Goal: Transaction & Acquisition: Purchase product/service

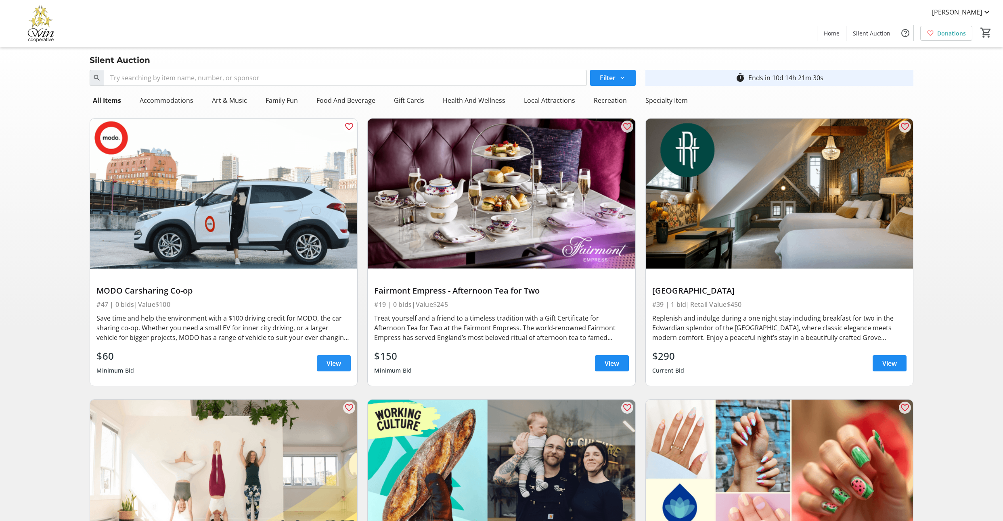
click at [330, 368] on span "View" at bounding box center [333, 364] width 15 height 10
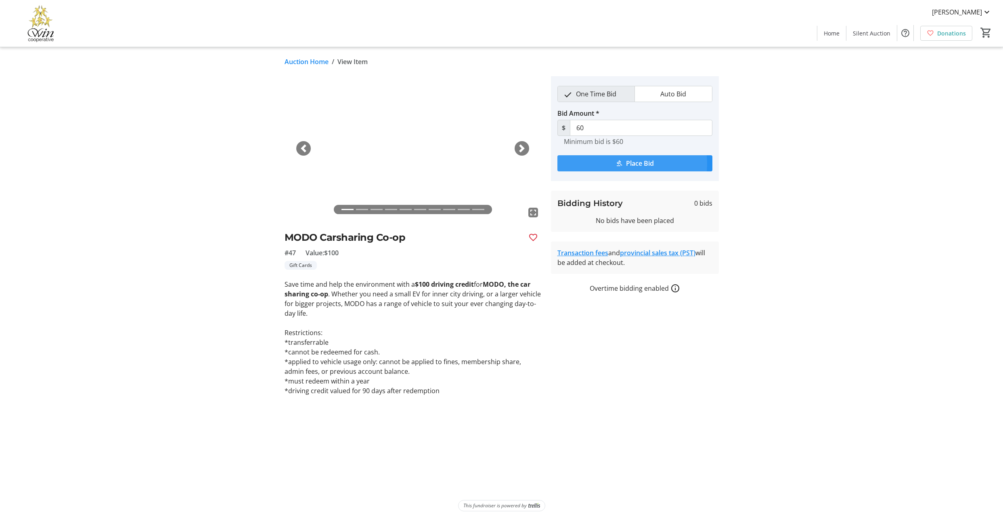
click at [633, 168] on span "Place Bid" at bounding box center [640, 164] width 28 height 10
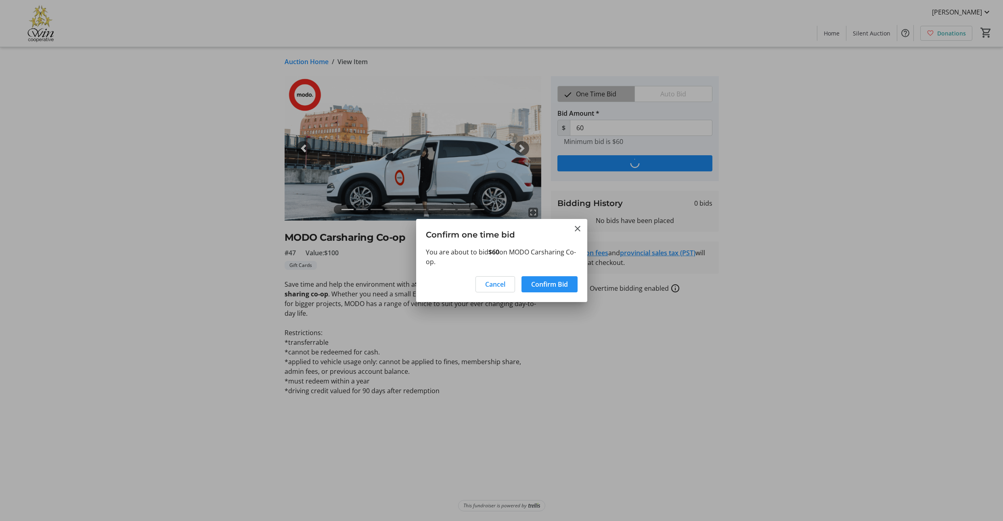
click at [543, 286] on span "Confirm Bid" at bounding box center [549, 285] width 37 height 10
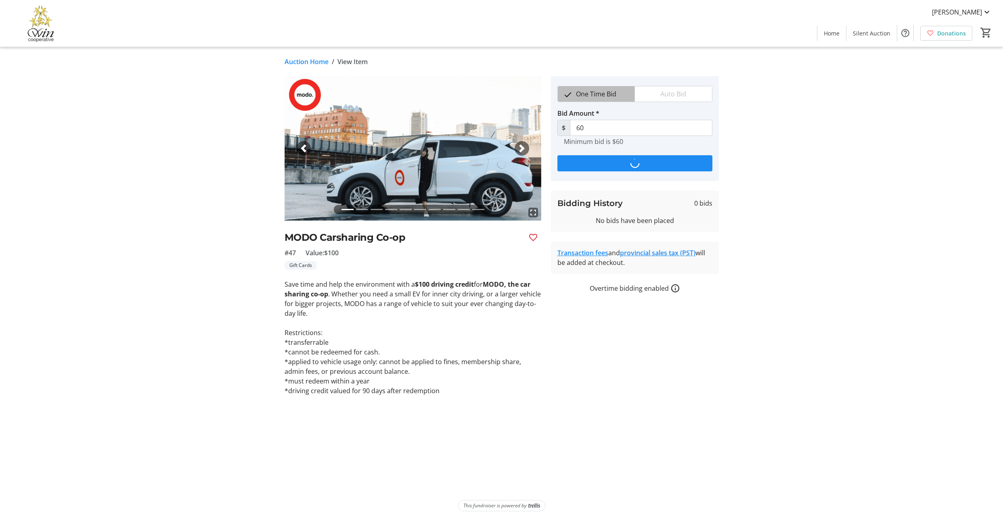
type input "68"
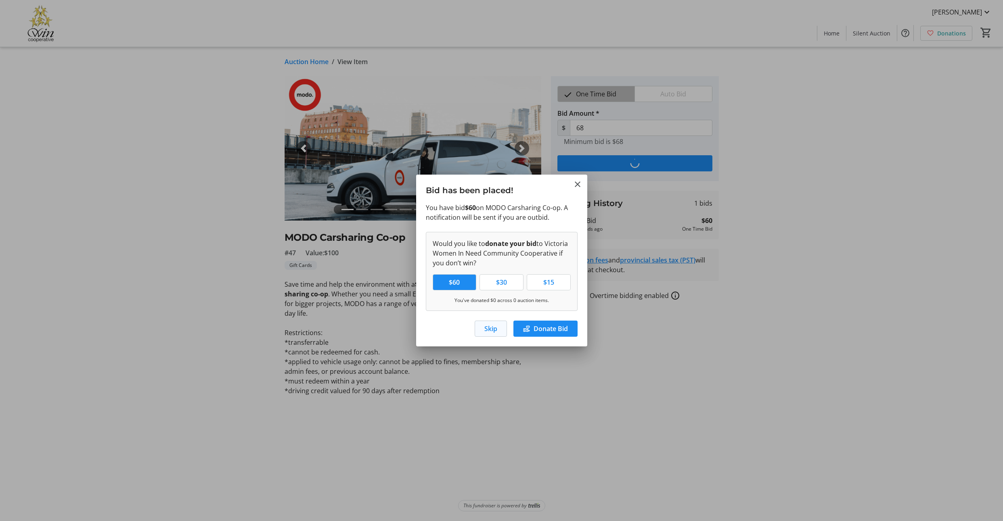
click at [484, 334] on span "Skip" at bounding box center [490, 329] width 13 height 10
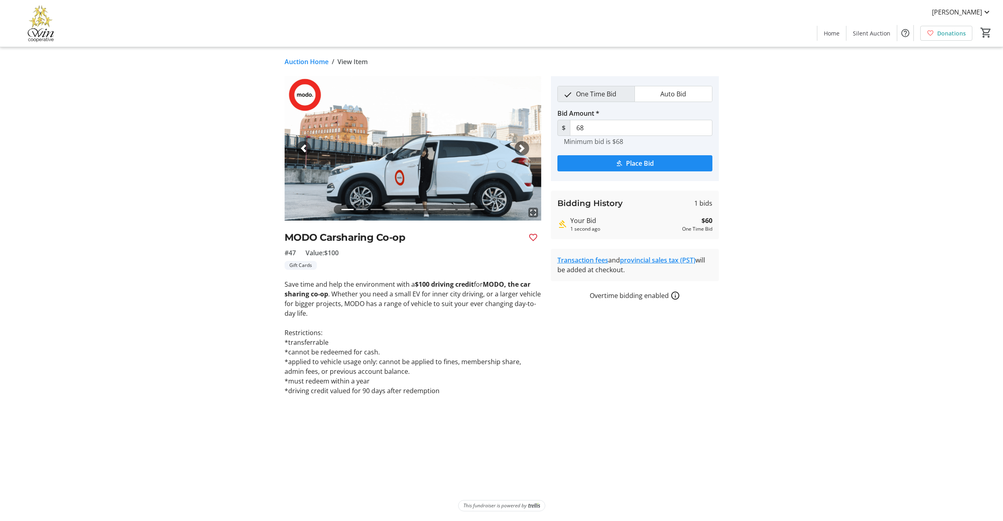
click at [324, 64] on link "Auction Home" at bounding box center [306, 62] width 44 height 10
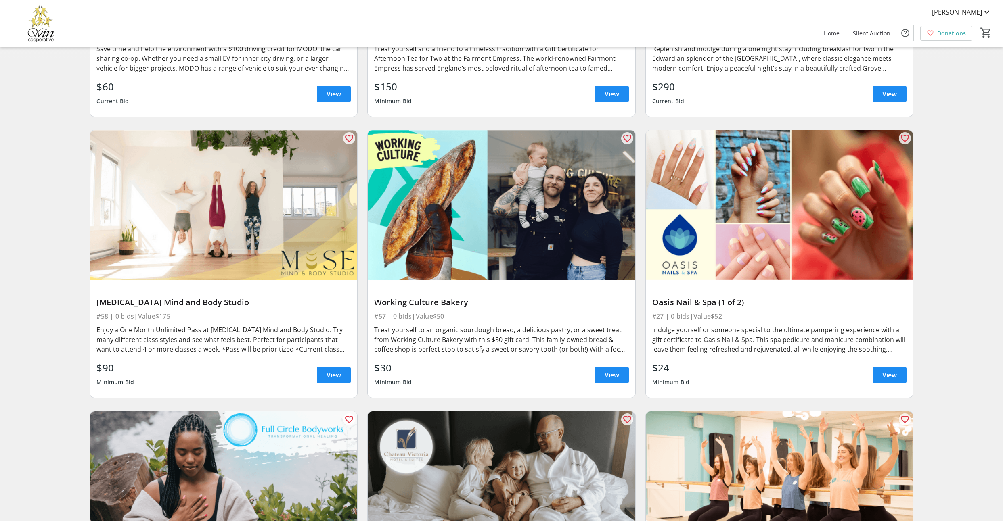
scroll to position [272, 0]
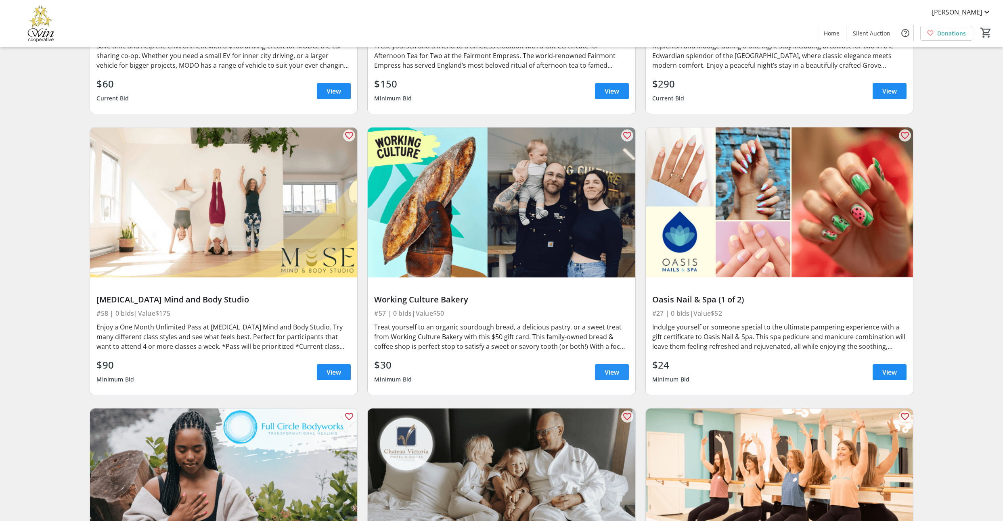
click at [612, 377] on span "View" at bounding box center [611, 373] width 15 height 10
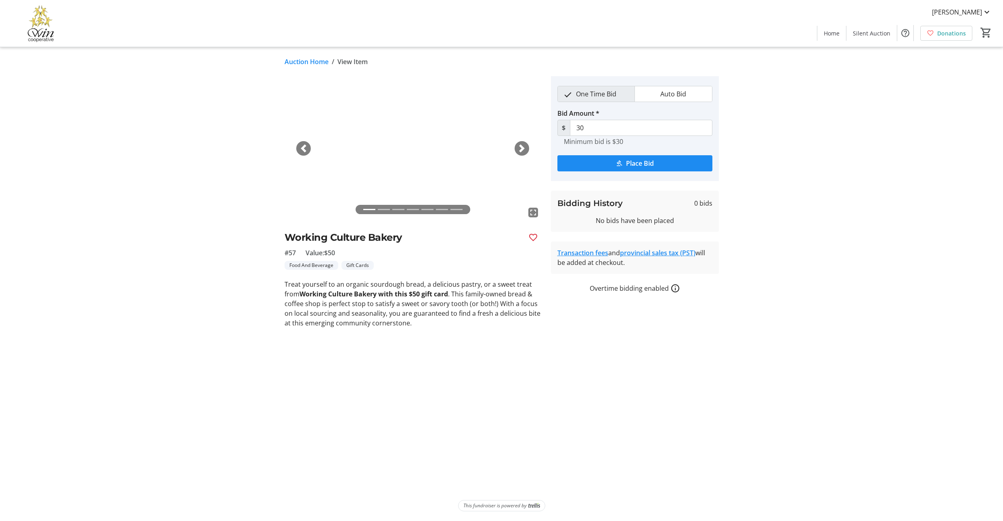
click at [313, 245] on h2 "Working Culture Bakery" at bounding box center [402, 237] width 237 height 15
drag, startPoint x: 313, startPoint y: 248, endPoint x: 407, endPoint y: 253, distance: 93.3
click at [409, 245] on h2 "Working Culture Bakery" at bounding box center [402, 237] width 237 height 15
click at [520, 152] on span "button" at bounding box center [522, 148] width 8 height 8
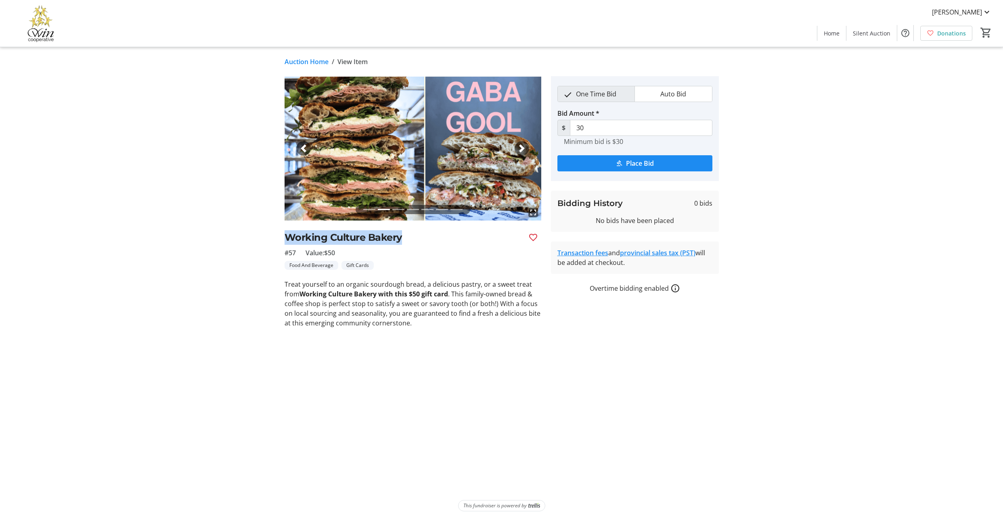
click at [520, 152] on span "button" at bounding box center [522, 148] width 8 height 8
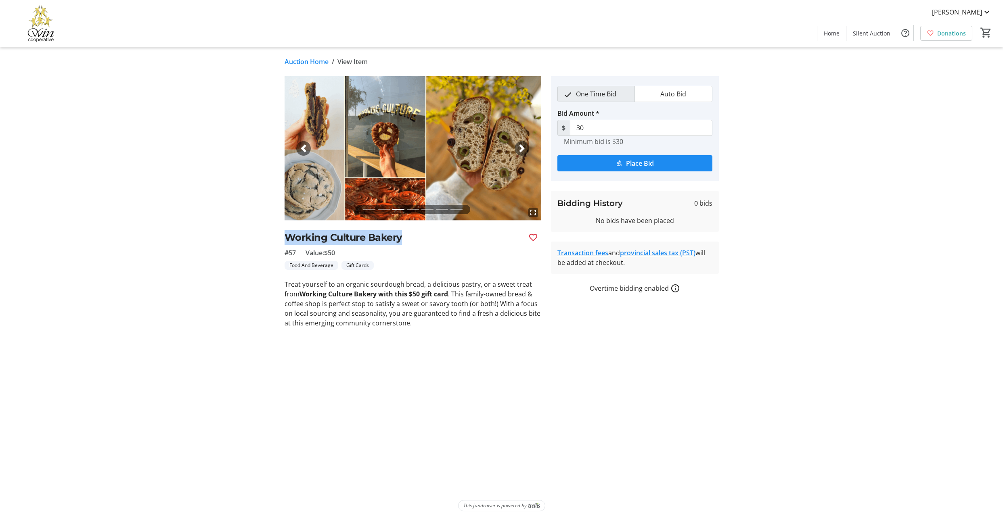
click at [520, 152] on span "button" at bounding box center [522, 148] width 8 height 8
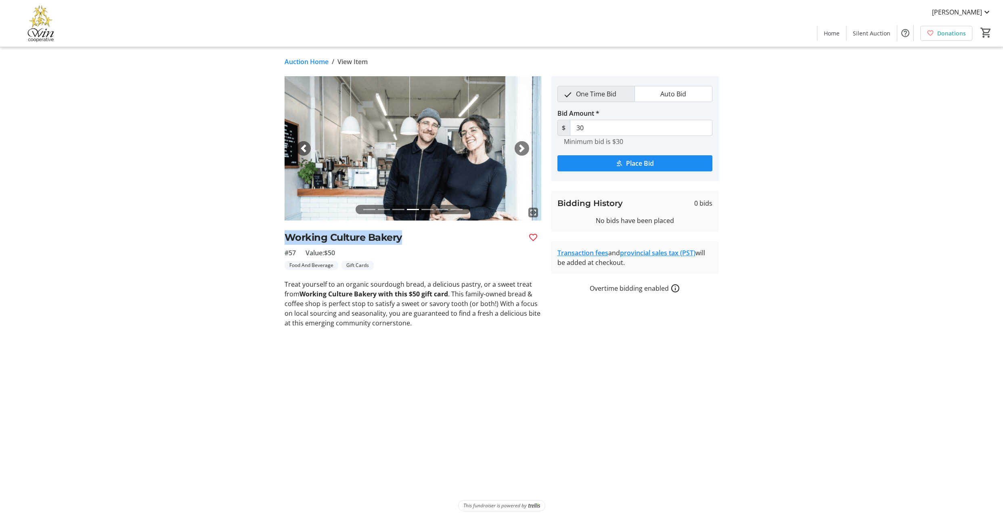
click at [520, 152] on span "button" at bounding box center [522, 148] width 8 height 8
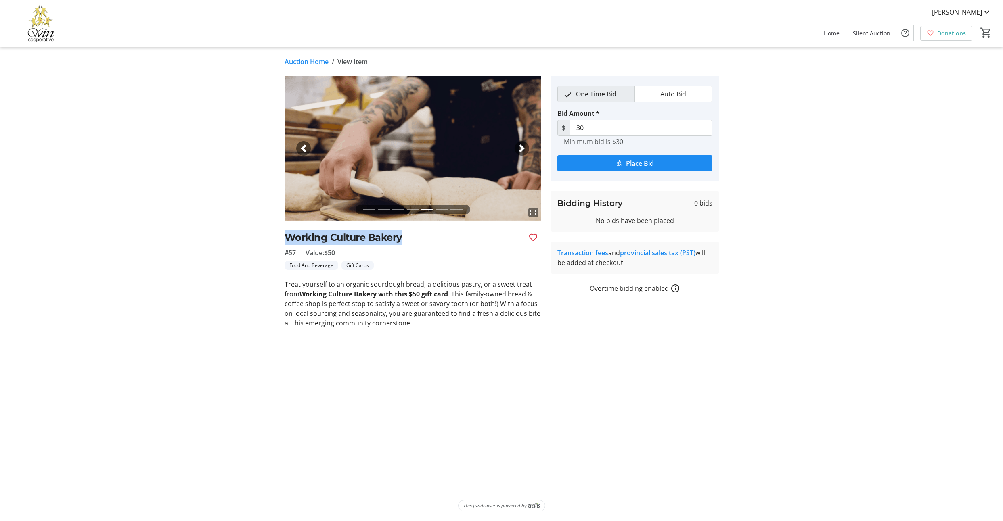
click at [306, 152] on span "button" at bounding box center [303, 148] width 8 height 8
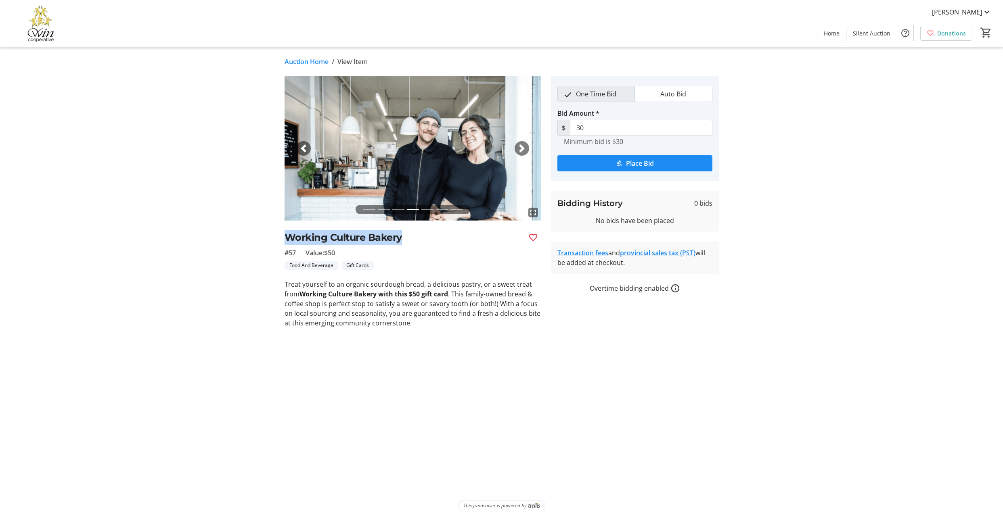
click at [523, 152] on span "button" at bounding box center [522, 148] width 8 height 8
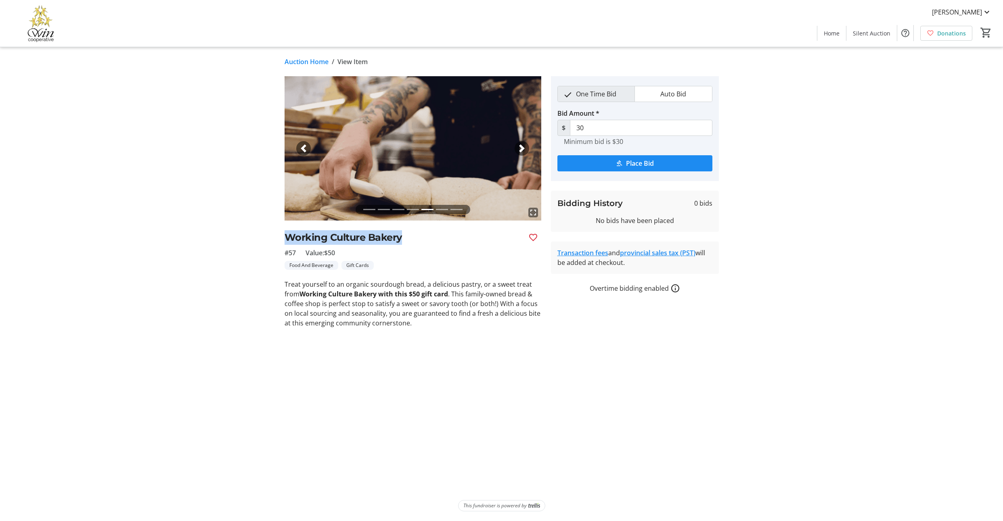
click at [523, 152] on span "button" at bounding box center [522, 148] width 8 height 8
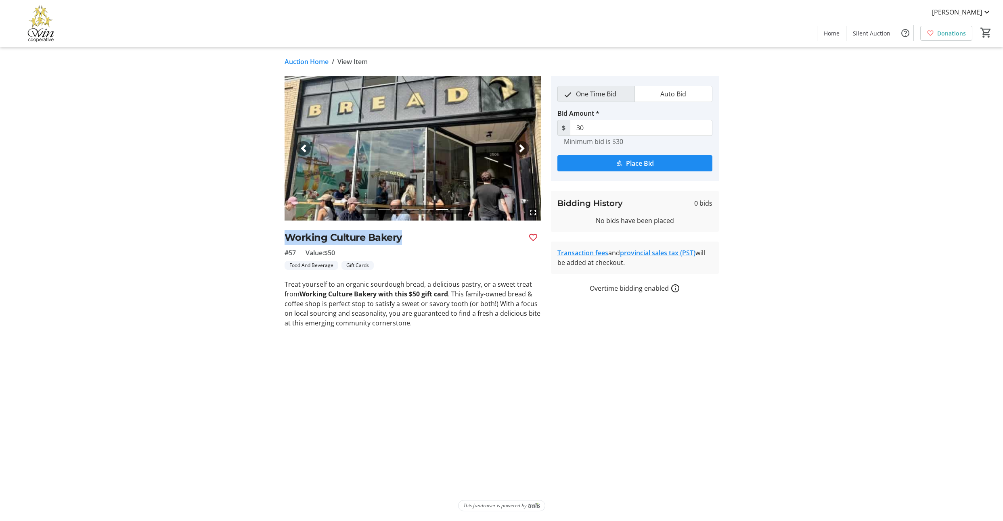
click at [523, 152] on span "button" at bounding box center [522, 148] width 8 height 8
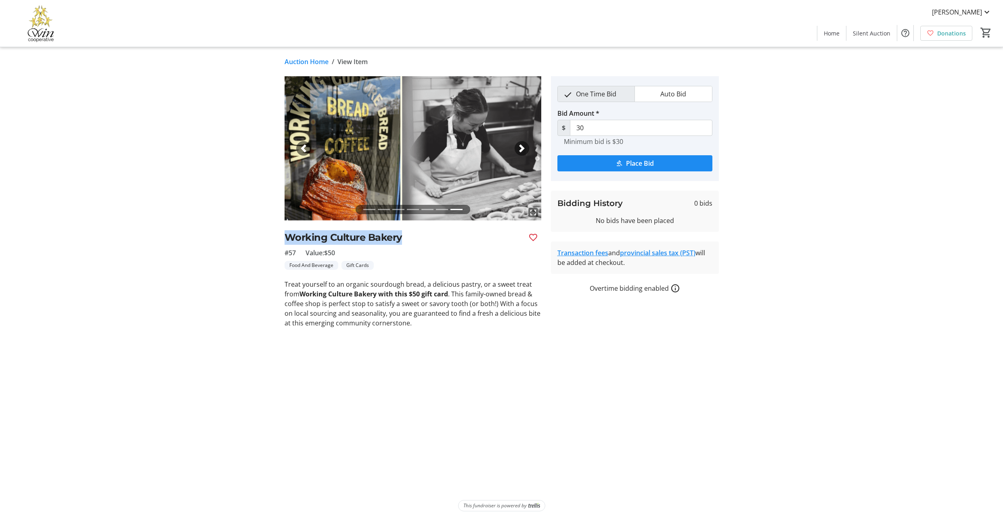
copy h2 "Working Culture Bakery"
click at [646, 173] on span "submit" at bounding box center [634, 163] width 155 height 19
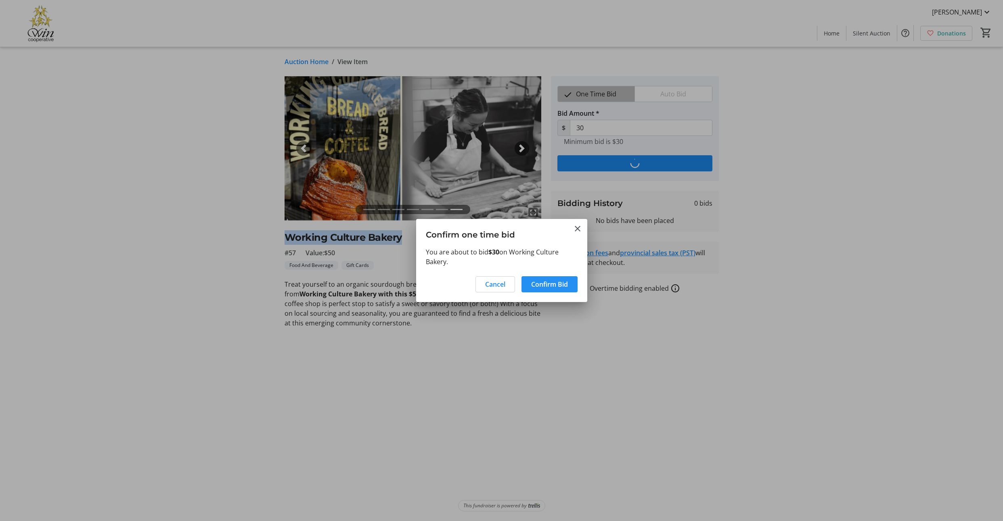
click at [538, 289] on span "Confirm Bid" at bounding box center [549, 285] width 37 height 10
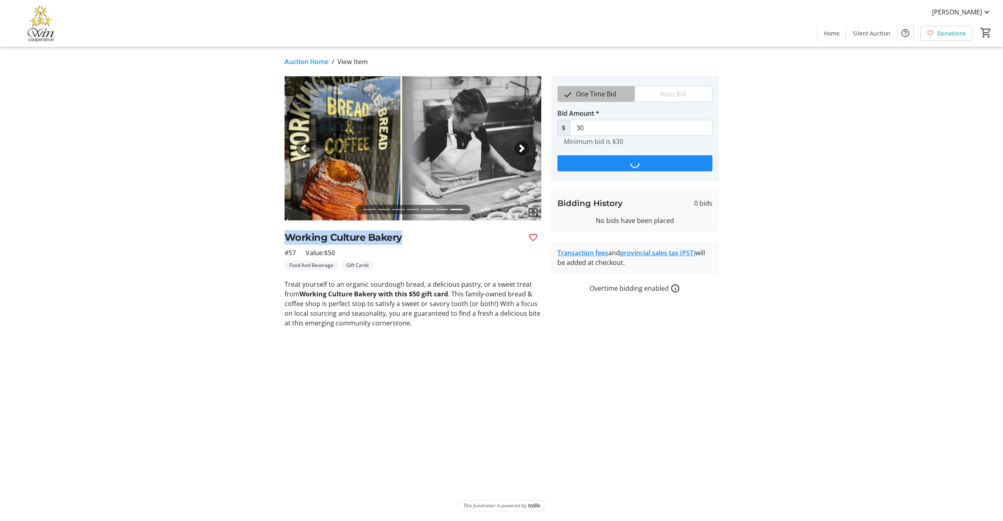
type input "35"
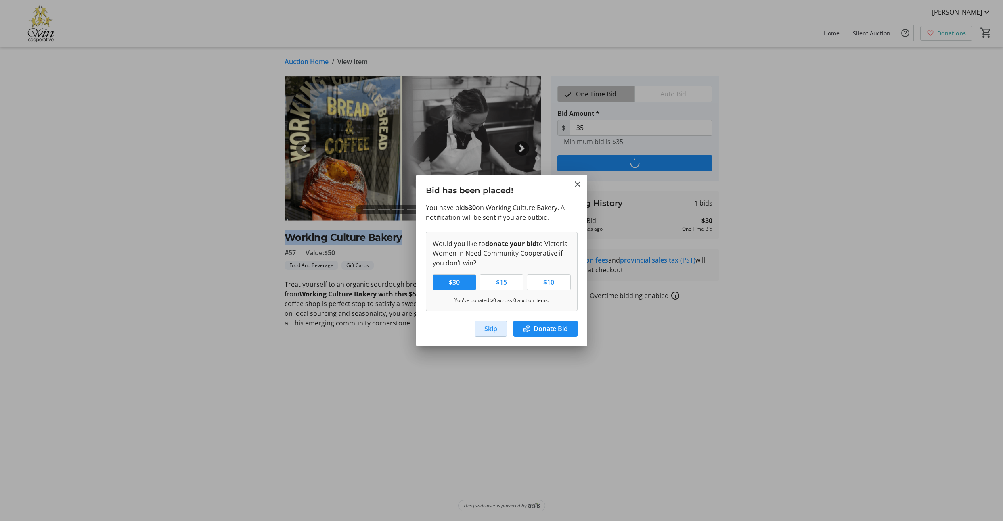
click at [484, 334] on span "Skip" at bounding box center [490, 329] width 13 height 10
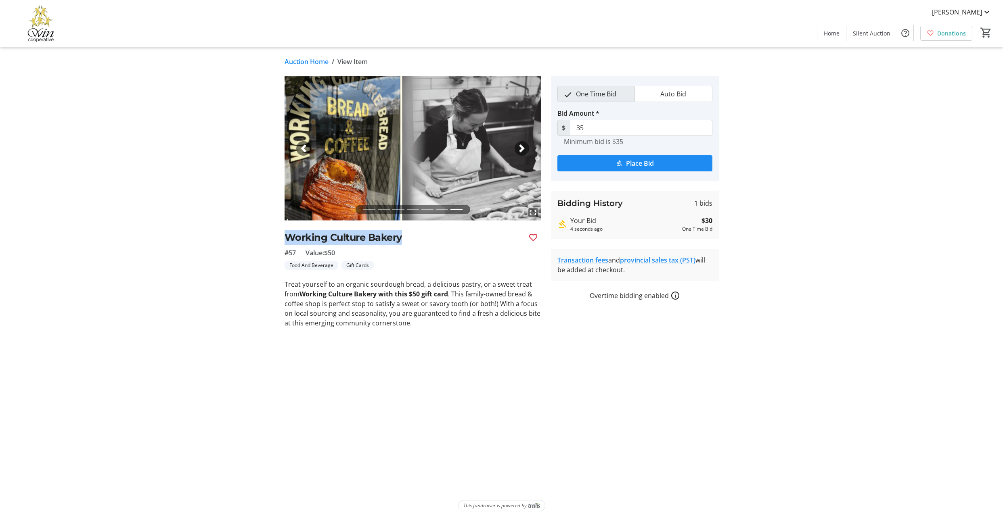
click at [323, 66] on link "Auction Home" at bounding box center [306, 62] width 44 height 10
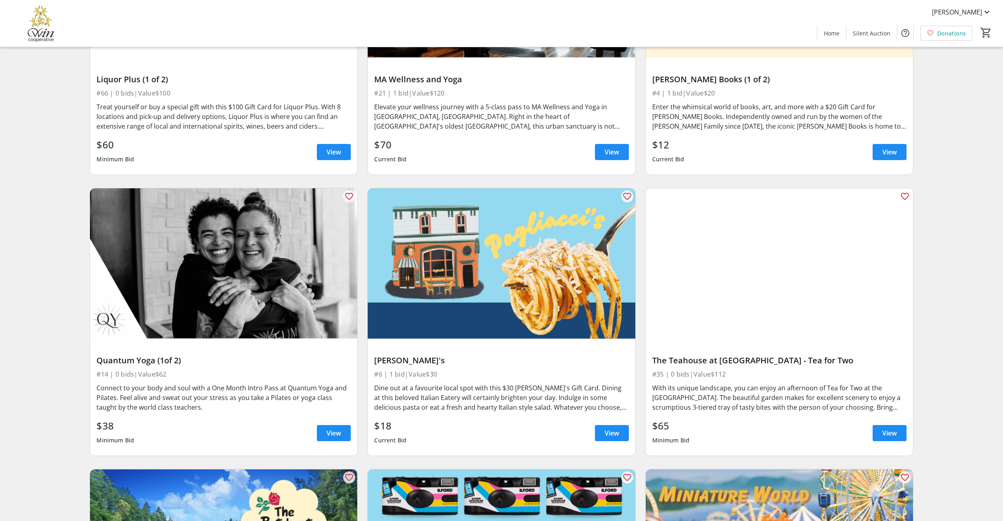
scroll to position [1053, 0]
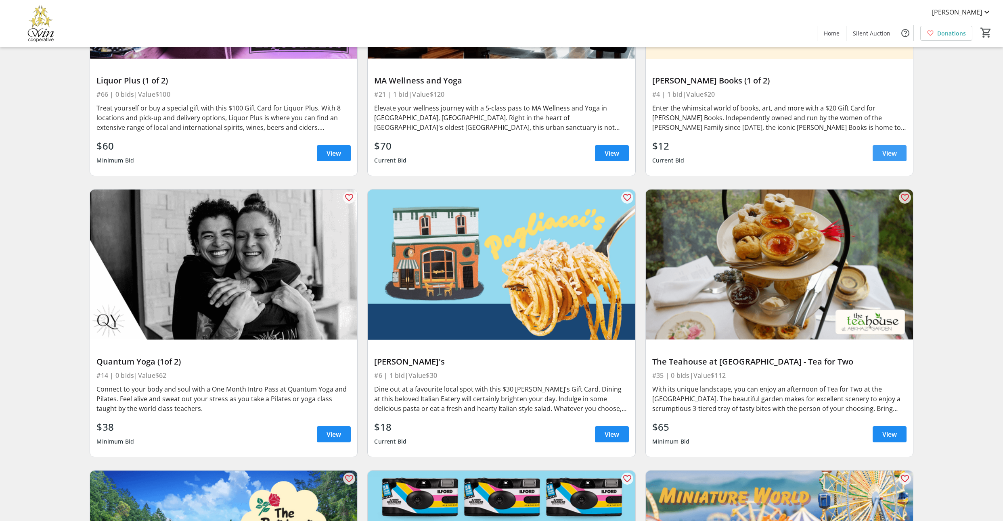
click at [896, 163] on span at bounding box center [889, 153] width 34 height 19
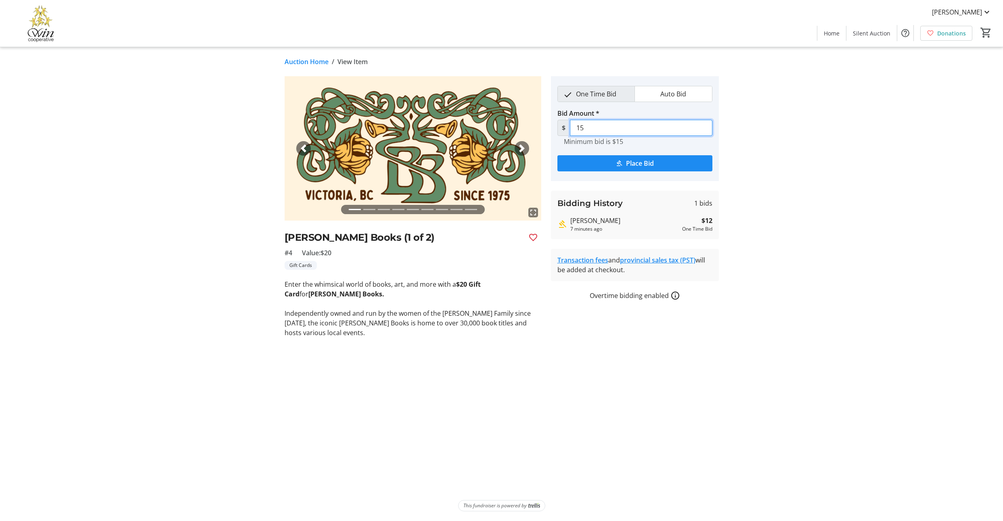
drag, startPoint x: 604, startPoint y: 142, endPoint x: 542, endPoint y: 137, distance: 61.9
click at [542, 137] on div "fullscreen fullscreen fullscreen fullscreen fullscreen fullscreen fullscreen fu…" at bounding box center [501, 206] width 533 height 261
click at [760, 165] on div "fullscreen fullscreen fullscreen fullscreen fullscreen fullscreen fullscreen fu…" at bounding box center [501, 206] width 533 height 261
click at [630, 168] on span "Place Bid" at bounding box center [640, 164] width 28 height 10
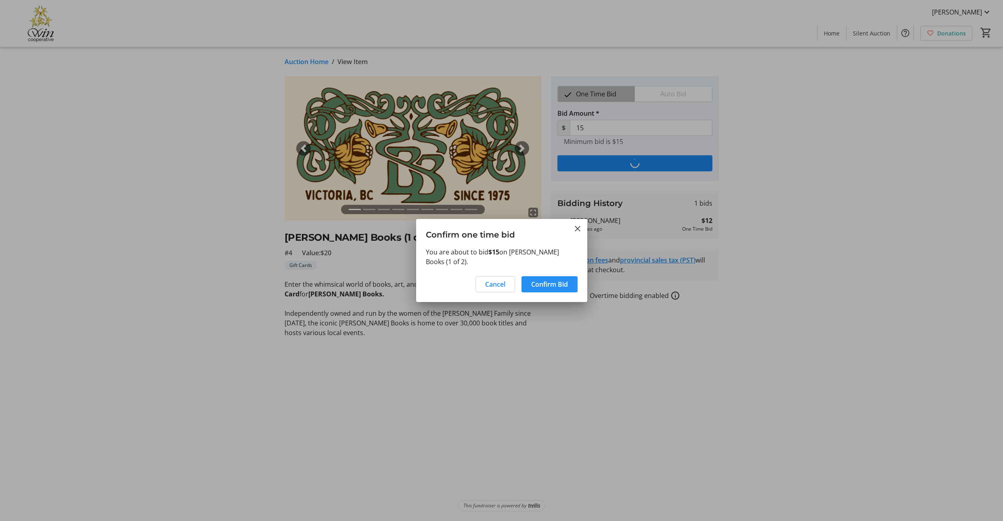
click at [545, 286] on span "Confirm Bid" at bounding box center [549, 285] width 37 height 10
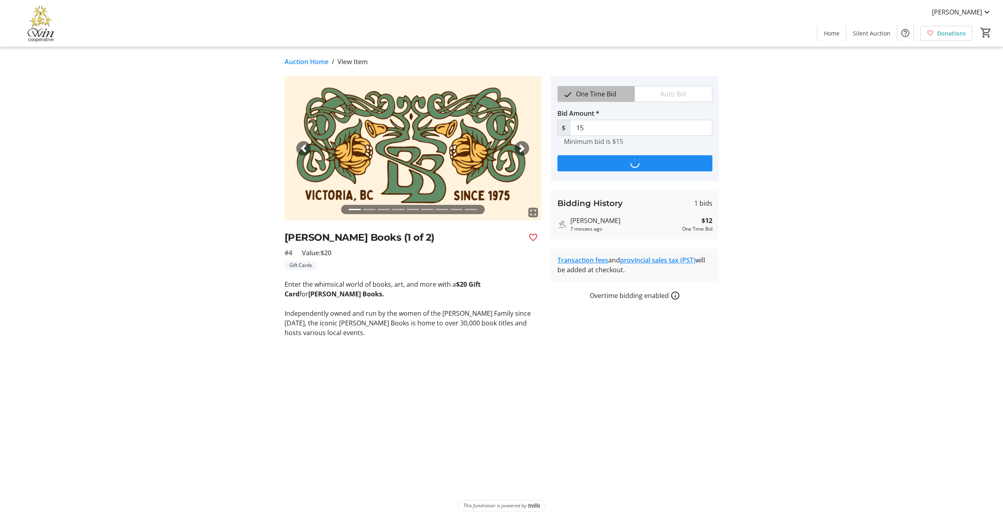
type input "18"
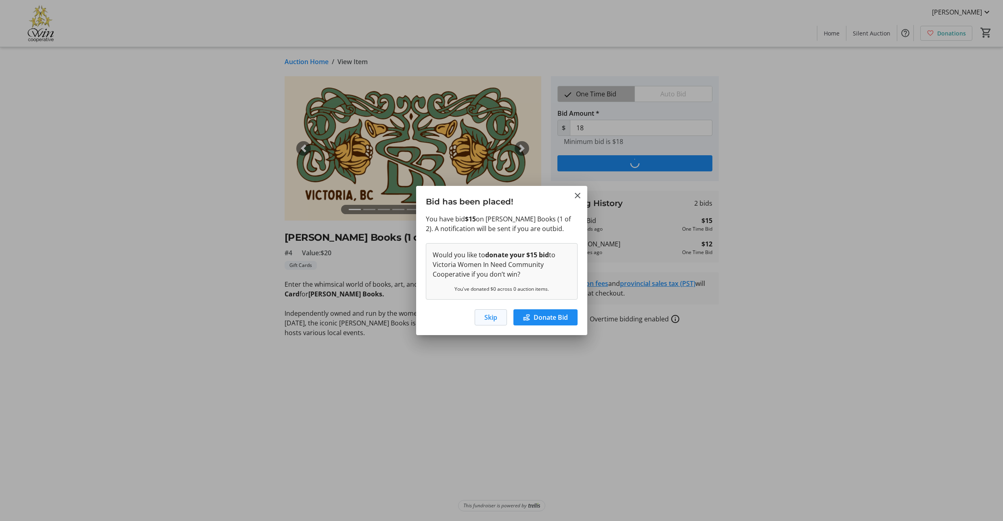
click at [484, 322] on span "Skip" at bounding box center [490, 318] width 13 height 10
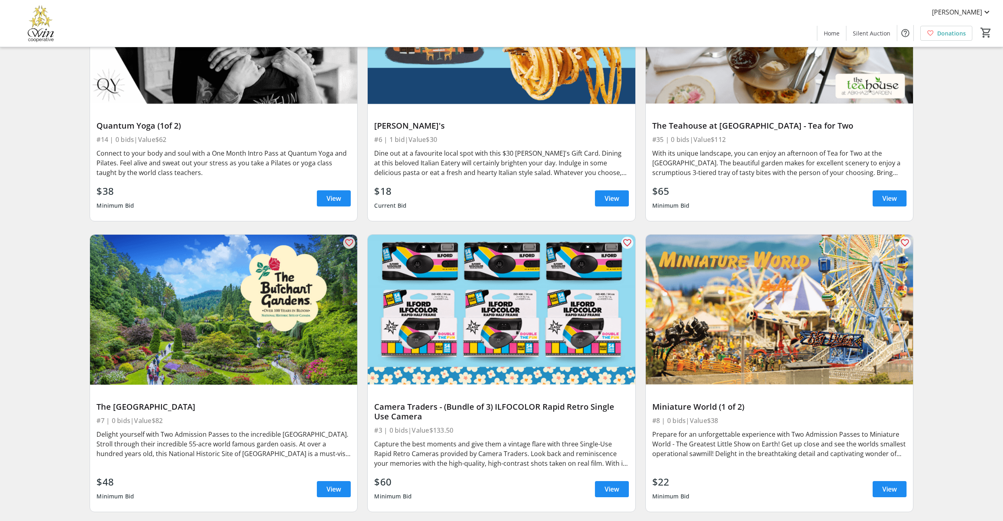
scroll to position [1291, 0]
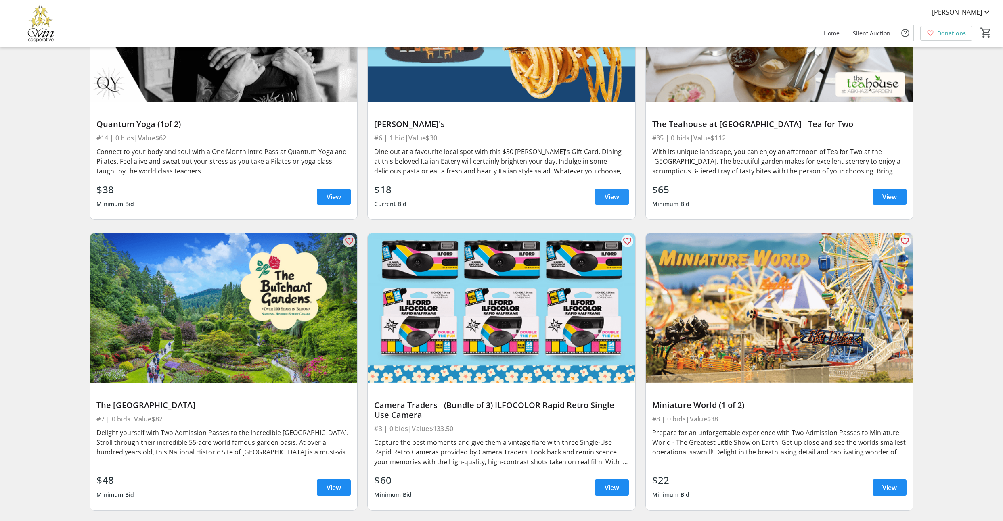
click at [604, 202] on span "View" at bounding box center [611, 197] width 15 height 10
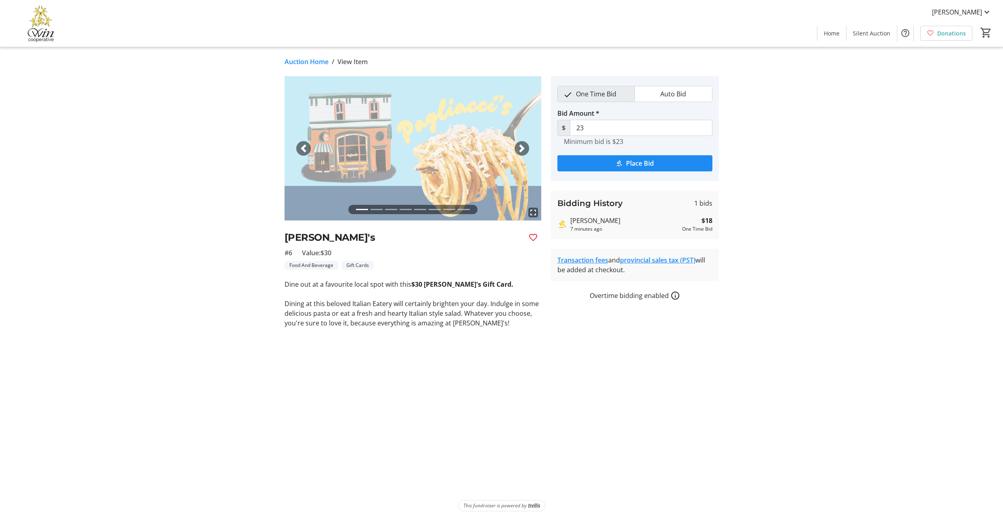
click at [673, 102] on span "Auto Bid" at bounding box center [673, 93] width 36 height 15
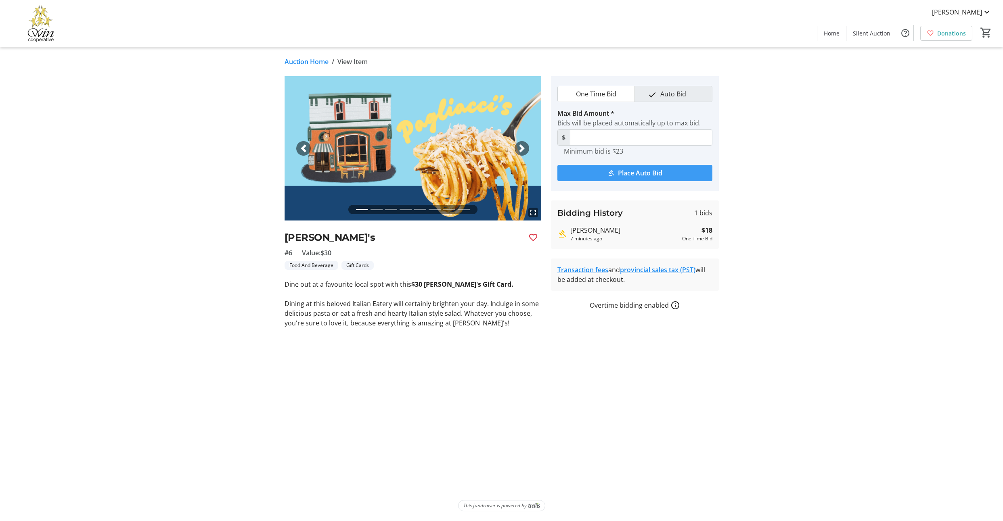
click at [641, 178] on span "Place Auto Bid" at bounding box center [640, 173] width 44 height 10
click at [622, 157] on tr-form-field "Max Bid Amount * Bids will be placed automatically up to max bid. $ Required" at bounding box center [634, 137] width 155 height 56
click at [606, 146] on input "Max Bid Amount *" at bounding box center [641, 138] width 142 height 16
type input "30"
click at [640, 178] on span "Place Auto Bid" at bounding box center [640, 173] width 44 height 10
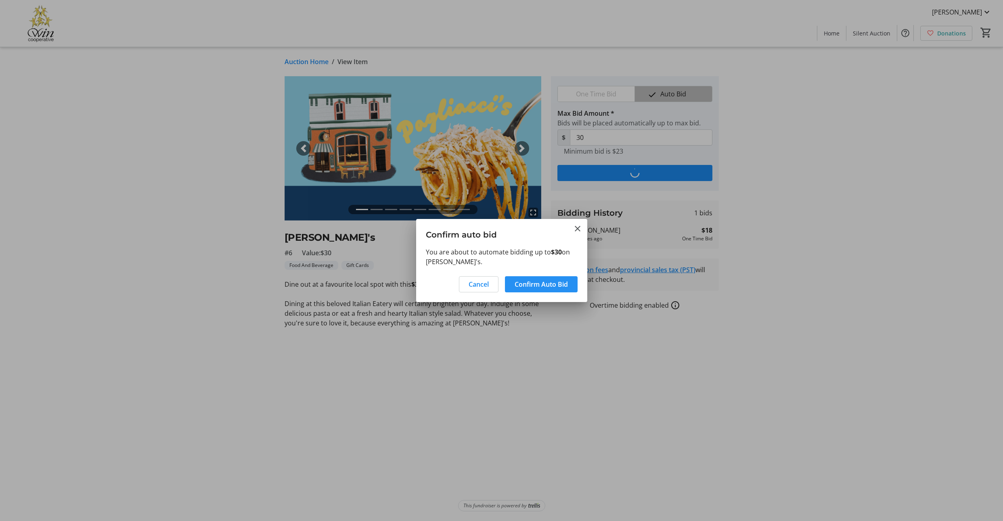
click at [540, 289] on span "Confirm Auto Bid" at bounding box center [540, 285] width 53 height 10
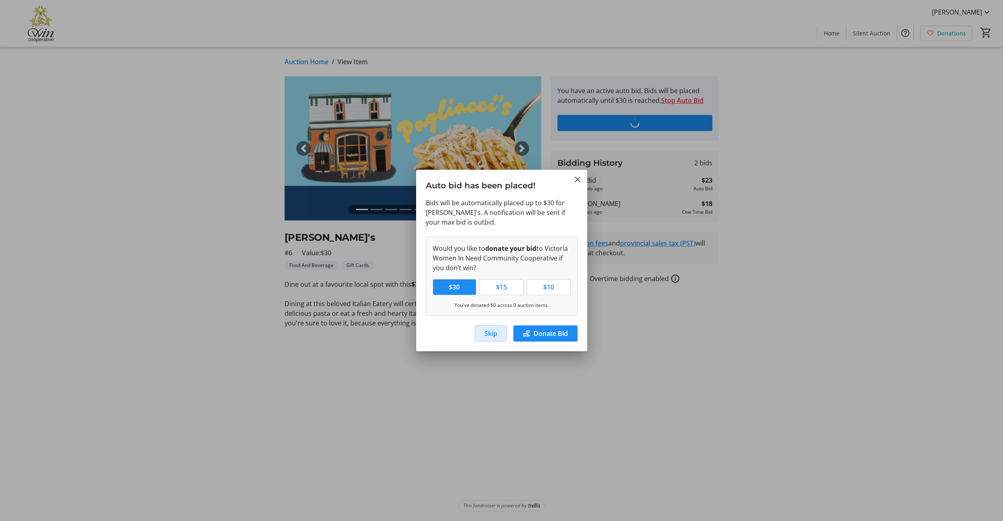
click at [484, 338] on span "Skip" at bounding box center [490, 334] width 13 height 10
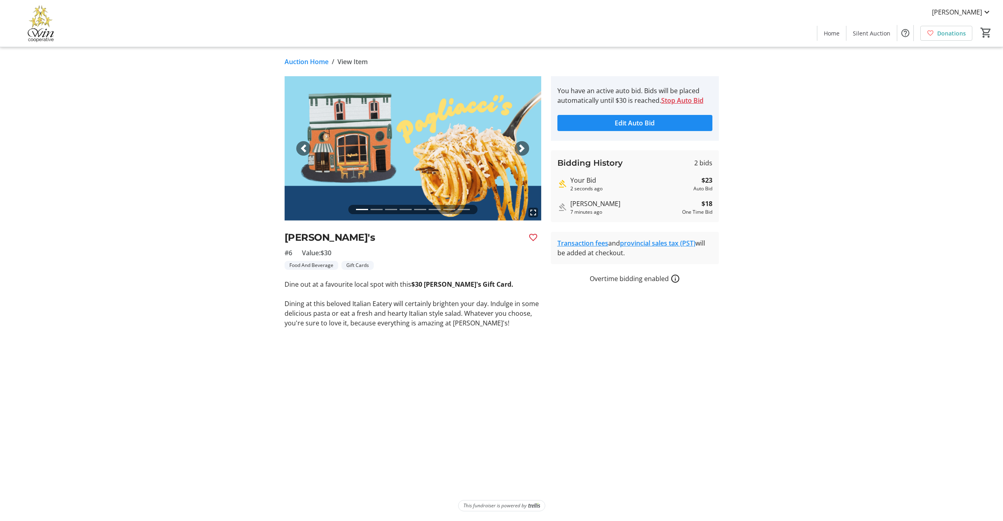
click at [587, 209] on div "[PERSON_NAME]" at bounding box center [624, 204] width 109 height 10
drag, startPoint x: 587, startPoint y: 254, endPoint x: 613, endPoint y: 255, distance: 26.2
click at [613, 209] on div "[PERSON_NAME]" at bounding box center [624, 204] width 109 height 10
copy div "[PERSON_NAME]"
click at [301, 67] on link "Auction Home" at bounding box center [306, 62] width 44 height 10
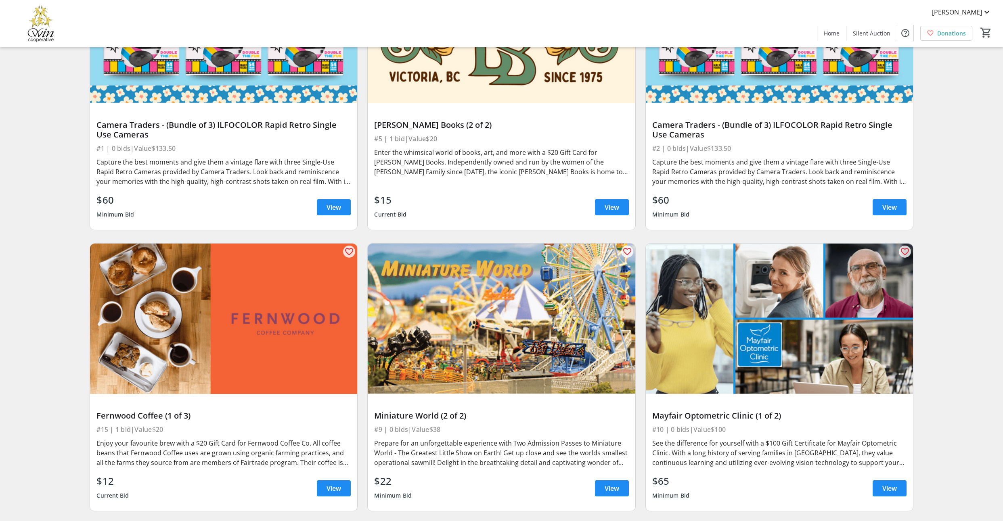
scroll to position [1872, 0]
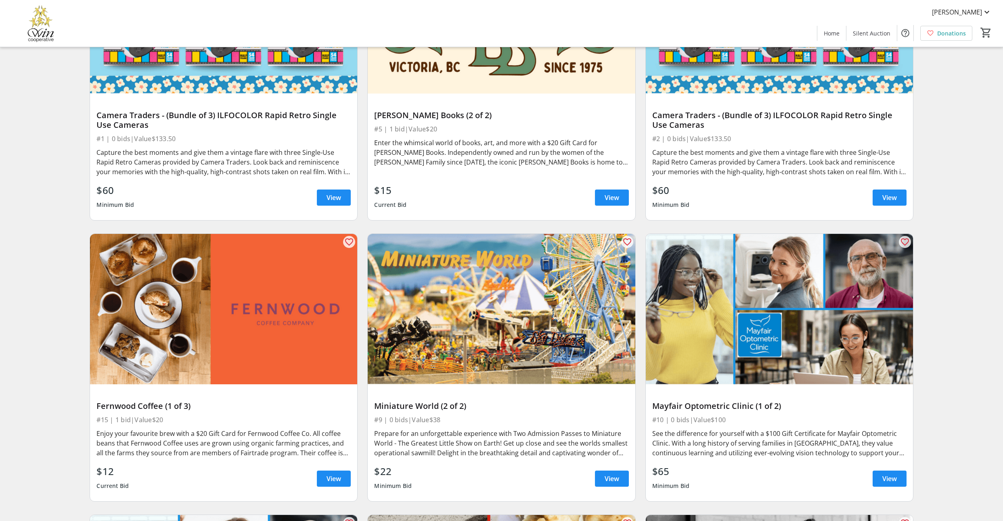
click at [604, 212] on div "$15 Current Bid View" at bounding box center [501, 197] width 254 height 29
click at [605, 203] on span "View" at bounding box center [611, 198] width 15 height 10
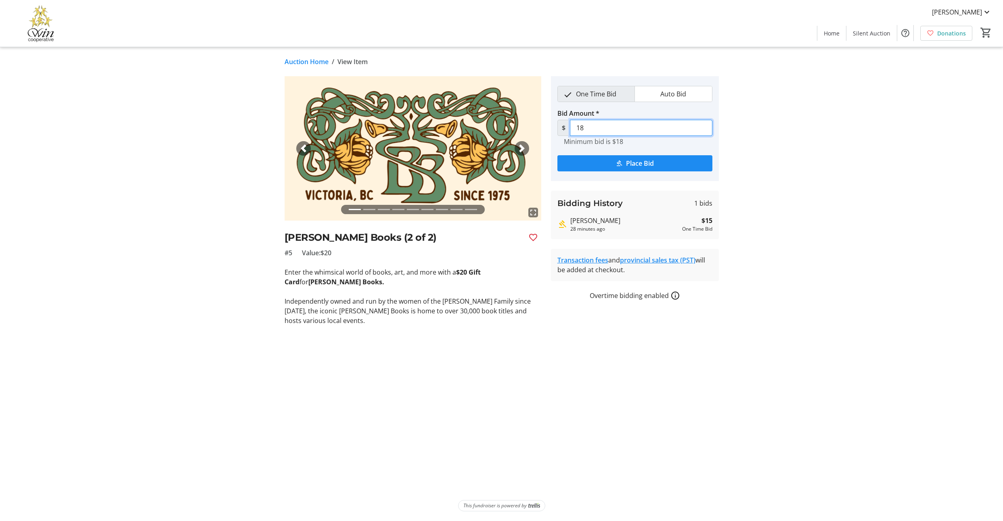
drag, startPoint x: 610, startPoint y: 146, endPoint x: 568, endPoint y: 140, distance: 42.7
click at [568, 136] on div "$ 18" at bounding box center [634, 128] width 155 height 16
click at [643, 168] on span "Place Bid" at bounding box center [640, 164] width 28 height 10
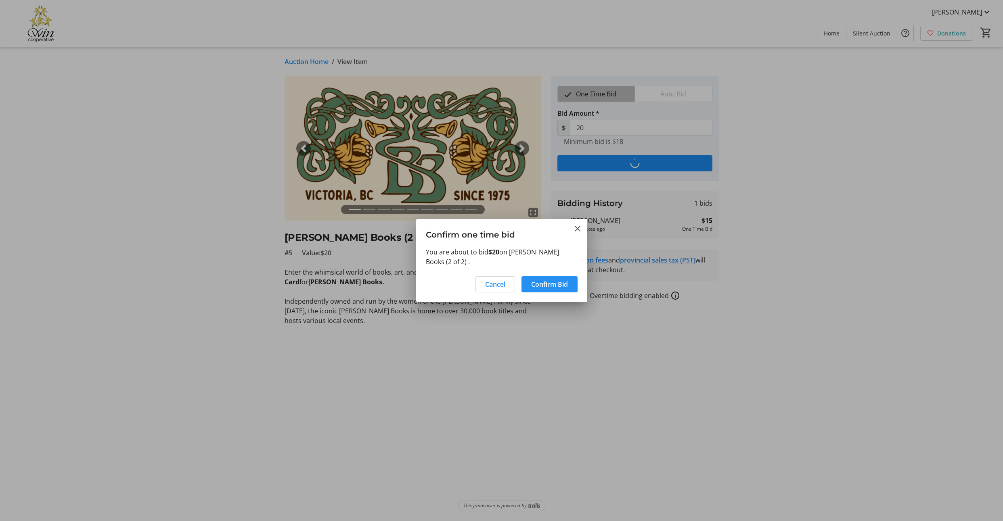
click at [549, 286] on span "Confirm Bid" at bounding box center [549, 285] width 37 height 10
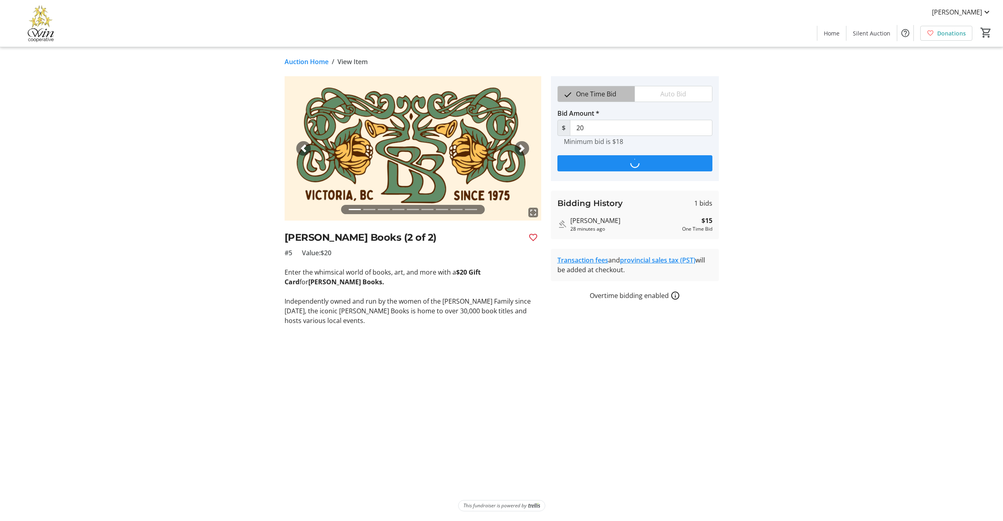
type input "23"
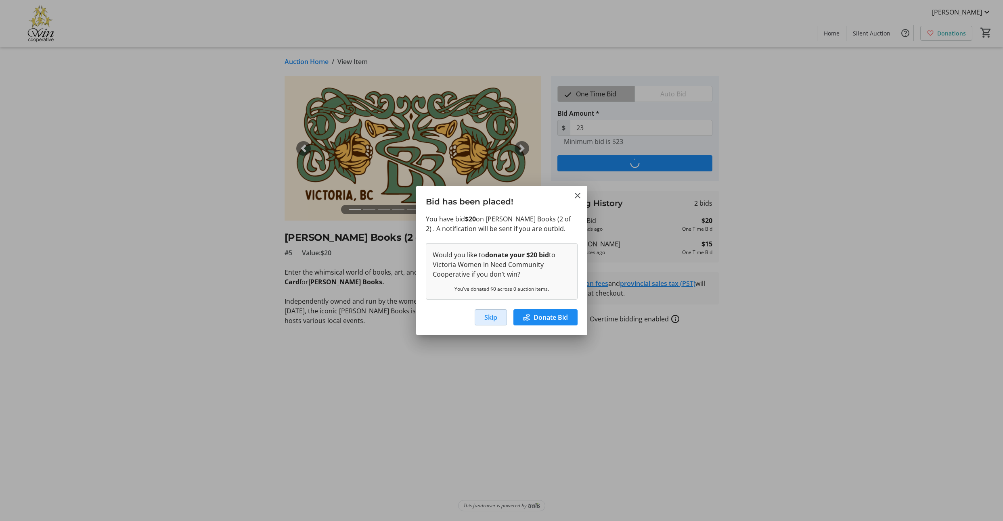
click at [484, 322] on span "Skip" at bounding box center [490, 318] width 13 height 10
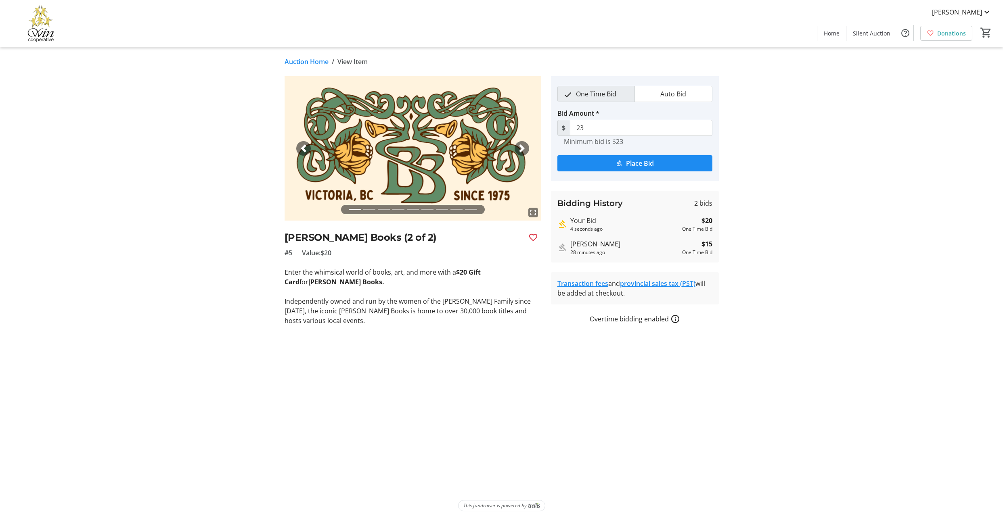
click at [309, 66] on link "Auction Home" at bounding box center [306, 62] width 44 height 10
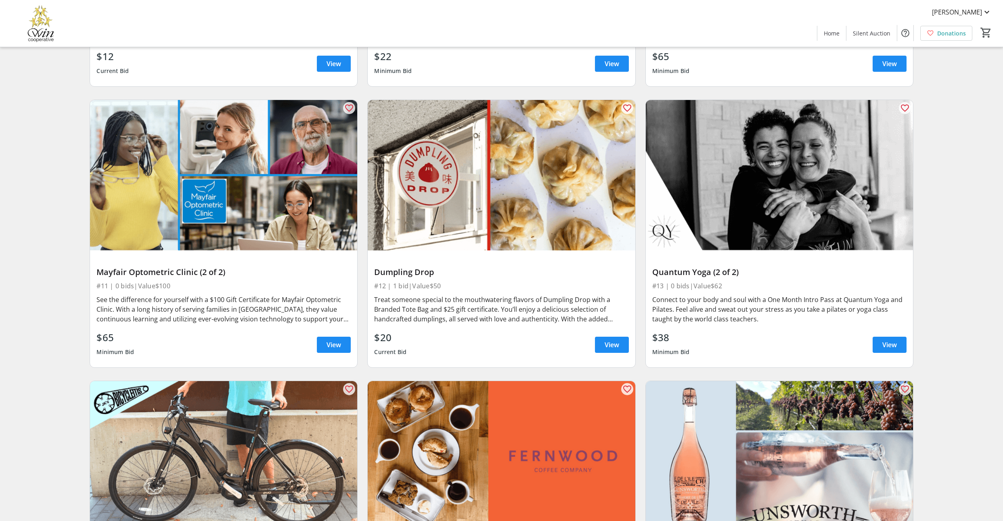
scroll to position [2289, 0]
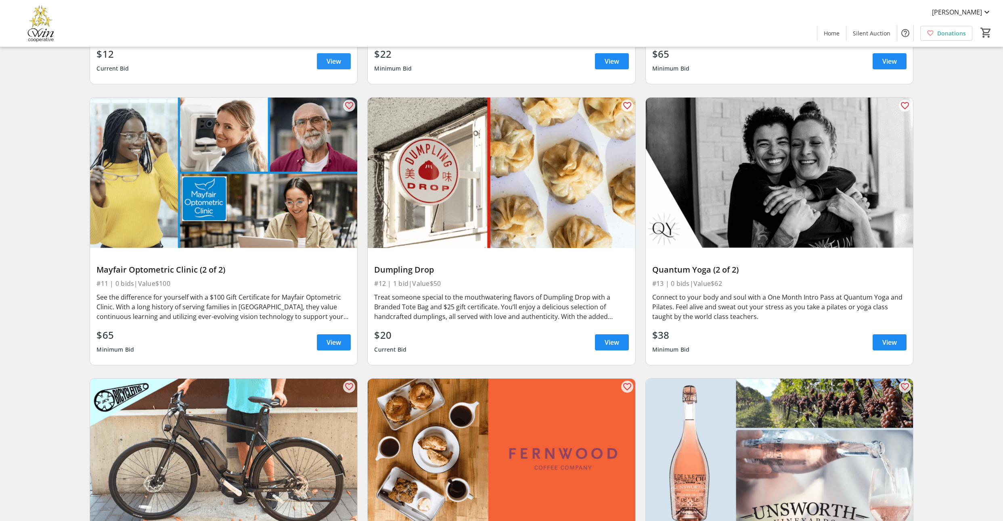
click at [334, 66] on span "View" at bounding box center [333, 61] width 15 height 10
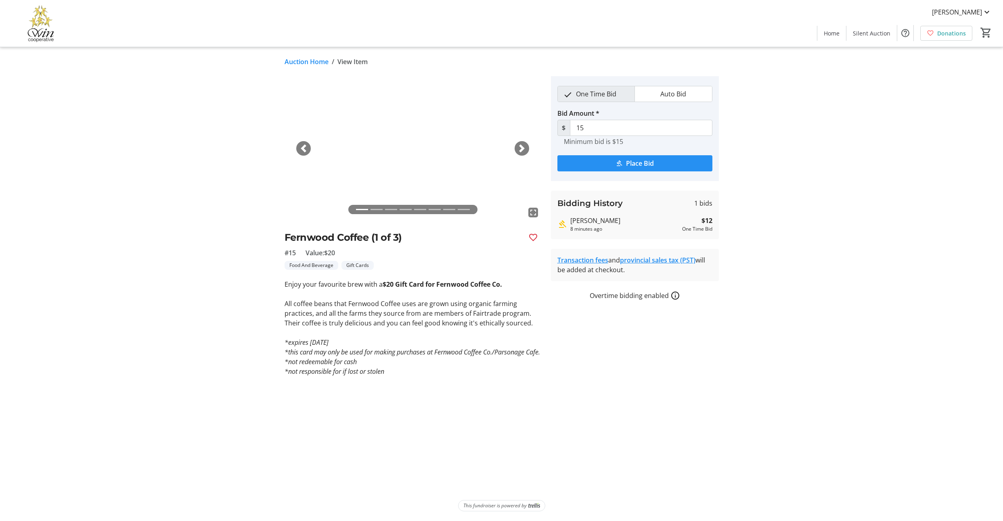
click at [662, 173] on span "submit" at bounding box center [634, 163] width 155 height 19
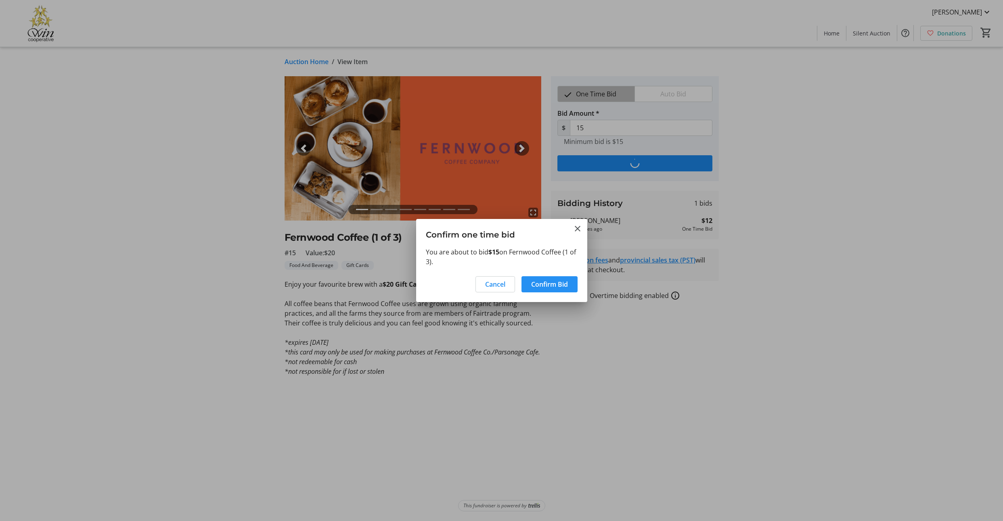
click at [543, 289] on span "Confirm Bid" at bounding box center [549, 285] width 37 height 10
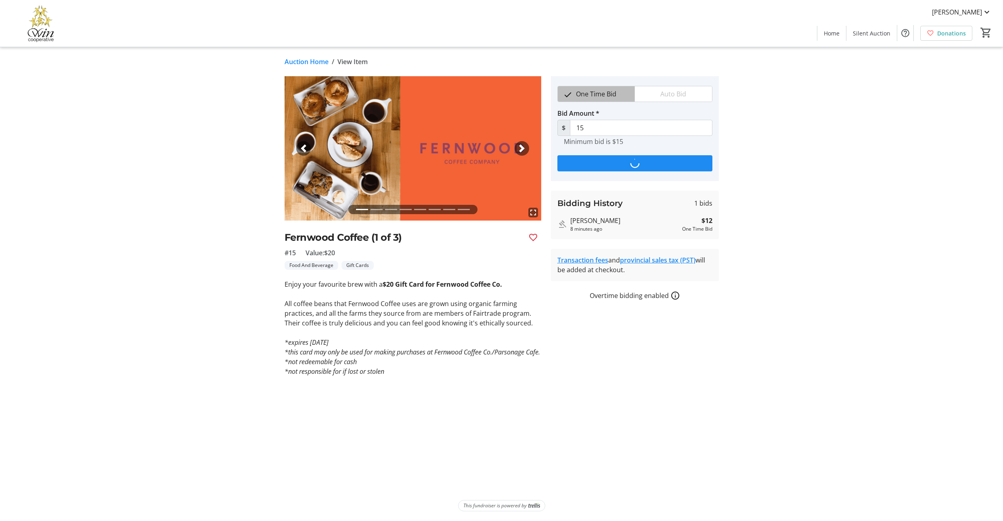
type input "18"
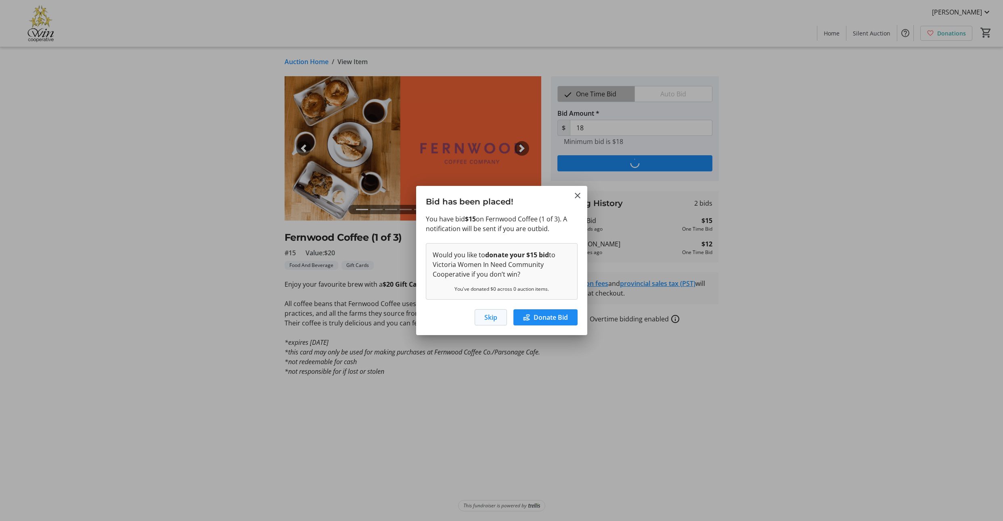
click at [475, 327] on span "button" at bounding box center [490, 317] width 31 height 19
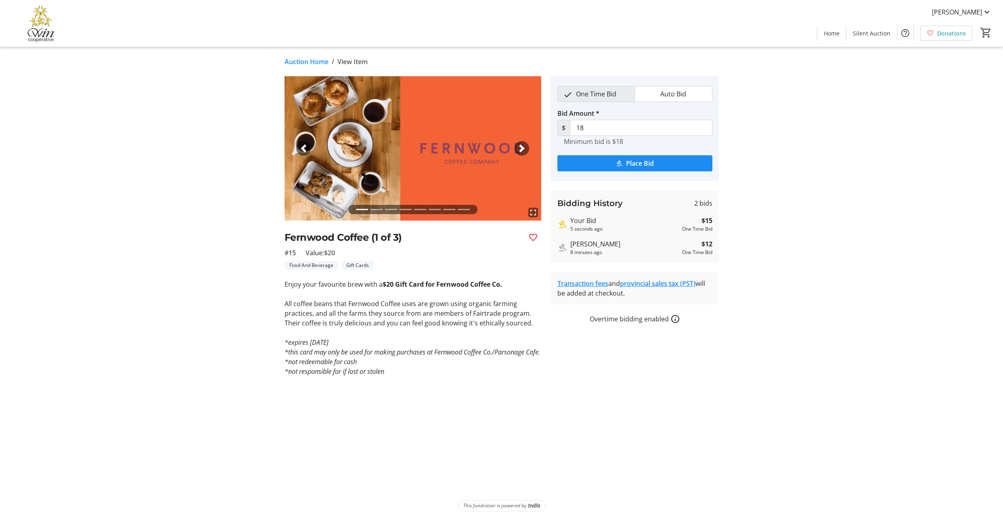
click at [308, 65] on link "Auction Home" at bounding box center [306, 62] width 44 height 10
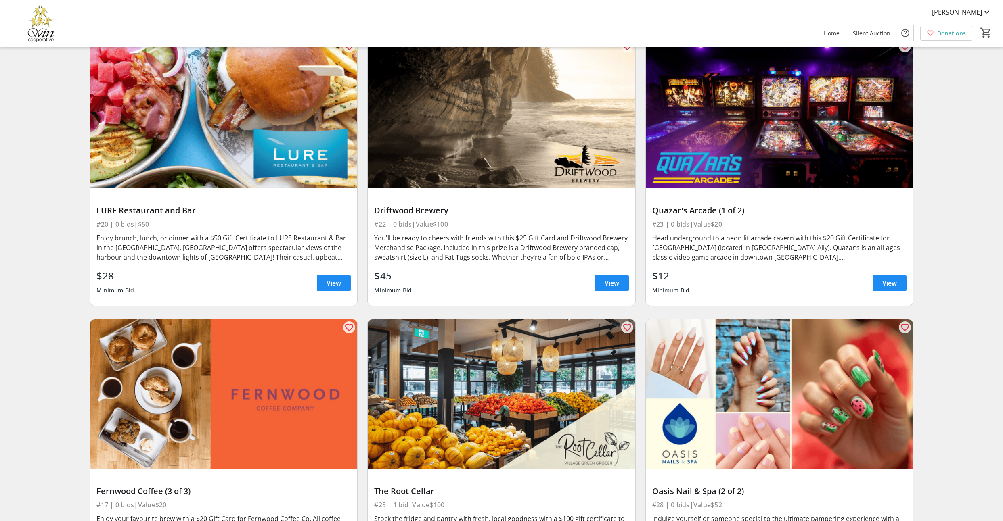
scroll to position [2931, 0]
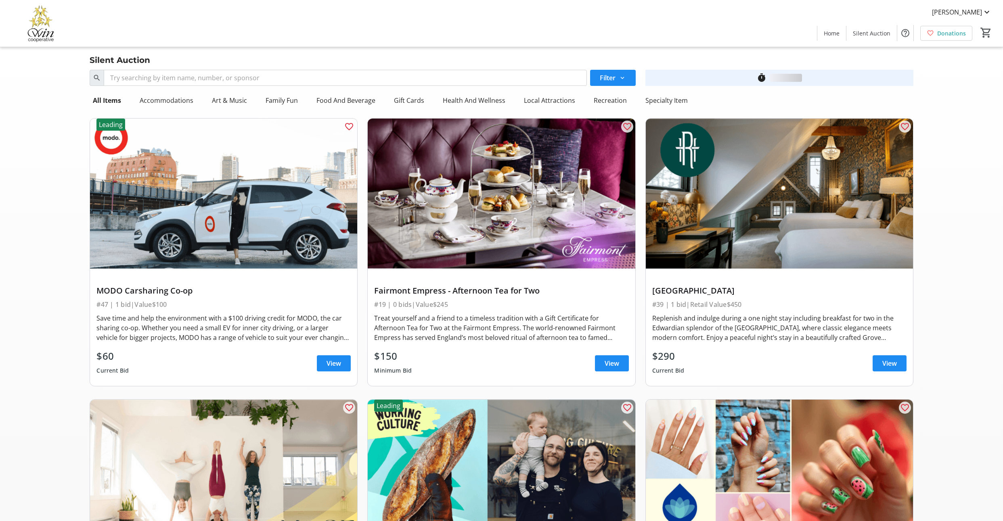
scroll to position [2931, 0]
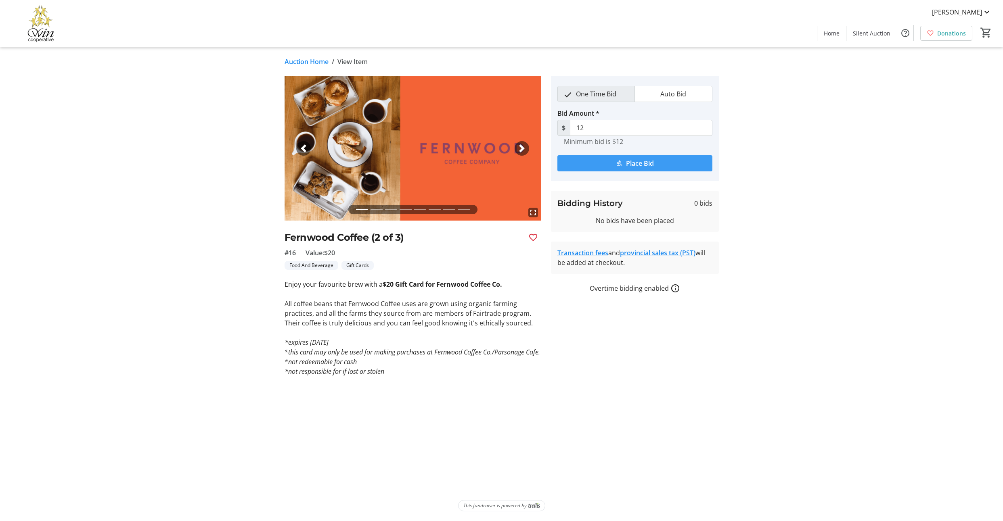
click at [652, 168] on span "Place Bid" at bounding box center [640, 164] width 28 height 10
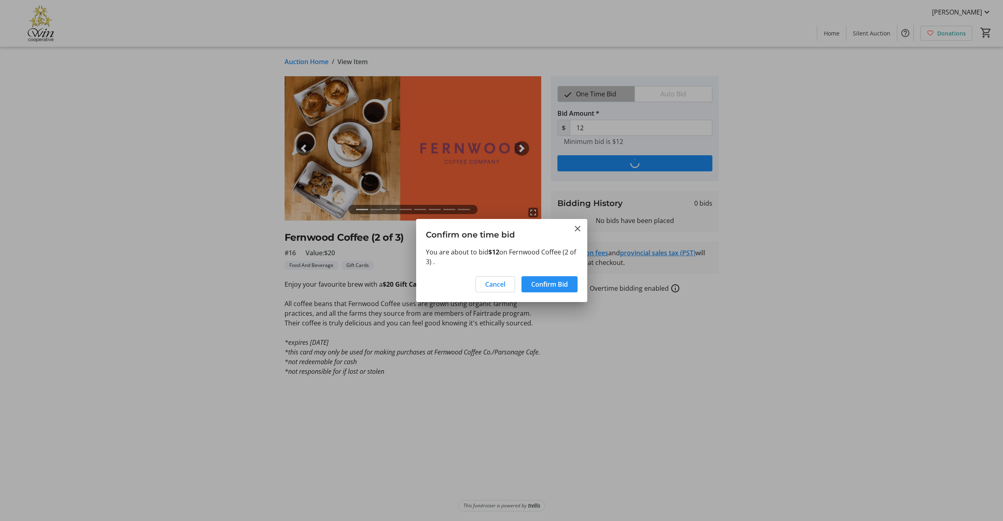
click at [535, 289] on span "Confirm Bid" at bounding box center [549, 285] width 37 height 10
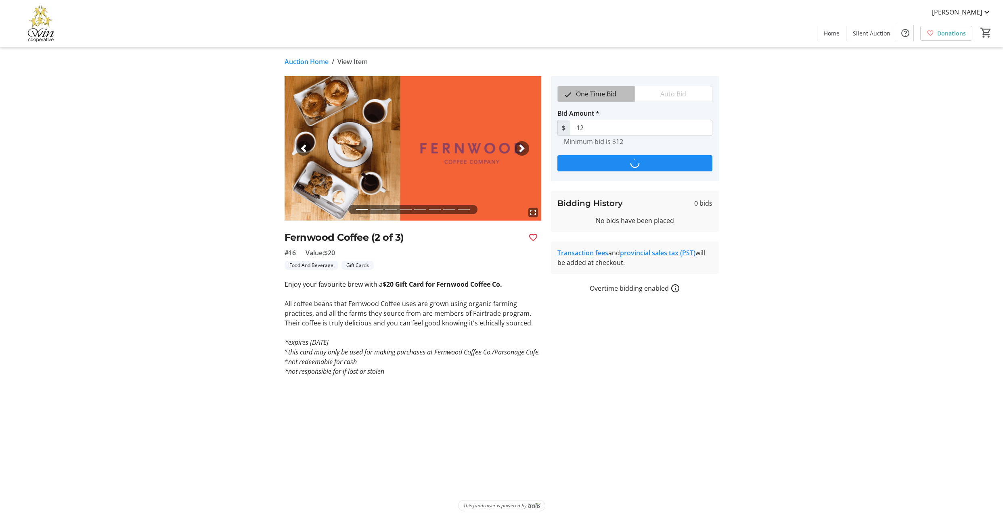
type input "15"
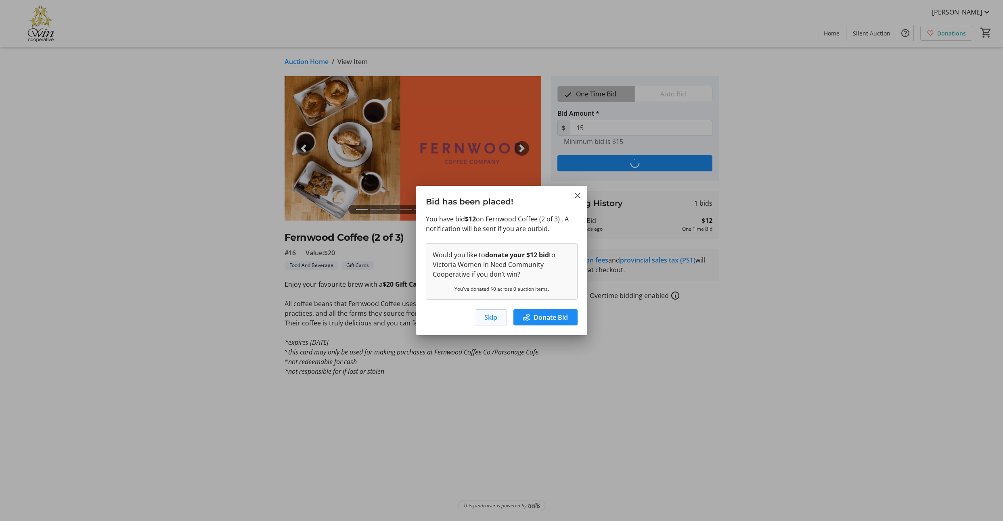
click at [484, 322] on span "Skip" at bounding box center [490, 318] width 13 height 10
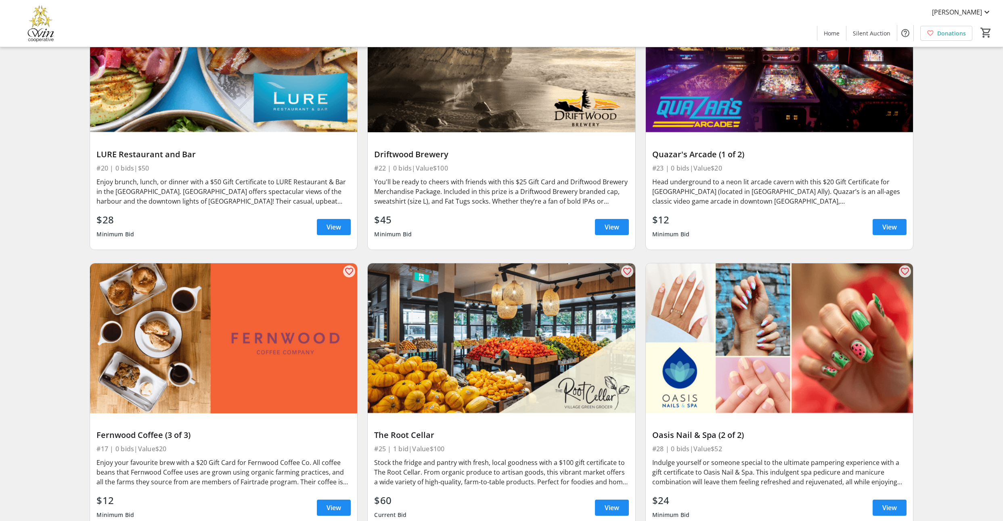
scroll to position [2968, 0]
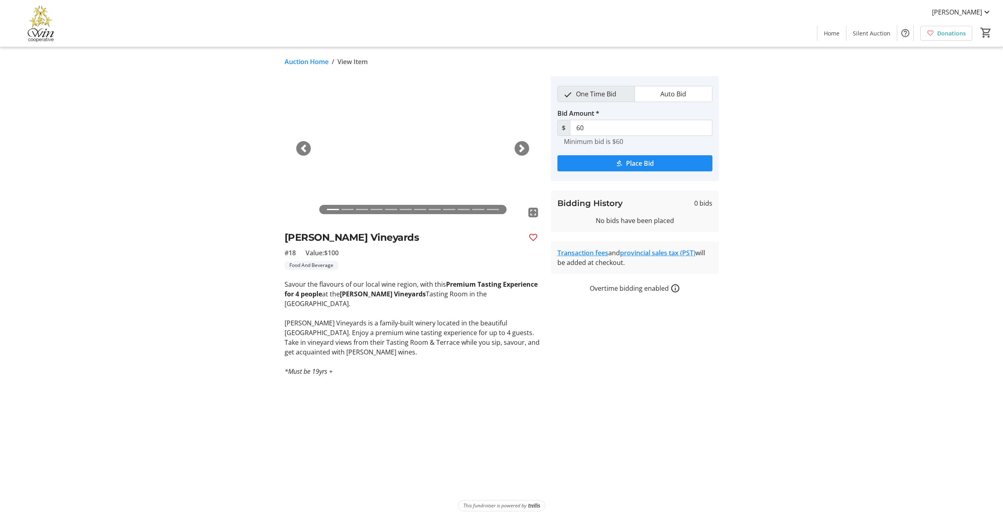
click at [520, 152] on div "Next" at bounding box center [521, 148] width 15 height 15
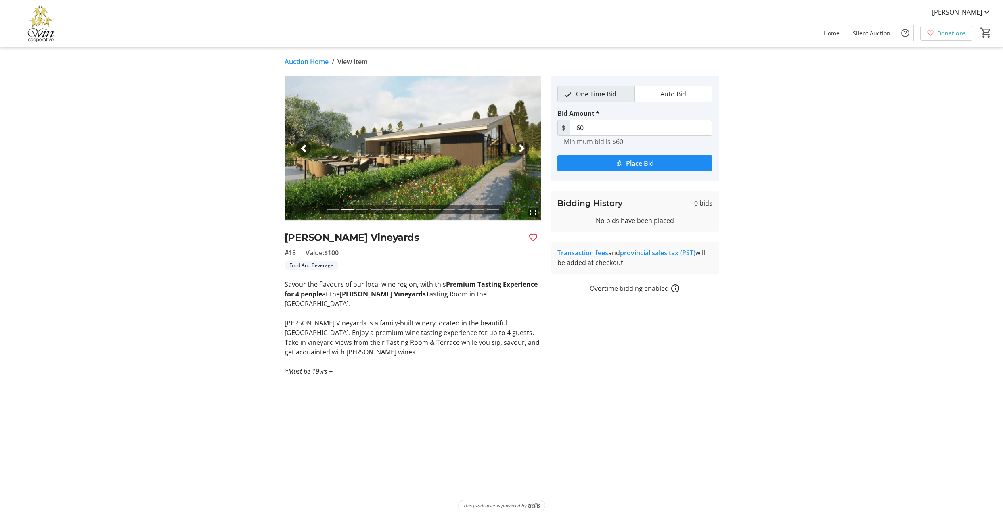
click at [520, 152] on span "button" at bounding box center [522, 148] width 8 height 8
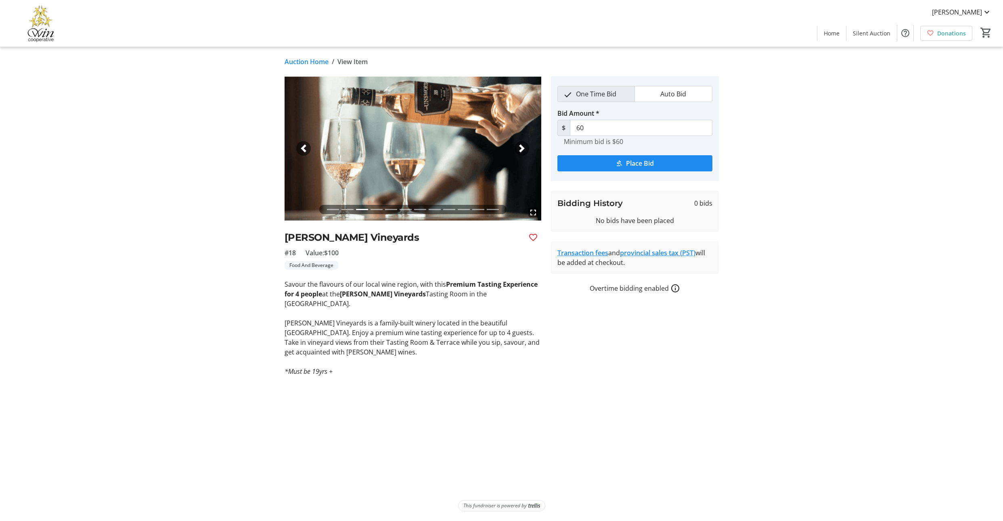
click at [520, 152] on span "button" at bounding box center [522, 148] width 8 height 8
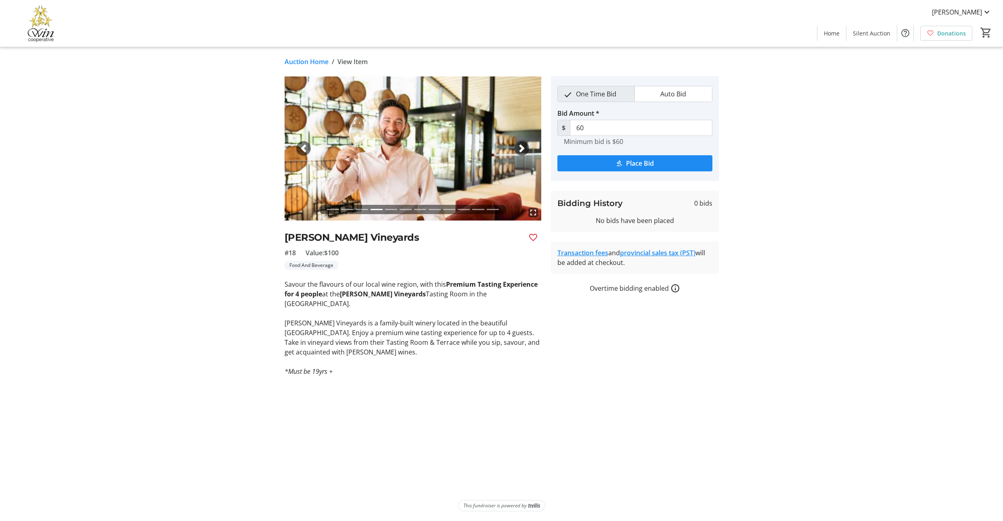
click at [521, 152] on span "button" at bounding box center [522, 148] width 8 height 8
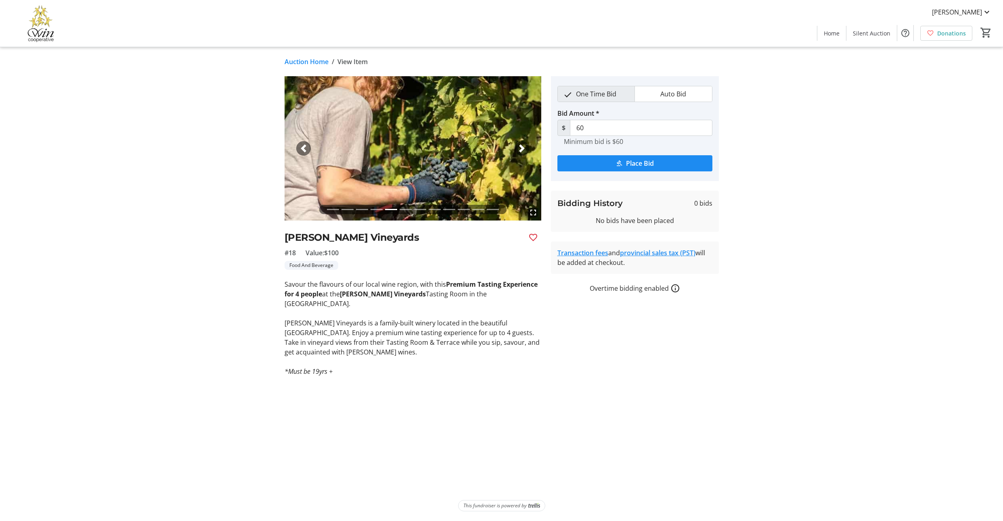
click at [521, 152] on span "button" at bounding box center [522, 148] width 8 height 8
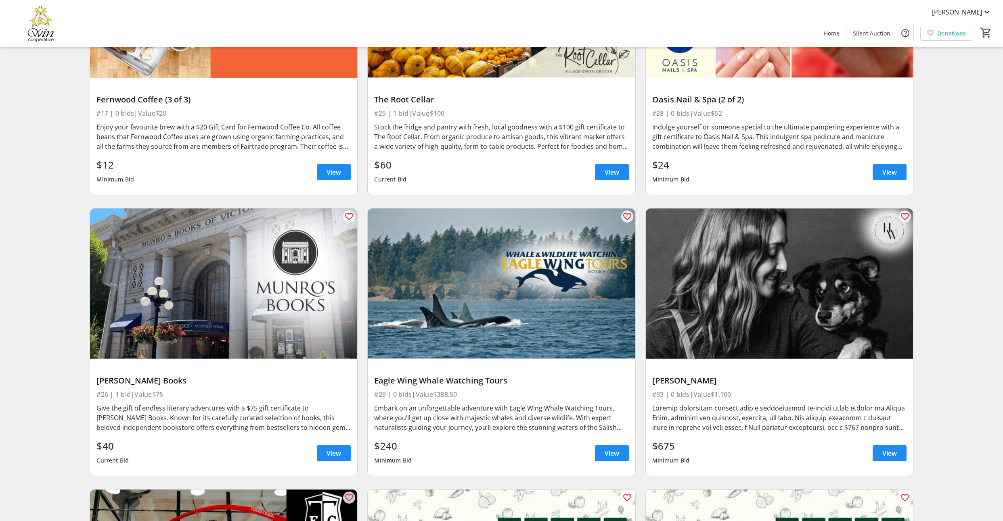
scroll to position [3304, 0]
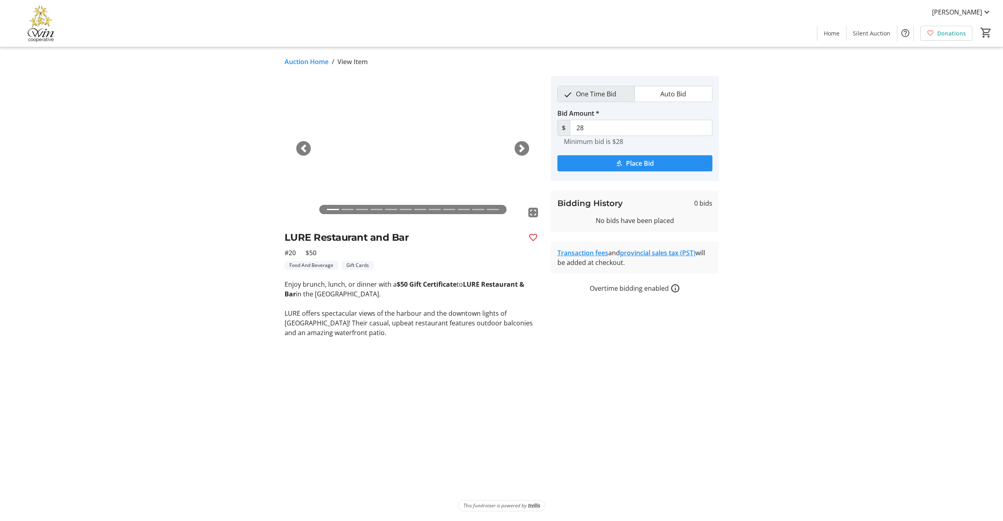
click at [650, 168] on span "Place Bid" at bounding box center [640, 164] width 28 height 10
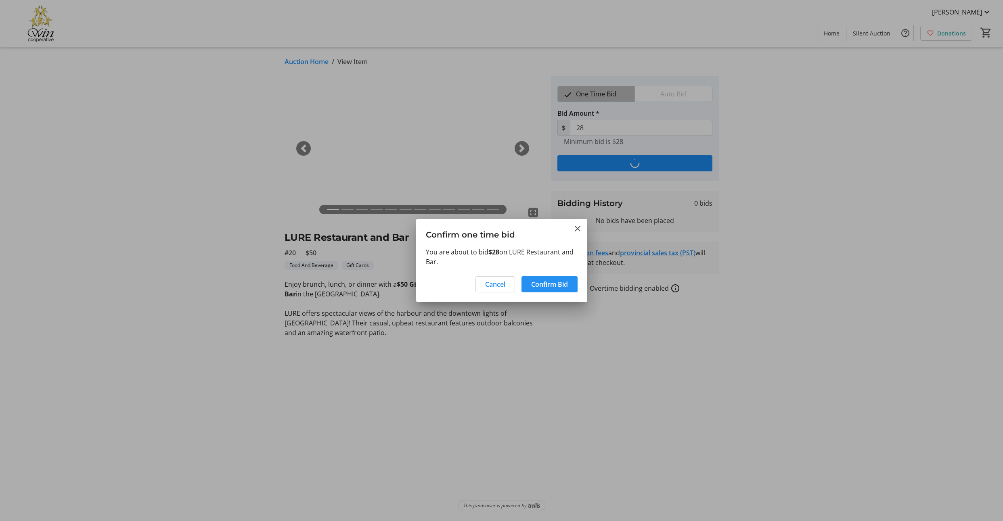
click at [544, 289] on span "Confirm Bid" at bounding box center [549, 285] width 37 height 10
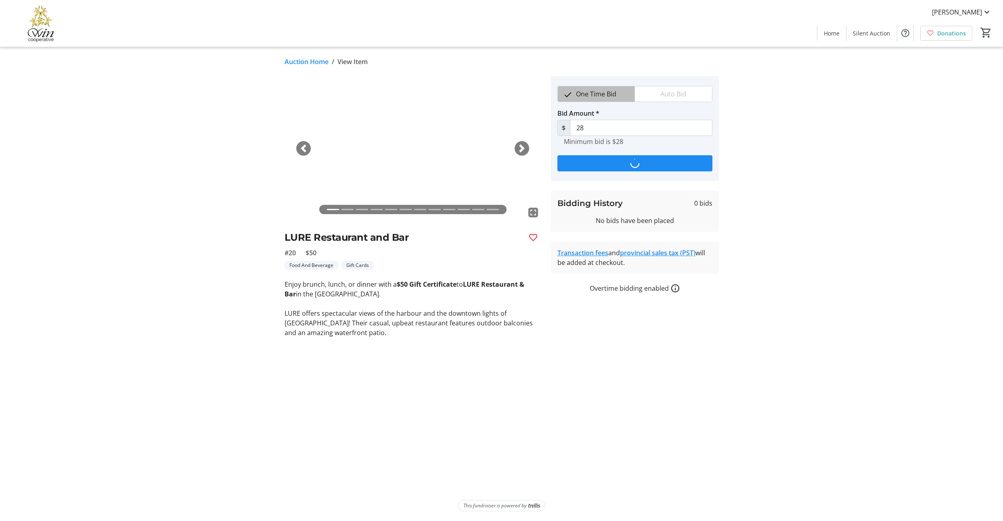
type input "36"
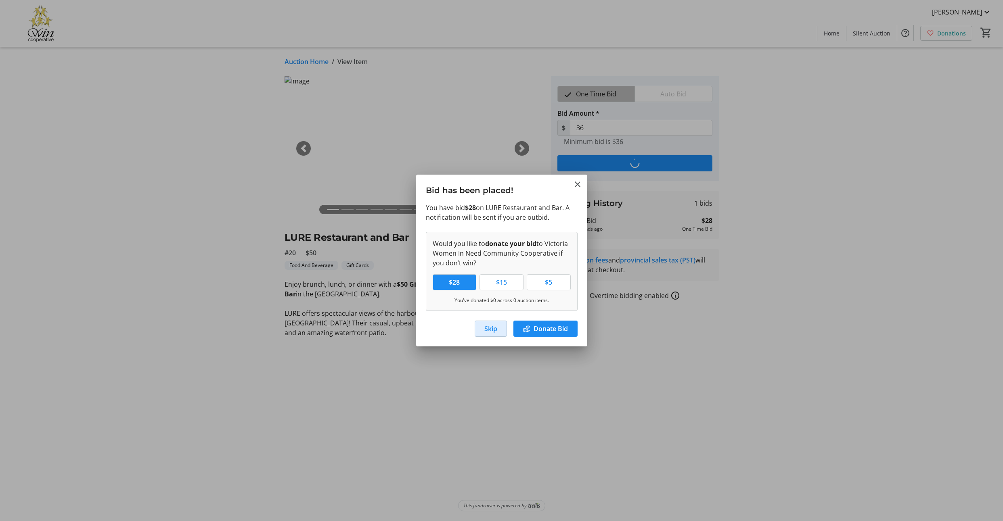
click at [484, 334] on span "Skip" at bounding box center [490, 329] width 13 height 10
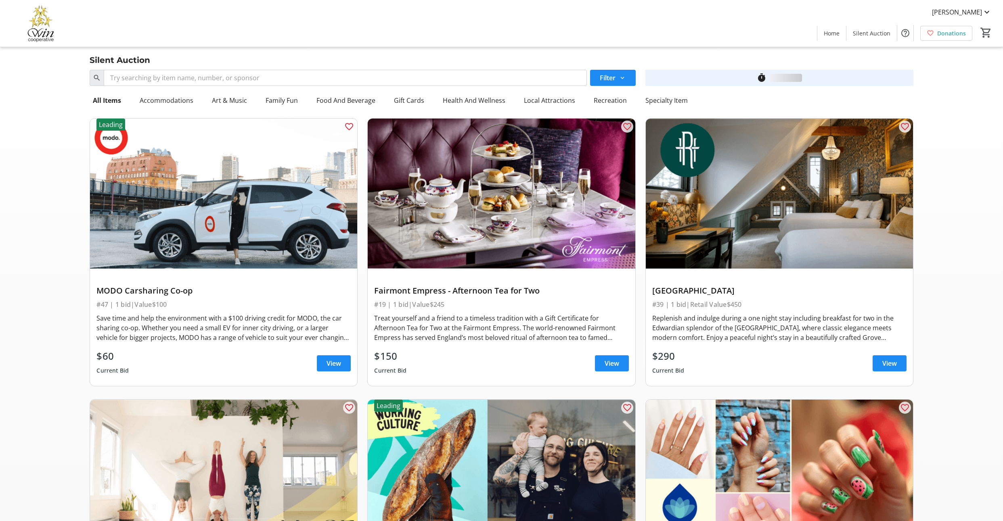
scroll to position [3304, 0]
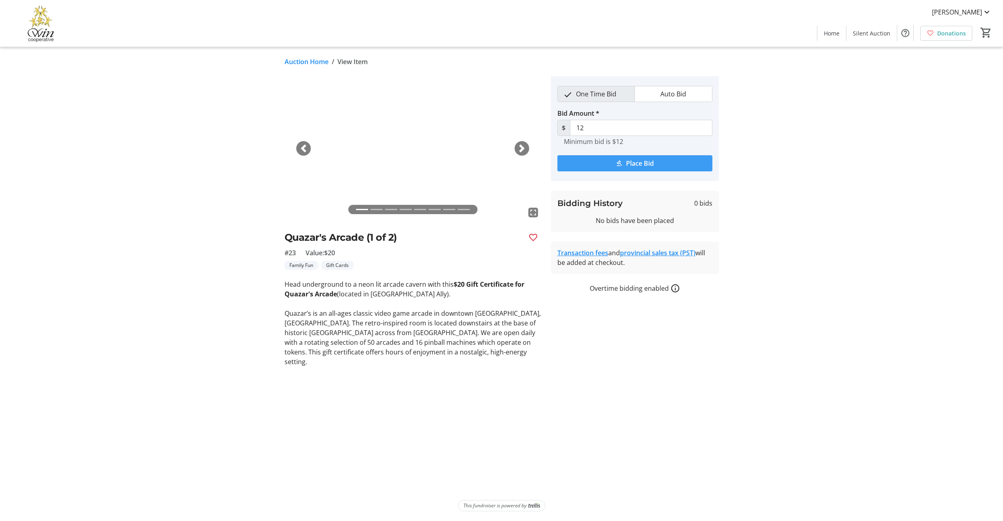
click at [640, 168] on span "Place Bid" at bounding box center [640, 164] width 28 height 10
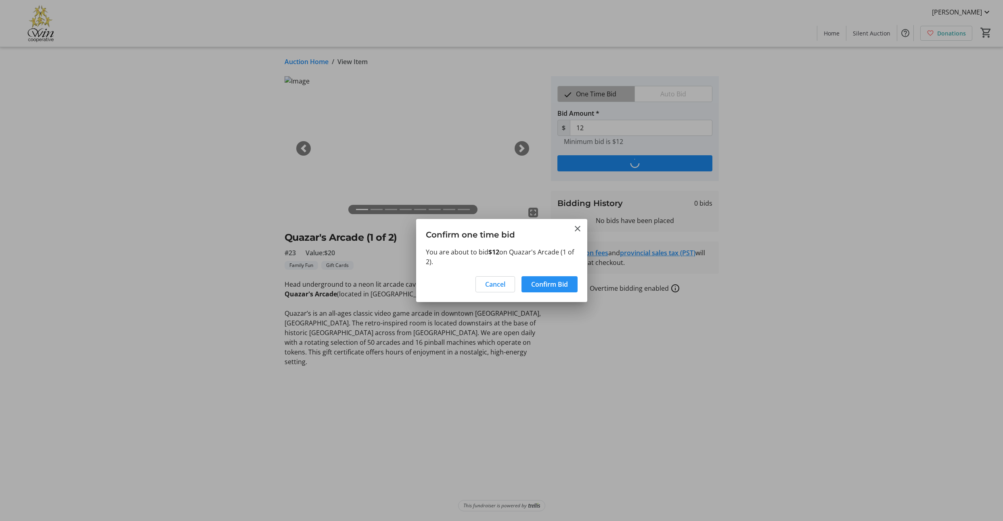
click at [541, 289] on span "Confirm Bid" at bounding box center [549, 285] width 37 height 10
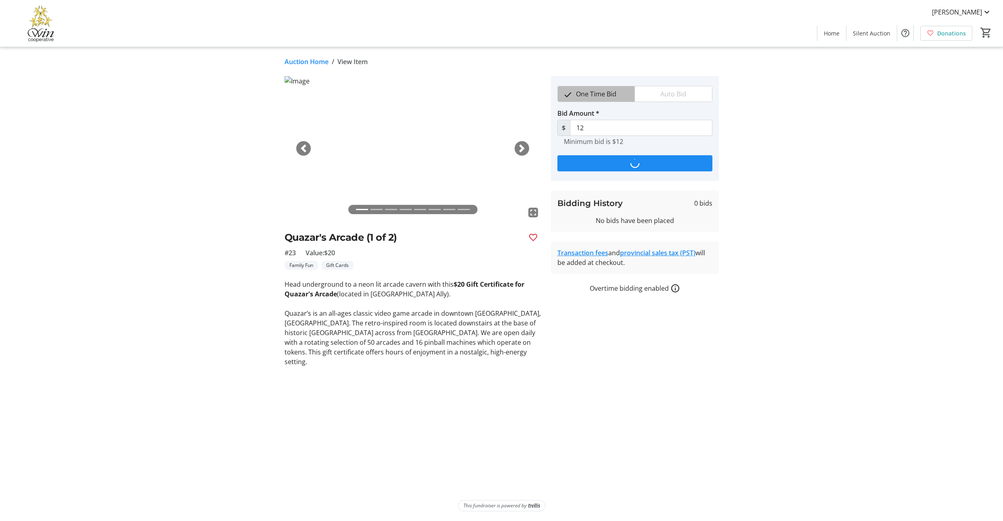
type input "15"
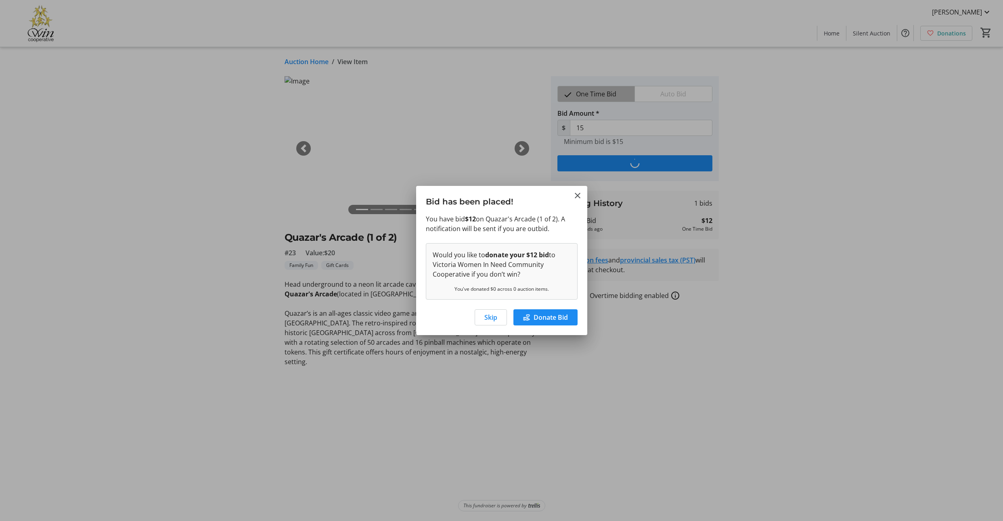
click at [484, 322] on span "Skip" at bounding box center [490, 318] width 13 height 10
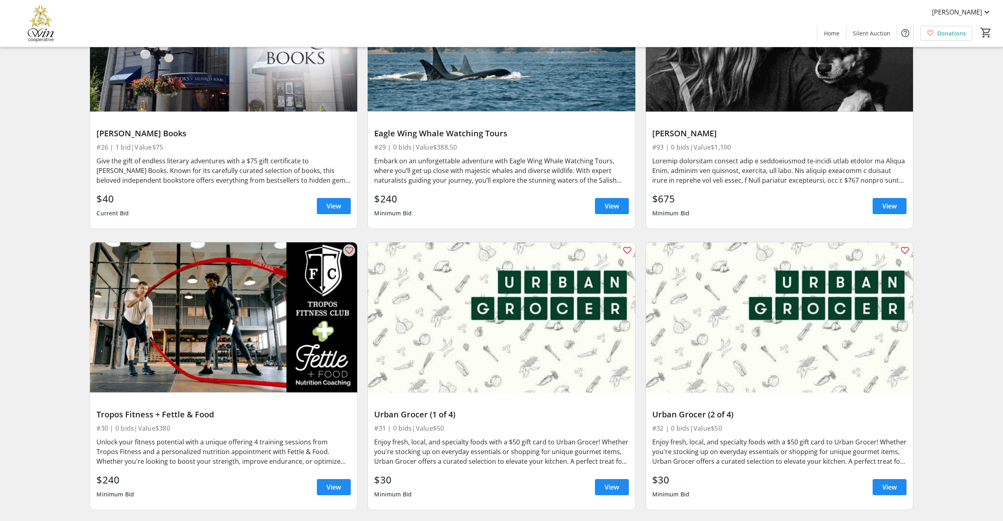
scroll to position [3552, 0]
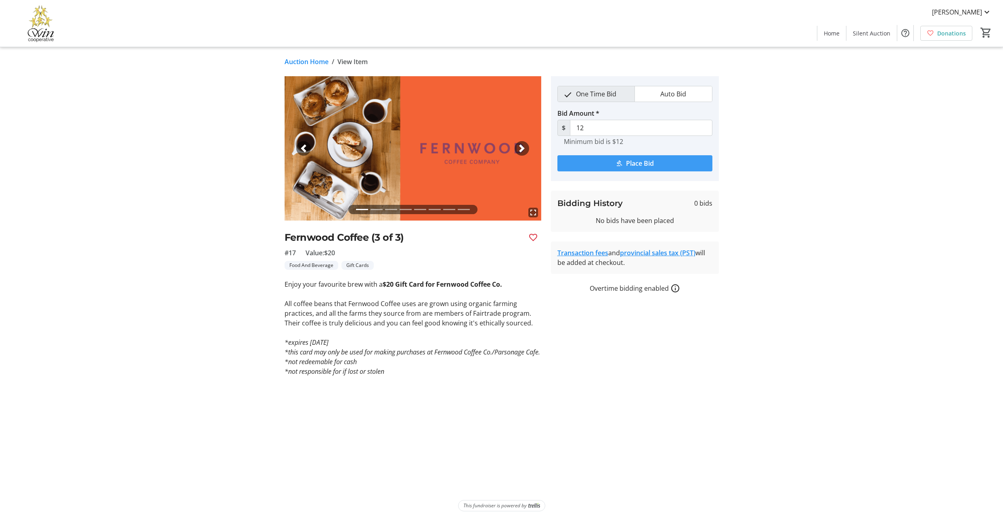
click at [639, 168] on span "Place Bid" at bounding box center [640, 164] width 28 height 10
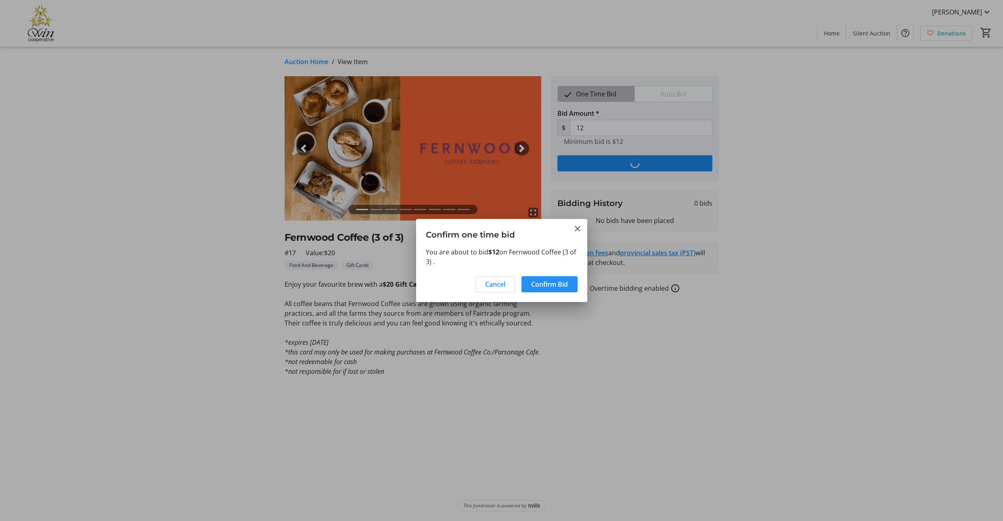
click at [543, 288] on span "Confirm Bid" at bounding box center [549, 285] width 37 height 10
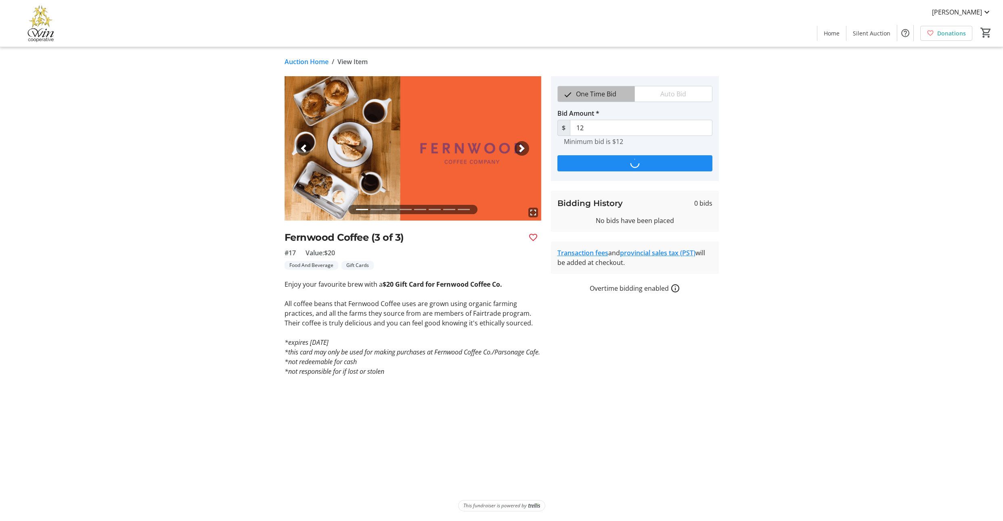
type input "15"
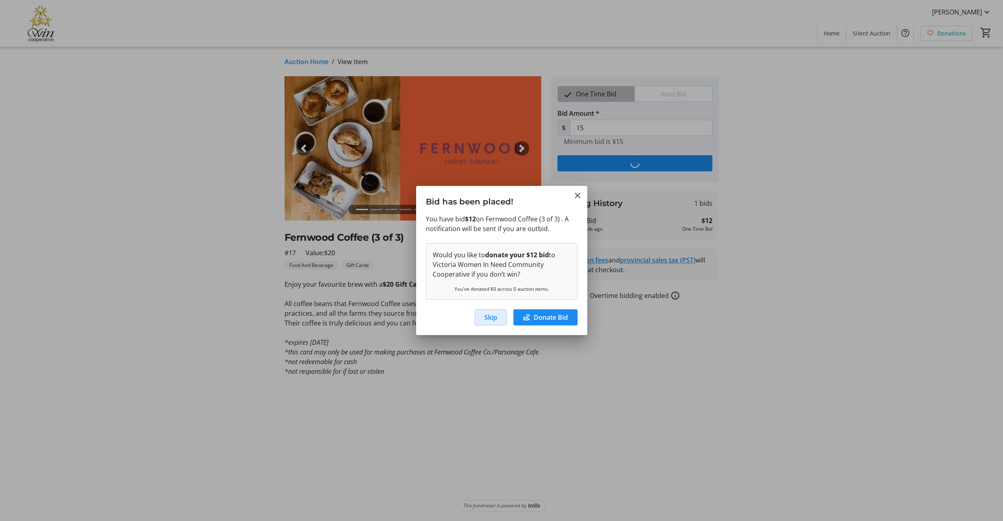
click at [484, 322] on span "Skip" at bounding box center [490, 318] width 13 height 10
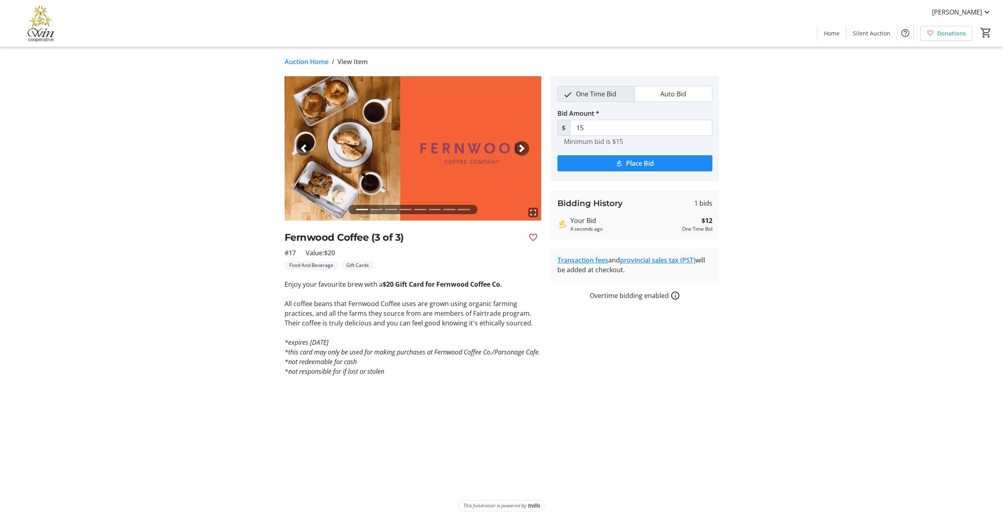
click at [315, 65] on link "Auction Home" at bounding box center [306, 62] width 44 height 10
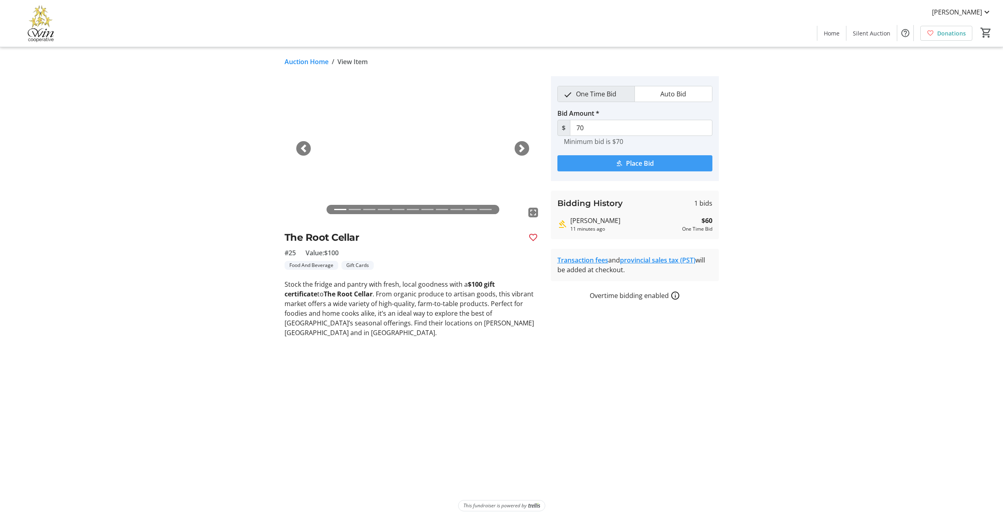
click at [642, 168] on span "Place Bid" at bounding box center [640, 164] width 28 height 10
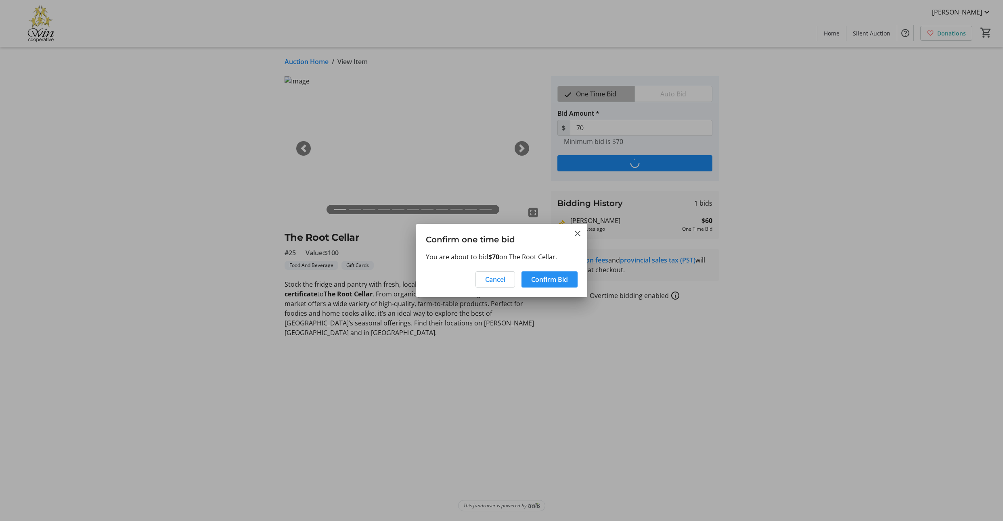
click at [543, 284] on span "Confirm Bid" at bounding box center [549, 280] width 37 height 10
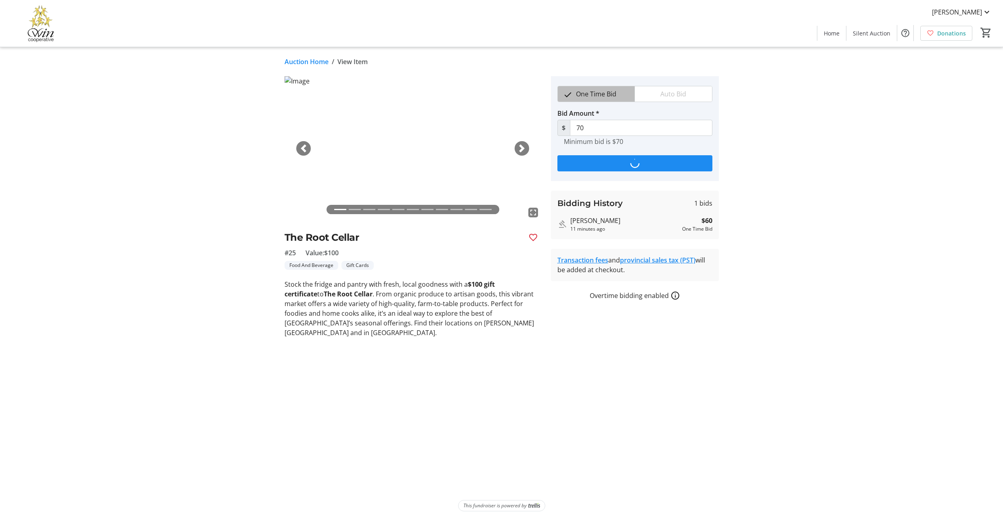
type input "80"
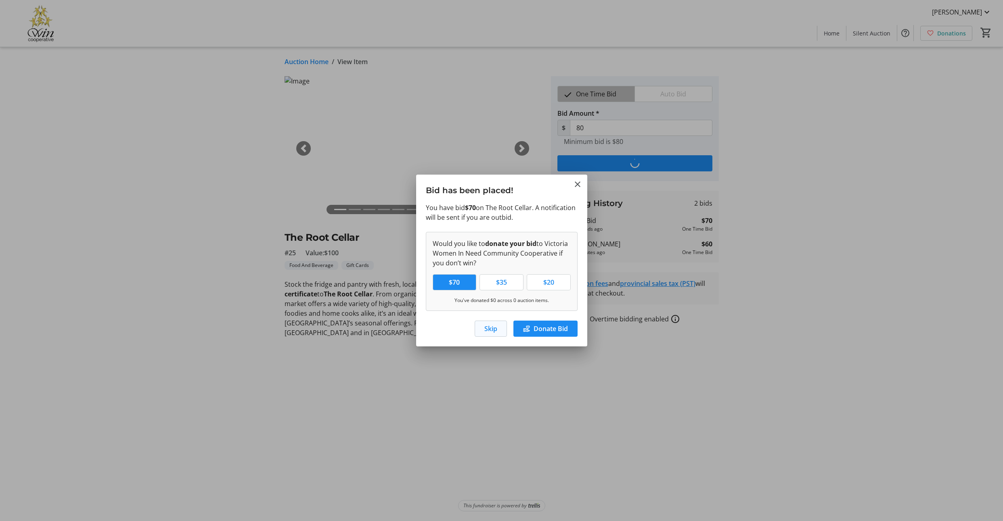
click at [484, 334] on span "Skip" at bounding box center [490, 329] width 13 height 10
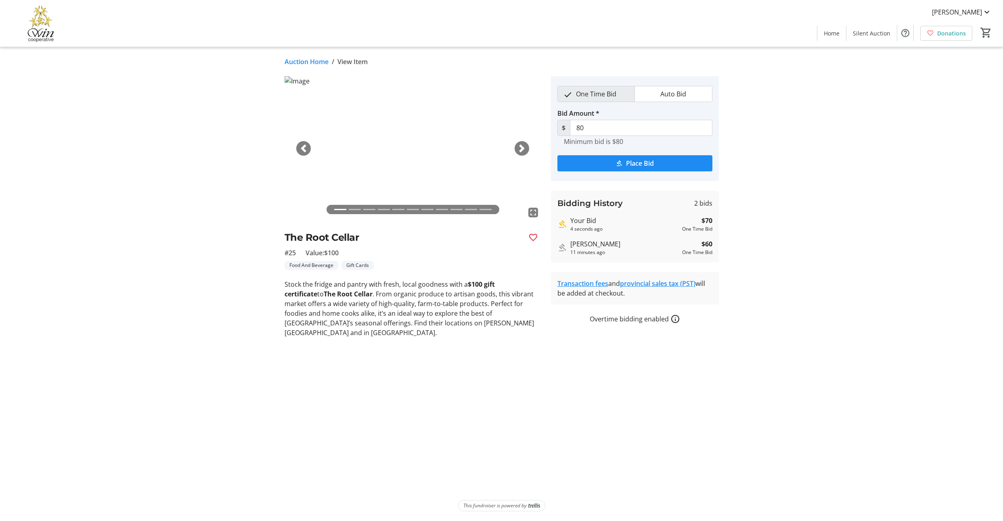
click at [315, 64] on link "Auction Home" at bounding box center [306, 62] width 44 height 10
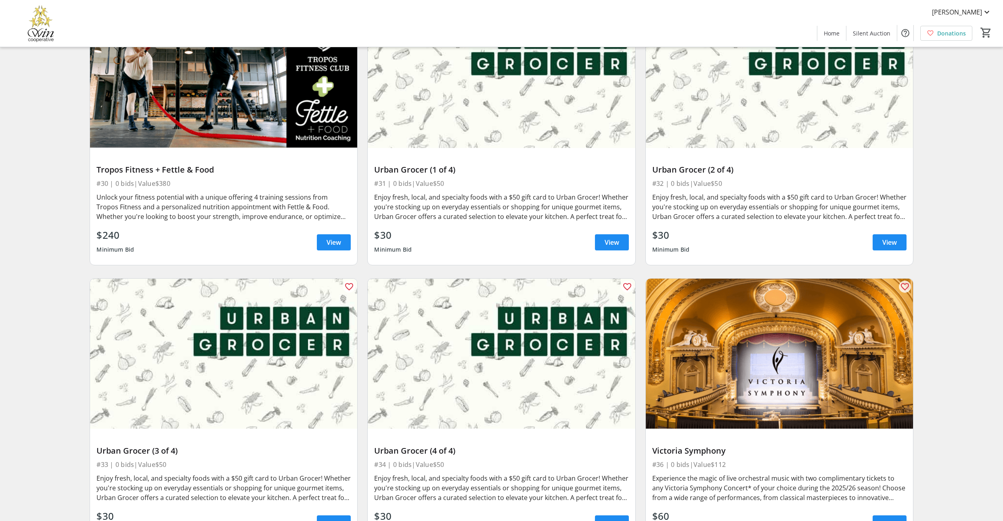
scroll to position [3832, 0]
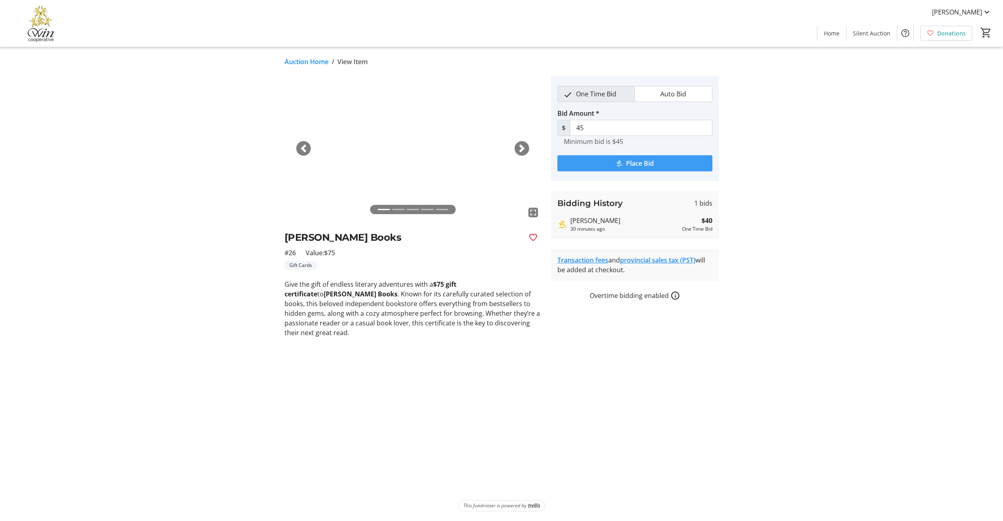
click at [643, 168] on span "Place Bid" at bounding box center [640, 164] width 28 height 10
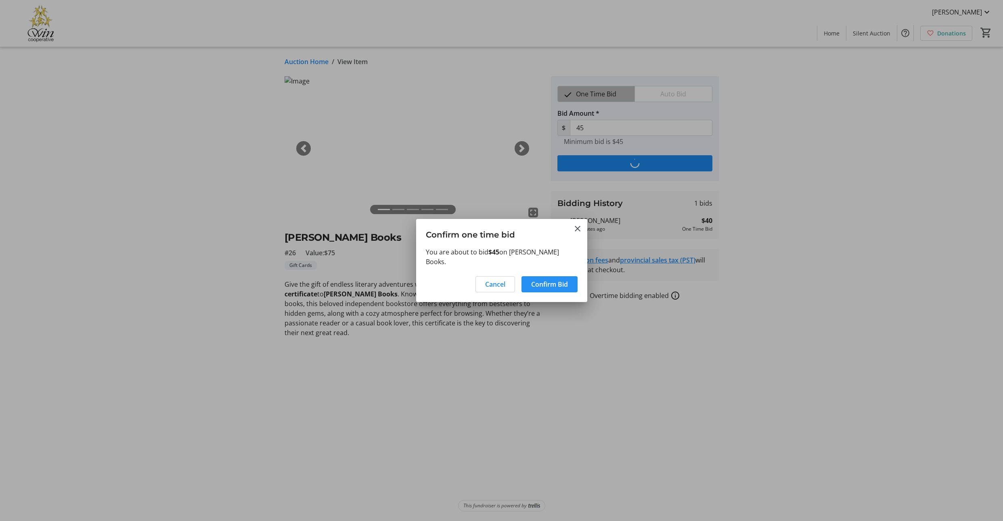
click at [537, 285] on span "Confirm Bid" at bounding box center [549, 285] width 37 height 10
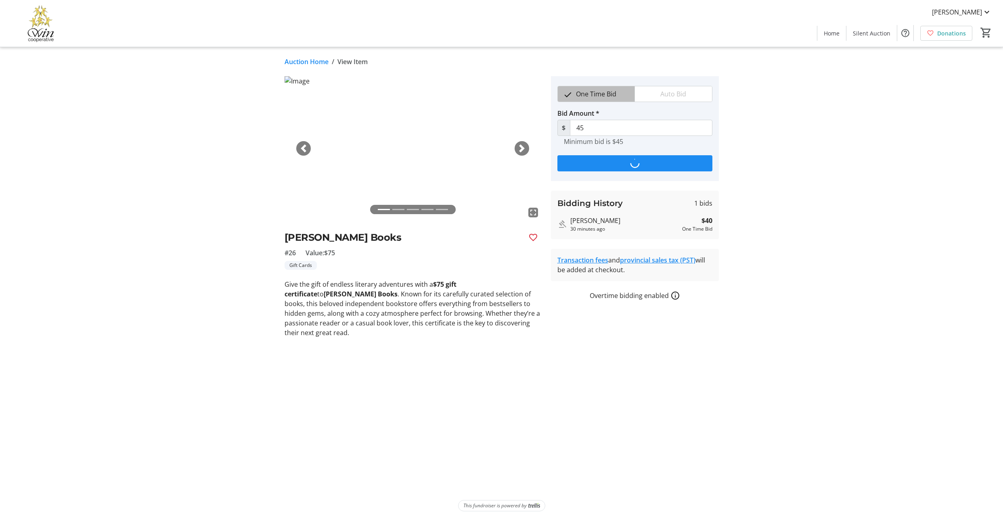
type input "50"
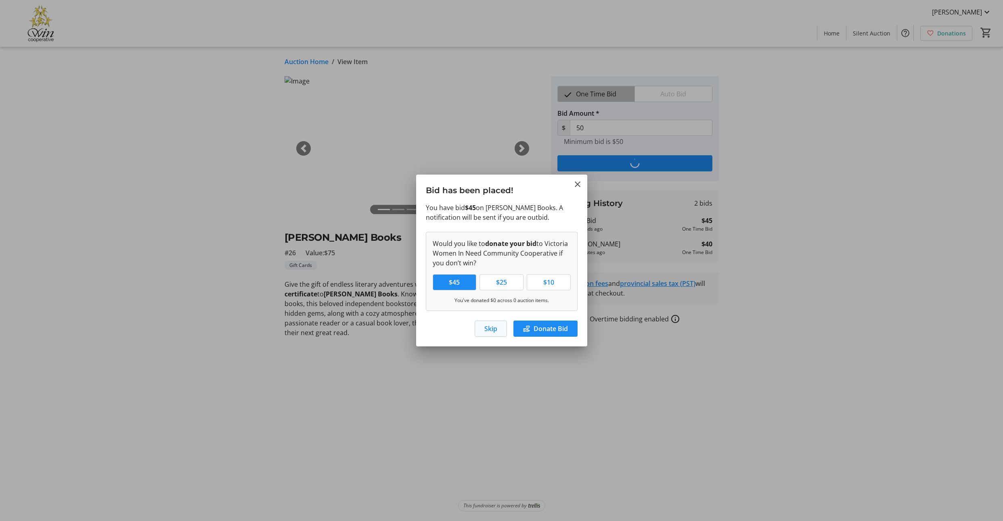
click at [484, 334] on span "Skip" at bounding box center [490, 329] width 13 height 10
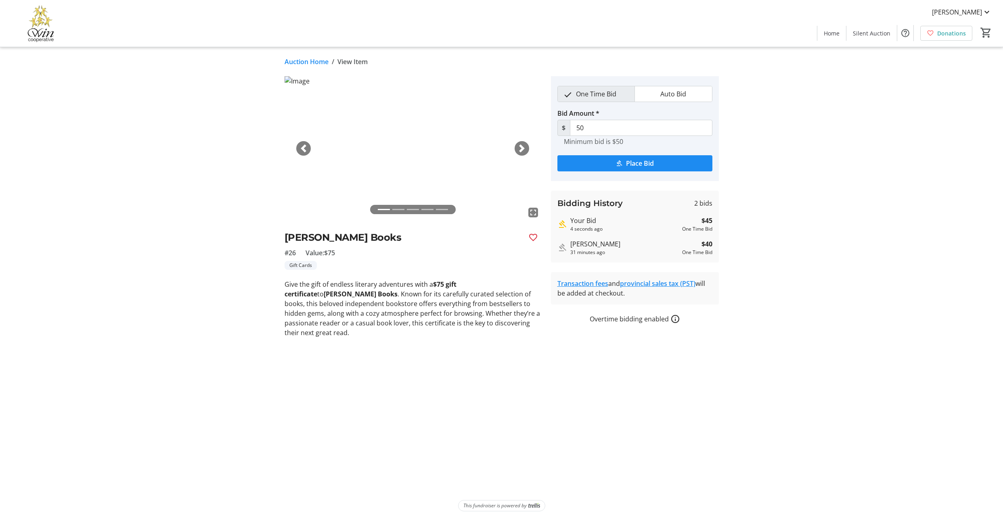
click at [318, 62] on link "Auction Home" at bounding box center [306, 62] width 44 height 10
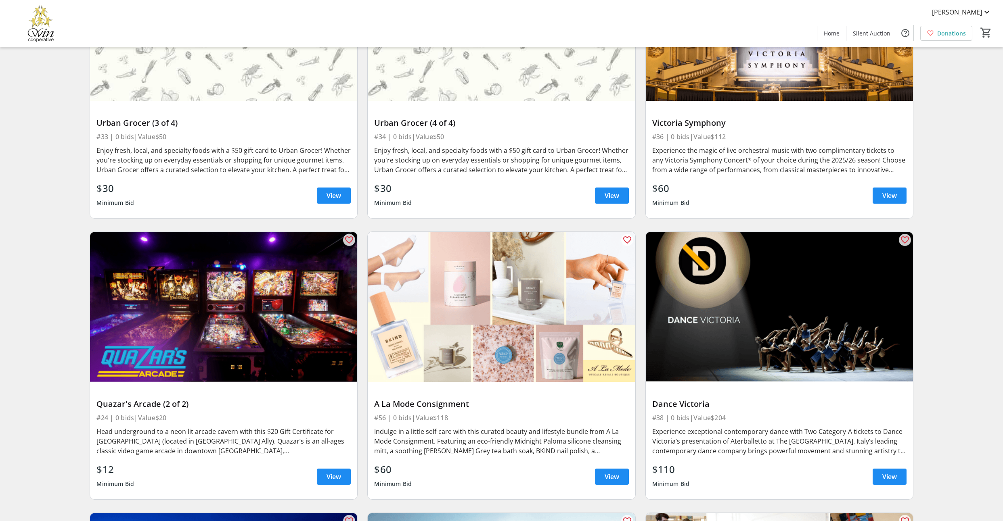
scroll to position [4126, 0]
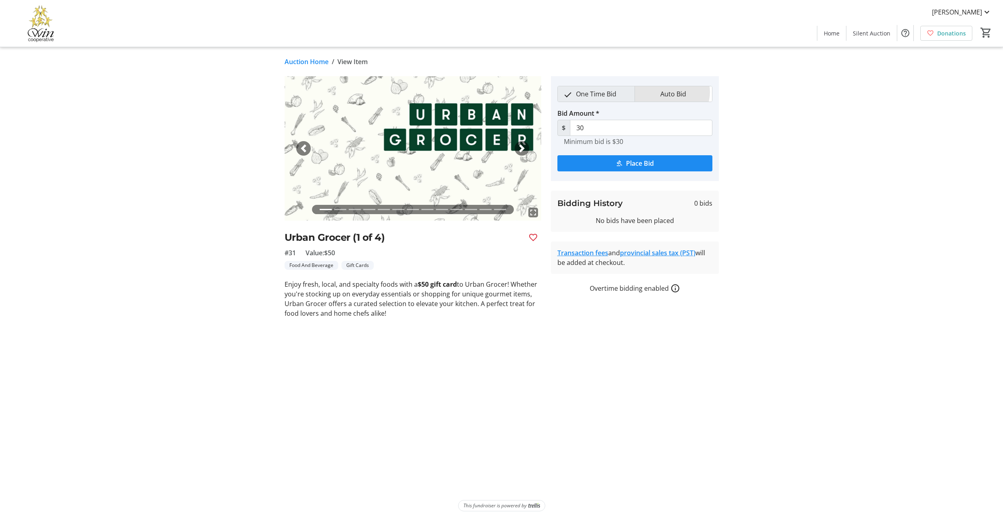
click at [670, 102] on span "Auto Bid" at bounding box center [673, 93] width 36 height 15
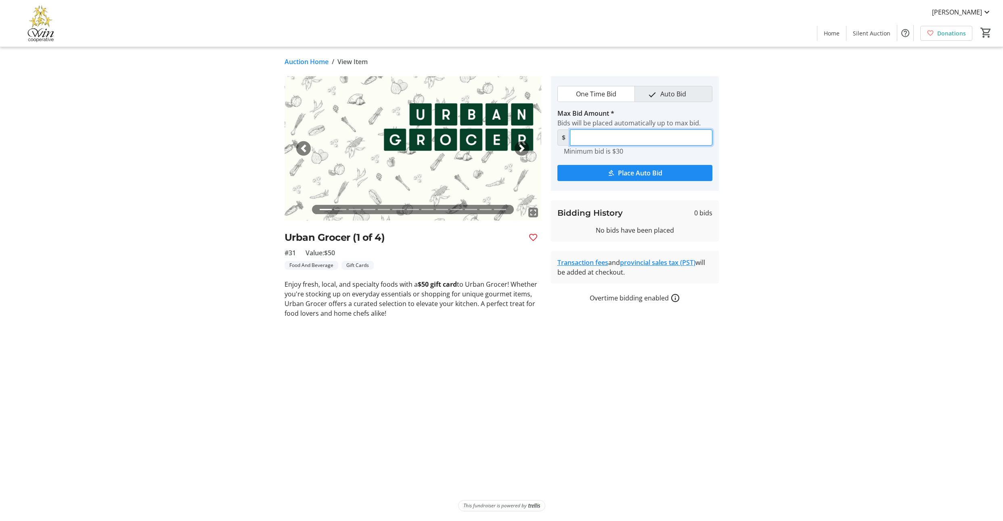
click at [619, 146] on input "Max Bid Amount *" at bounding box center [641, 138] width 142 height 16
type input "50"
click at [654, 178] on span "Place Auto Bid" at bounding box center [640, 173] width 44 height 10
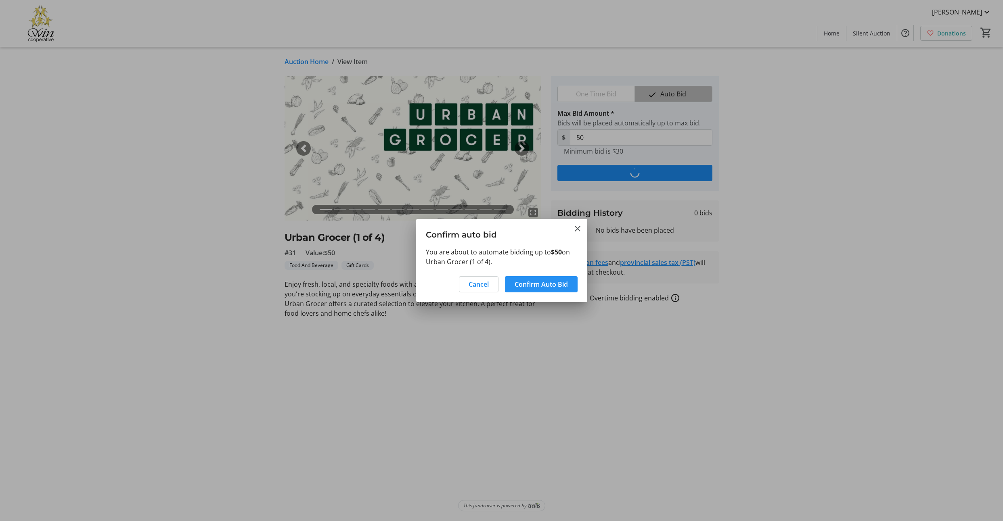
click at [532, 286] on span "Confirm Auto Bid" at bounding box center [540, 285] width 53 height 10
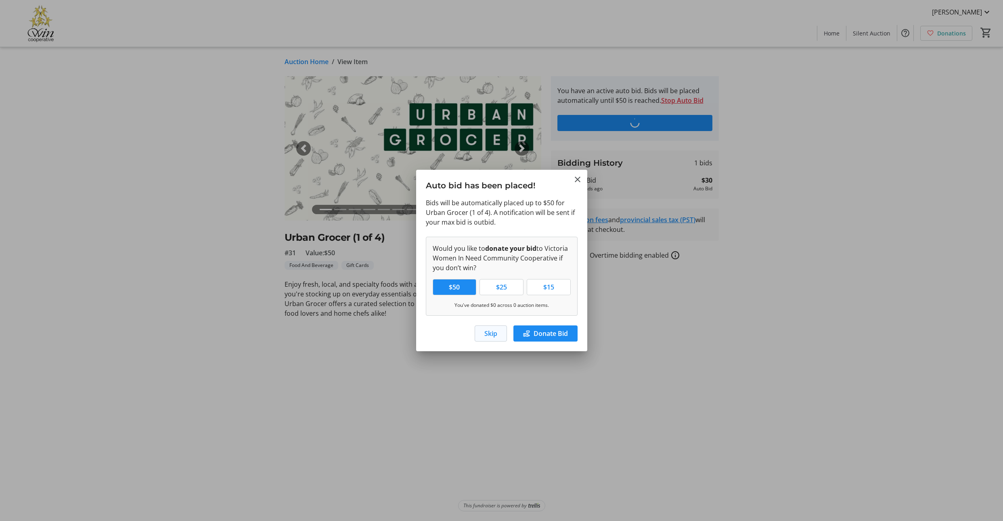
click at [484, 338] on span "Skip" at bounding box center [490, 334] width 13 height 10
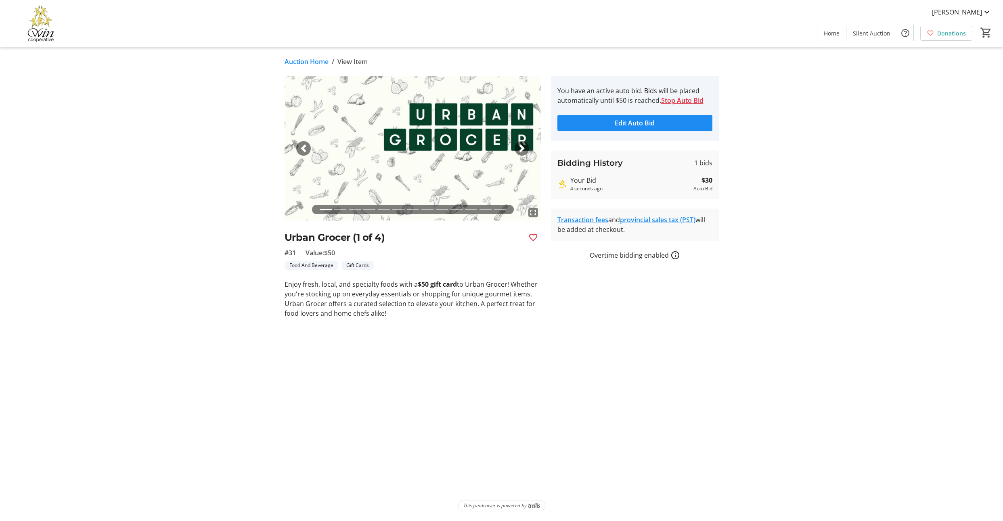
click at [312, 65] on link "Auction Home" at bounding box center [306, 62] width 44 height 10
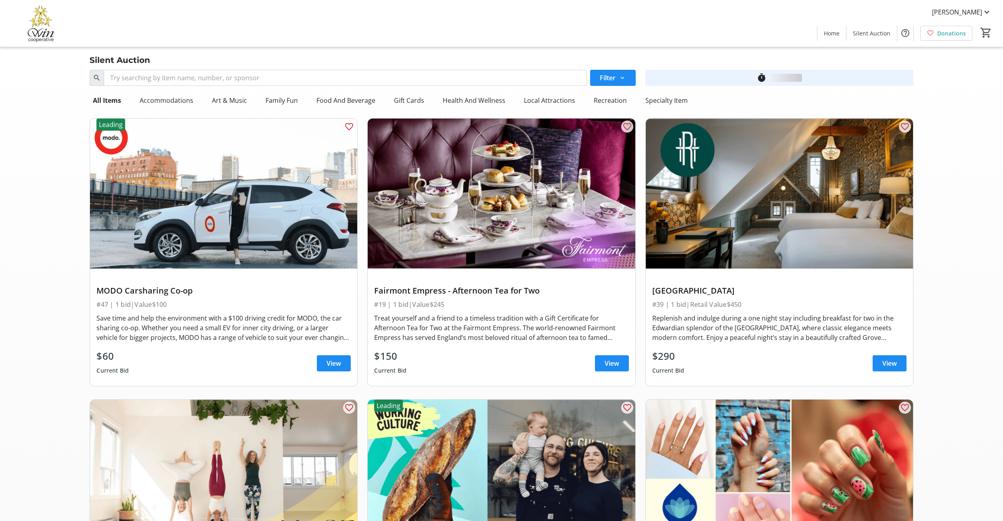
scroll to position [4126, 0]
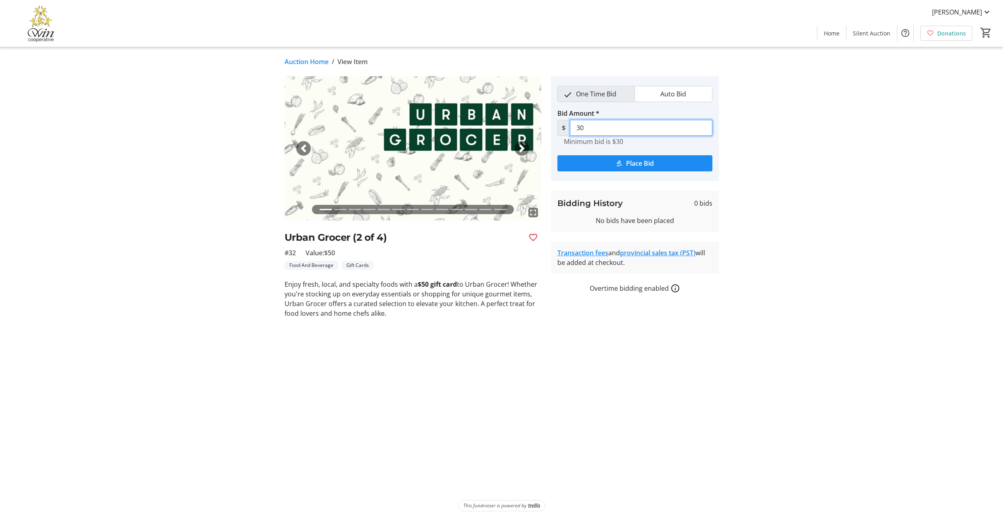
drag, startPoint x: 625, startPoint y: 144, endPoint x: 572, endPoint y: 140, distance: 53.0
click at [572, 136] on div "$ 30" at bounding box center [634, 128] width 155 height 16
type input "50"
click at [668, 101] on span "Auto Bid" at bounding box center [673, 93] width 36 height 15
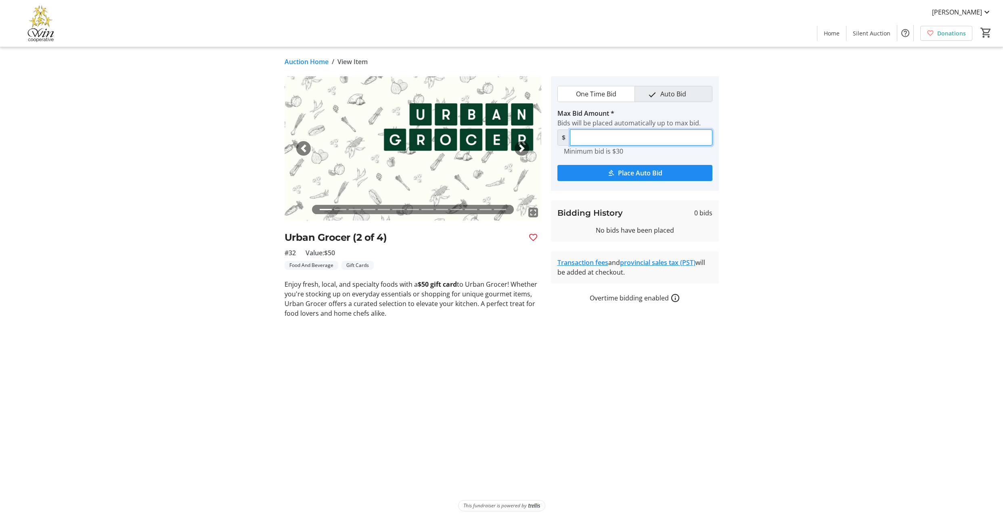
click at [612, 146] on input "Max Bid Amount *" at bounding box center [641, 138] width 142 height 16
type input "50"
click at [640, 178] on span "Place Auto Bid" at bounding box center [640, 173] width 44 height 10
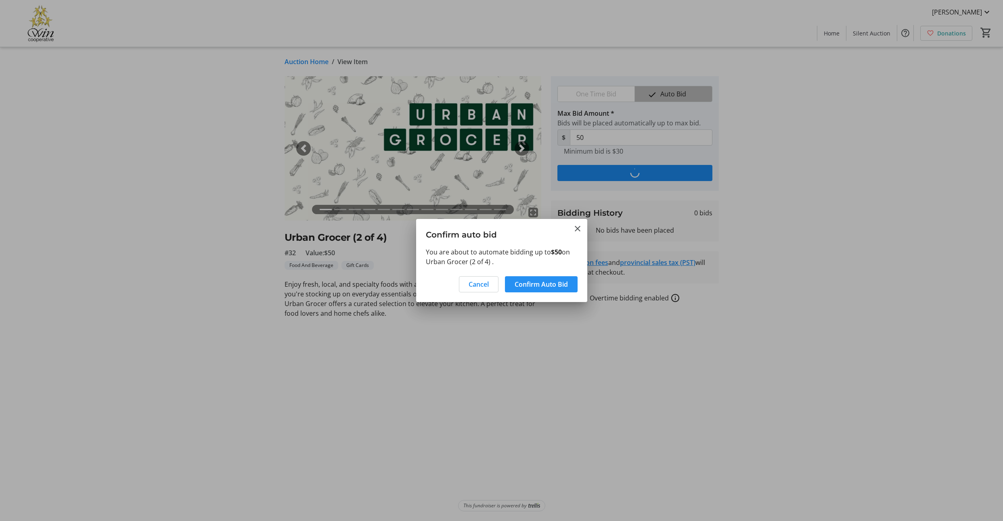
click at [535, 289] on span "Confirm Auto Bid" at bounding box center [540, 285] width 53 height 10
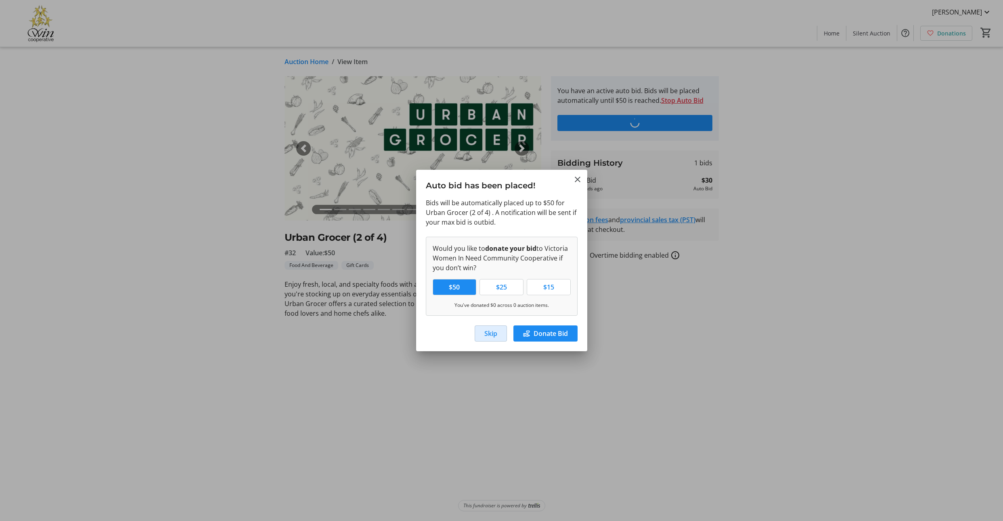
click at [484, 338] on span "Skip" at bounding box center [490, 334] width 13 height 10
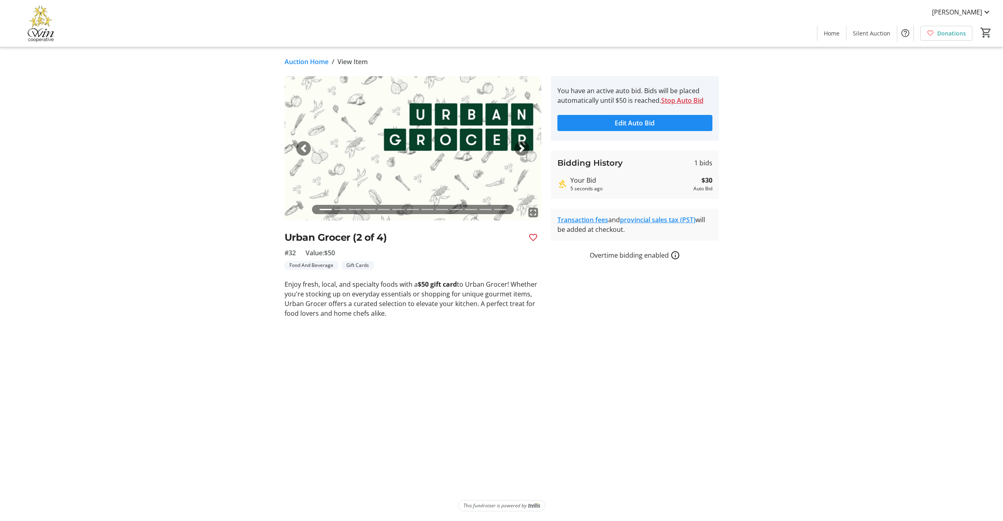
click at [319, 67] on link "Auction Home" at bounding box center [306, 62] width 44 height 10
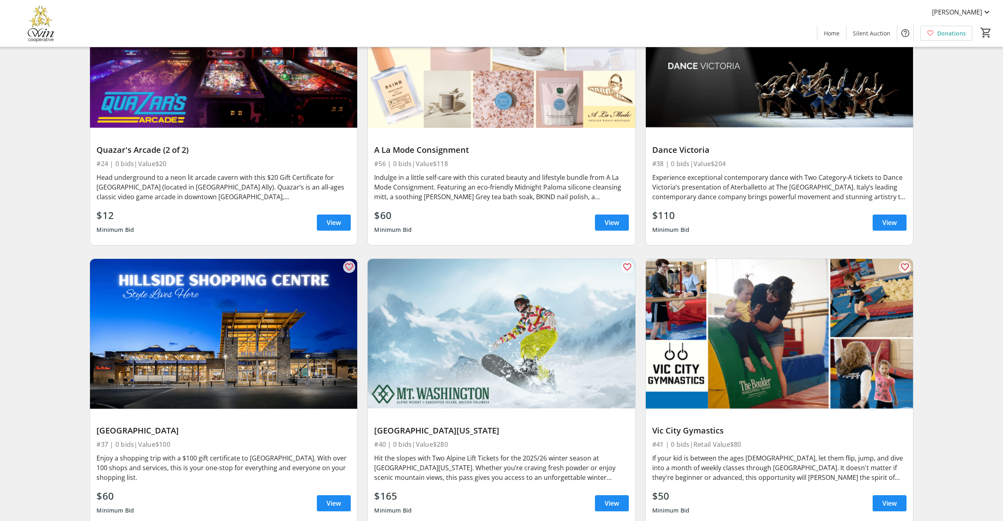
scroll to position [4378, 0]
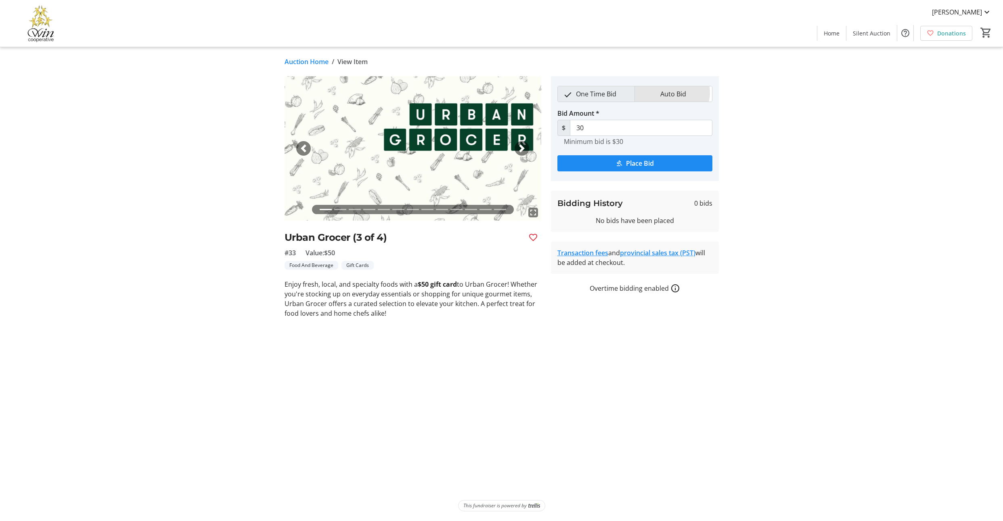
click at [671, 102] on span "Auto Bid" at bounding box center [673, 93] width 36 height 15
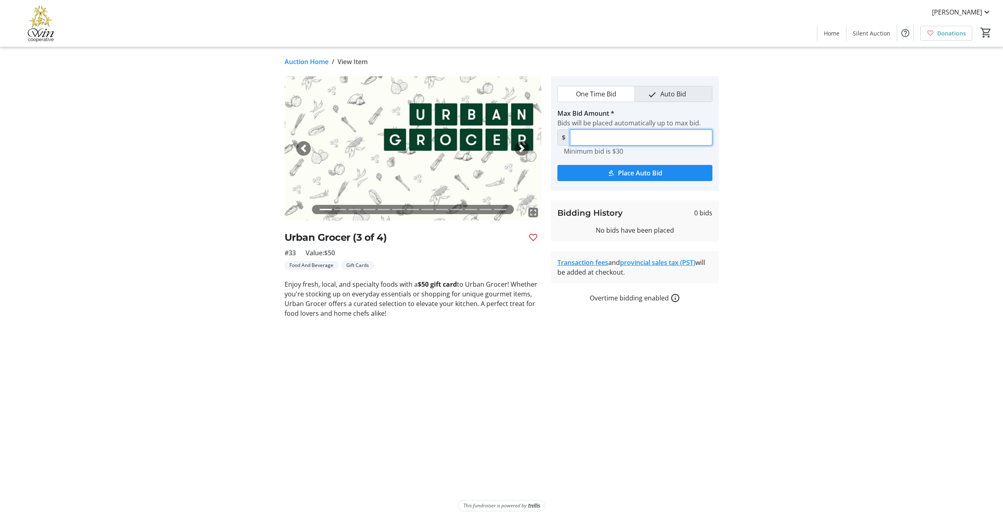
click at [610, 146] on input "Max Bid Amount *" at bounding box center [641, 138] width 142 height 16
type input "50"
click at [644, 183] on span "submit" at bounding box center [634, 172] width 155 height 19
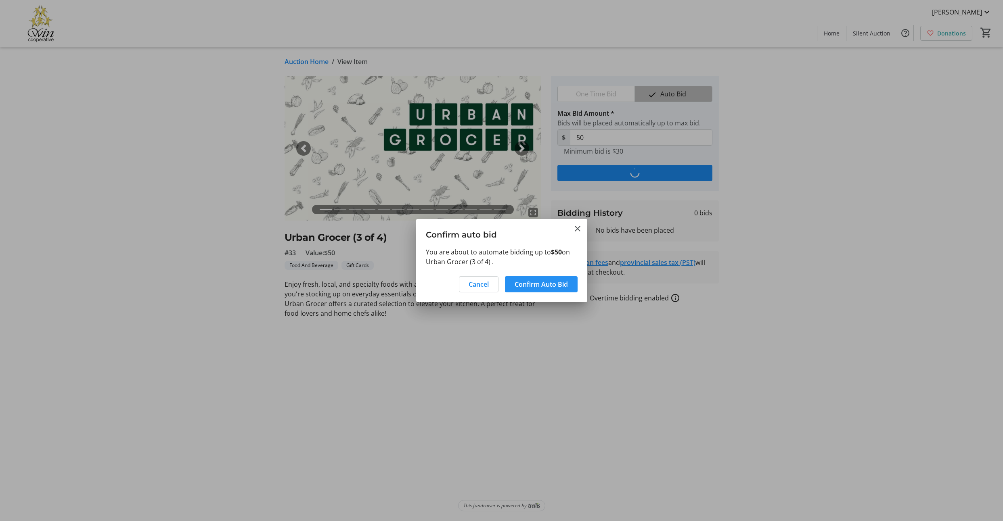
click at [530, 286] on span "Confirm Auto Bid" at bounding box center [540, 285] width 53 height 10
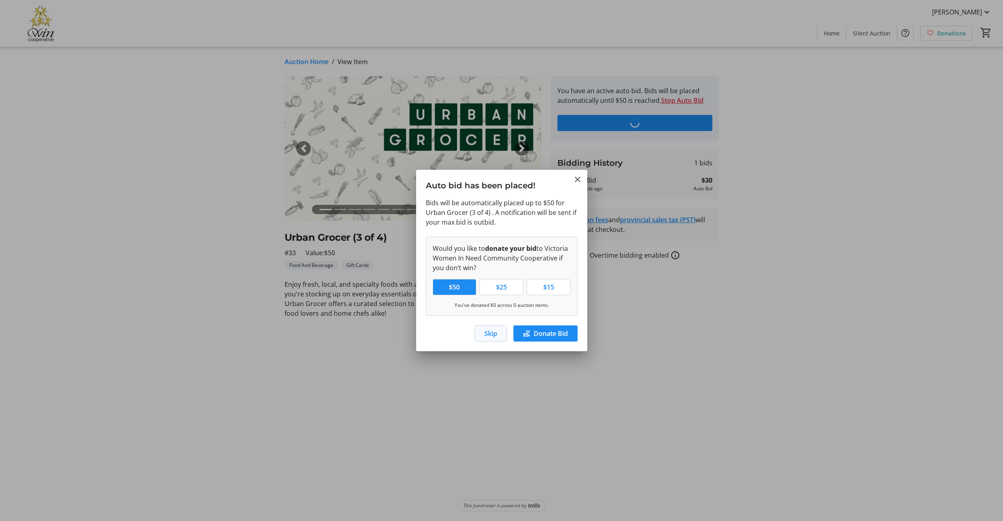
click at [475, 343] on span "button" at bounding box center [490, 333] width 31 height 19
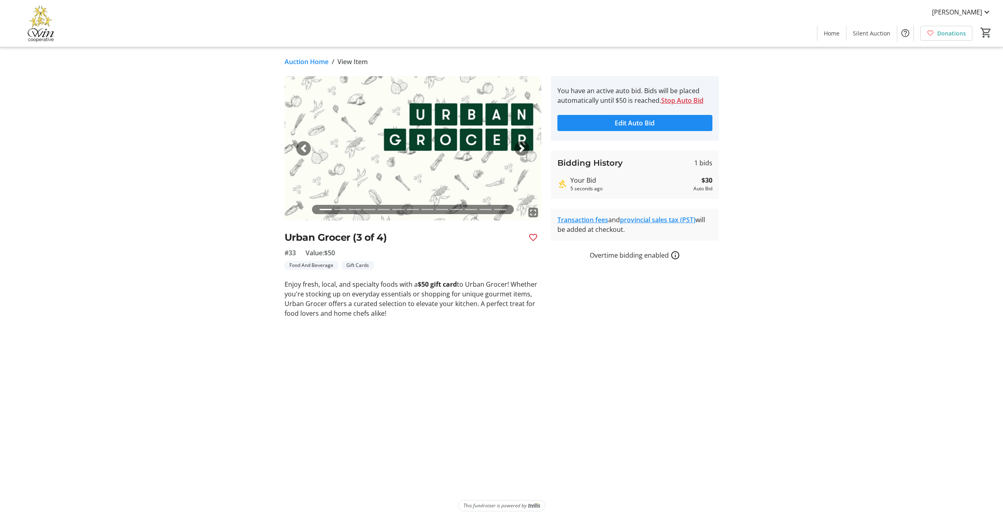
click at [321, 65] on link "Auction Home" at bounding box center [306, 62] width 44 height 10
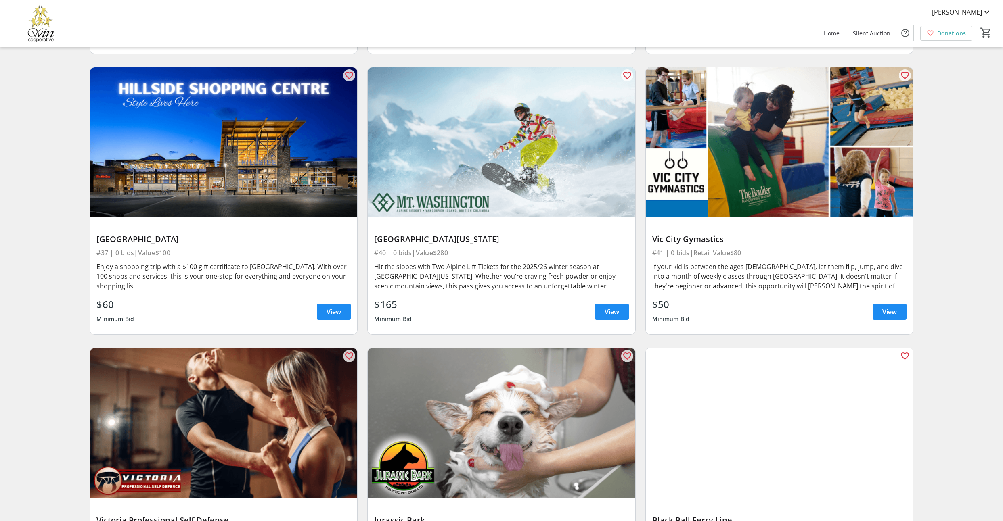
scroll to position [4571, 0]
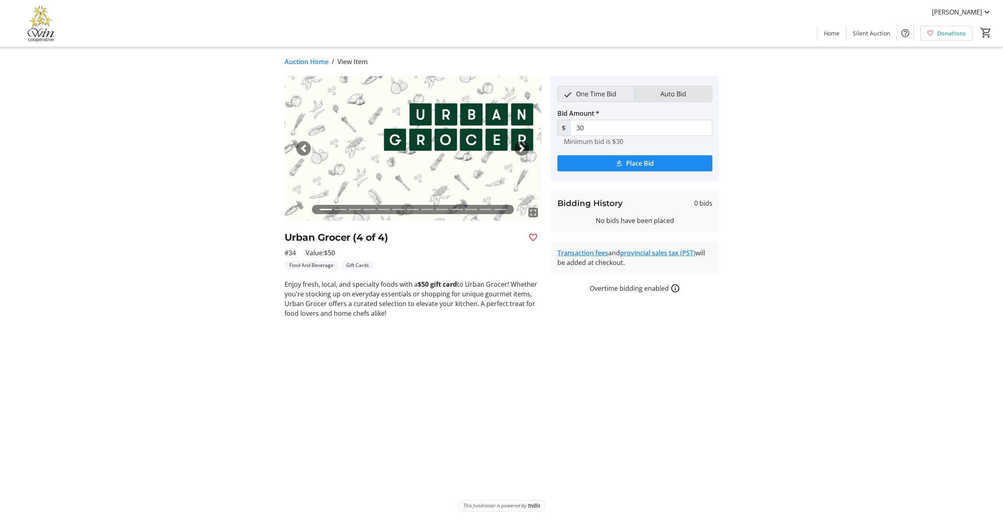
click at [679, 102] on span "Auto Bid" at bounding box center [673, 93] width 36 height 15
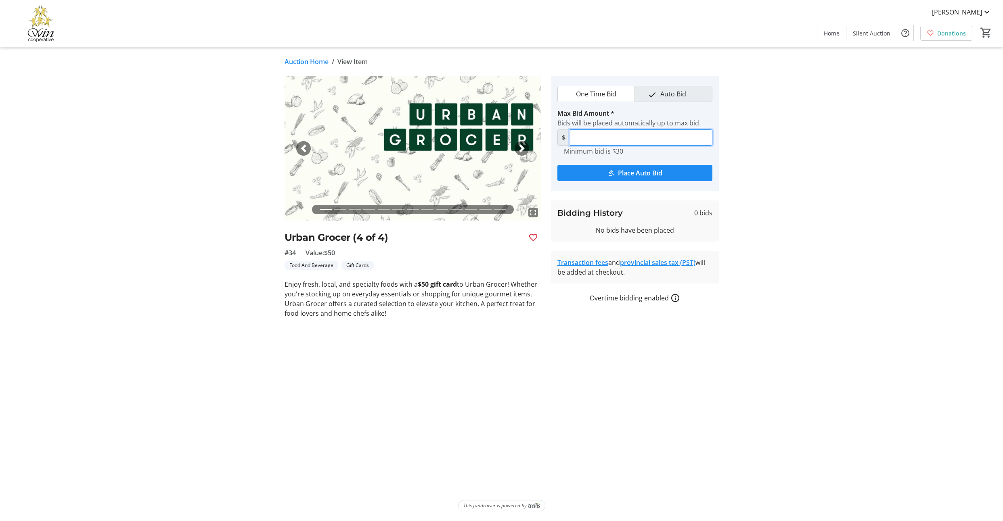
click at [601, 146] on input "Max Bid Amount *" at bounding box center [641, 138] width 142 height 16
type input "50"
click at [647, 178] on span "Place Auto Bid" at bounding box center [640, 173] width 44 height 10
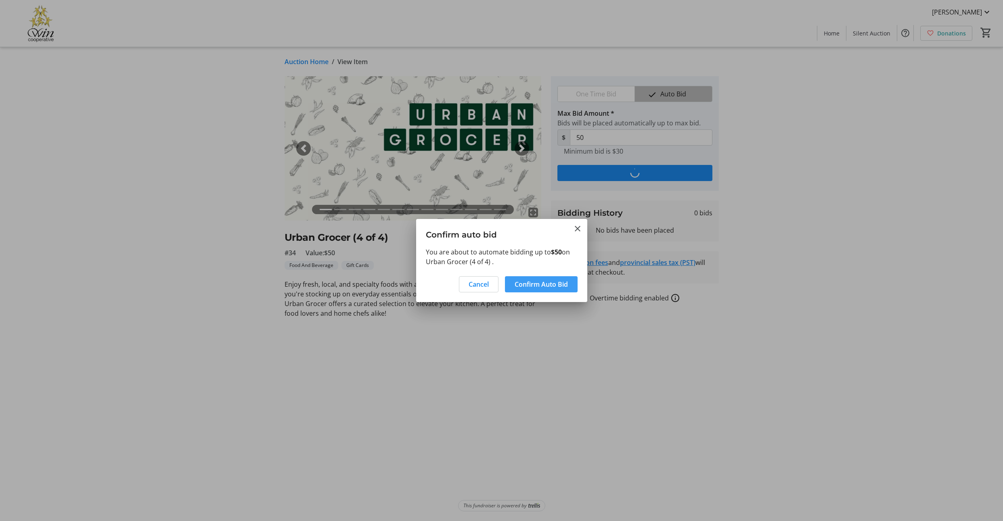
click at [528, 289] on span "Confirm Auto Bid" at bounding box center [540, 285] width 53 height 10
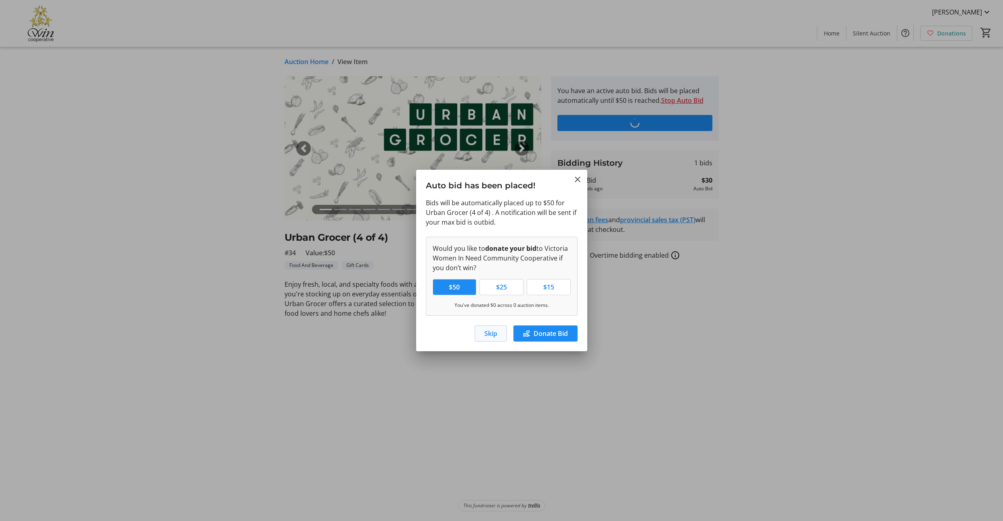
click at [475, 343] on span "button" at bounding box center [490, 333] width 31 height 19
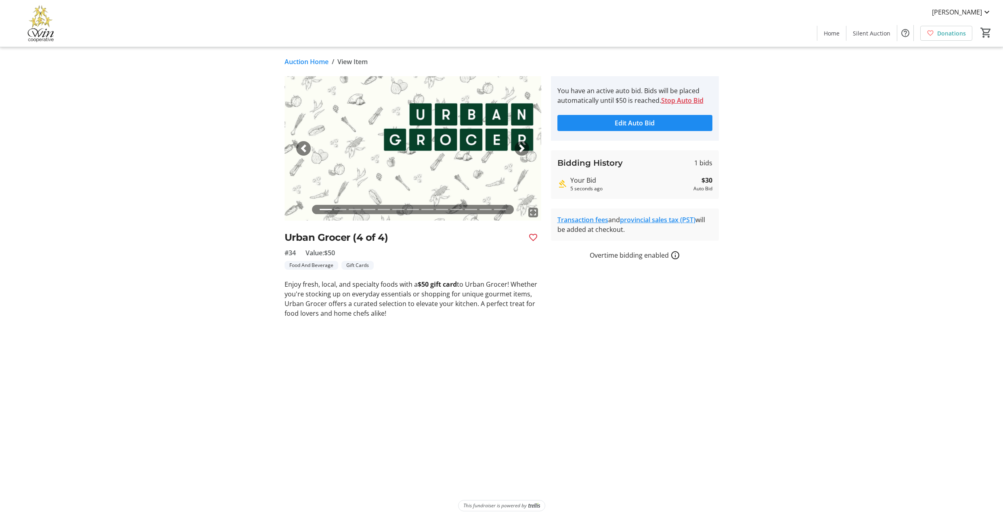
click at [303, 66] on link "Auction Home" at bounding box center [306, 62] width 44 height 10
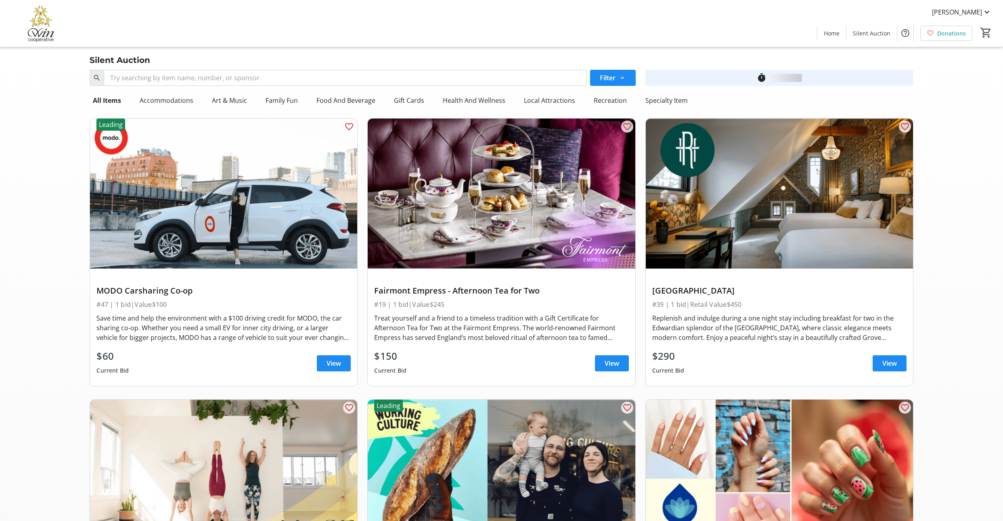
scroll to position [4571, 0]
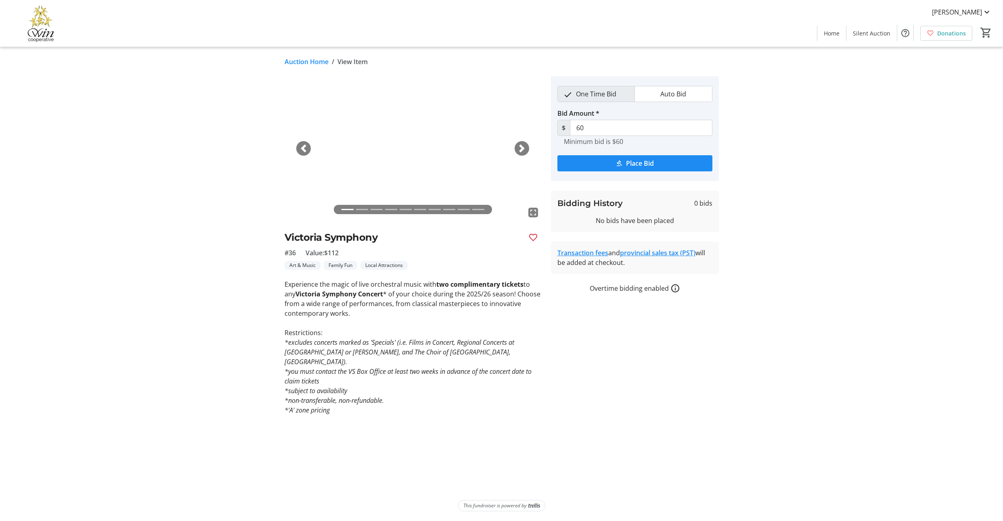
click at [328, 67] on link "Auction Home" at bounding box center [306, 62] width 44 height 10
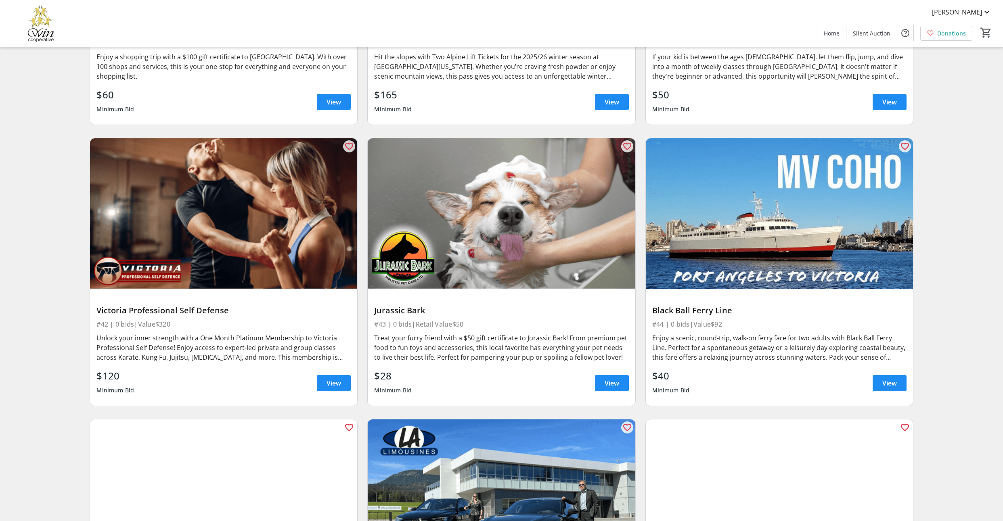
scroll to position [4853, 0]
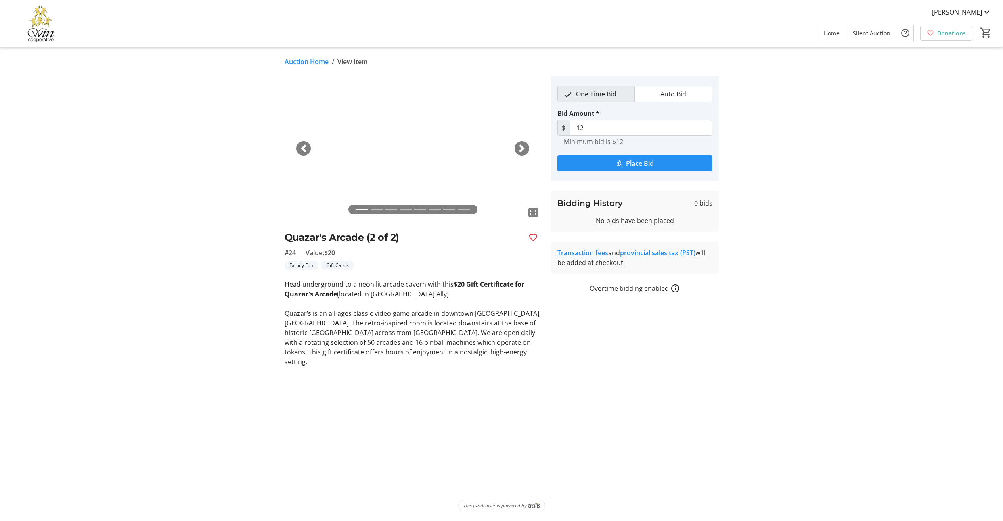
click at [645, 168] on span "Place Bid" at bounding box center [640, 164] width 28 height 10
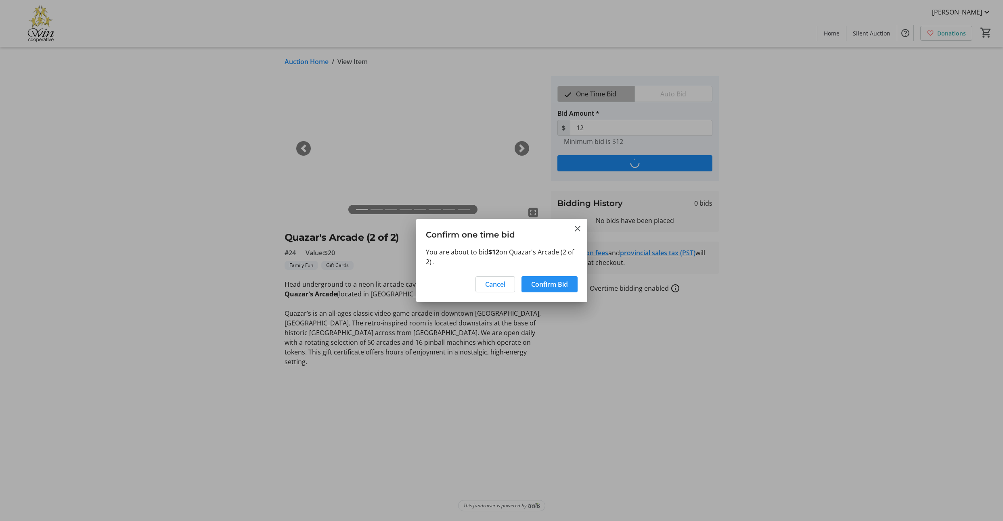
click at [535, 288] on span "Confirm Bid" at bounding box center [549, 285] width 37 height 10
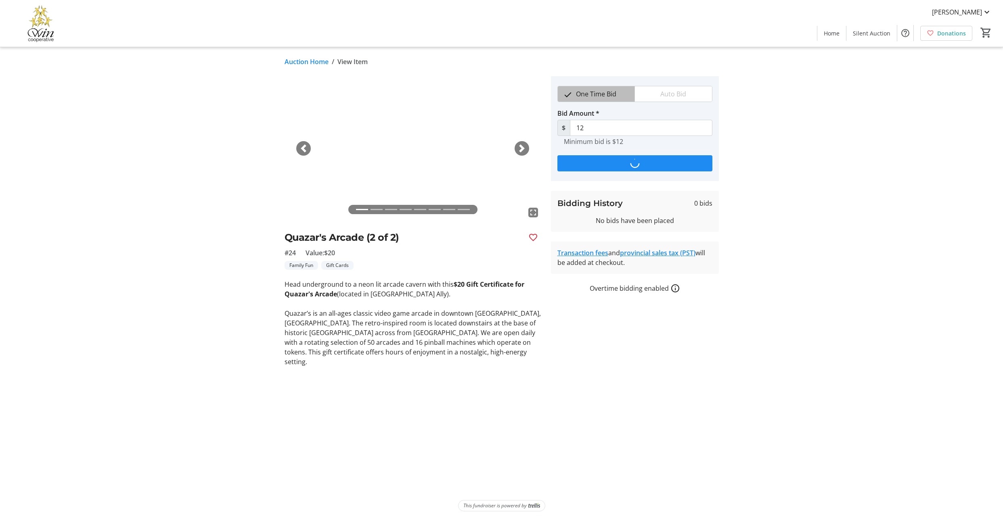
type input "15"
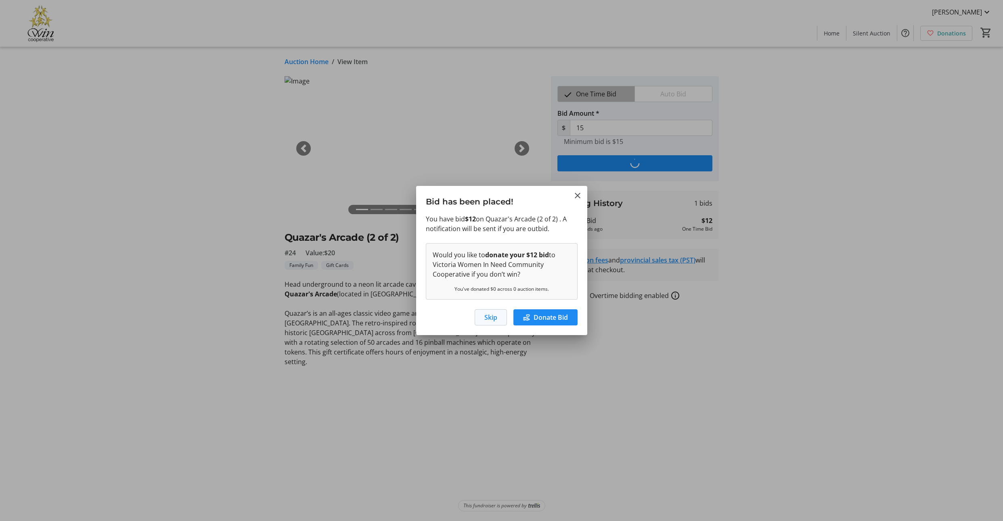
click at [484, 322] on span "Skip" at bounding box center [490, 318] width 13 height 10
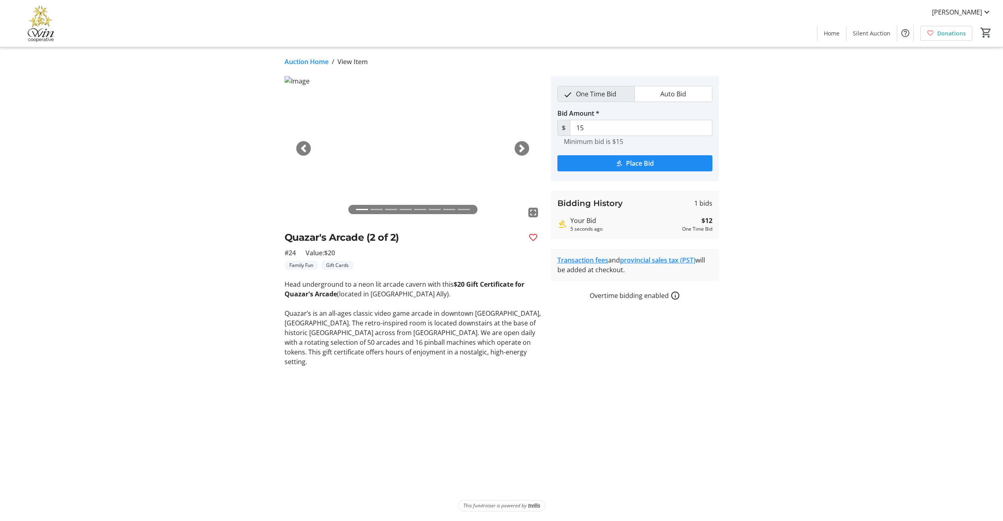
click at [303, 66] on link "Auction Home" at bounding box center [306, 62] width 44 height 10
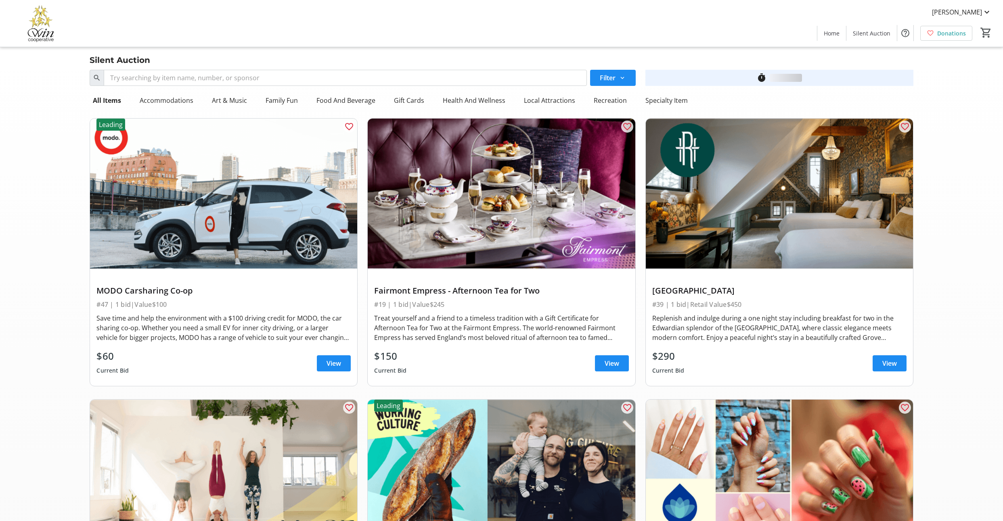
scroll to position [4853, 0]
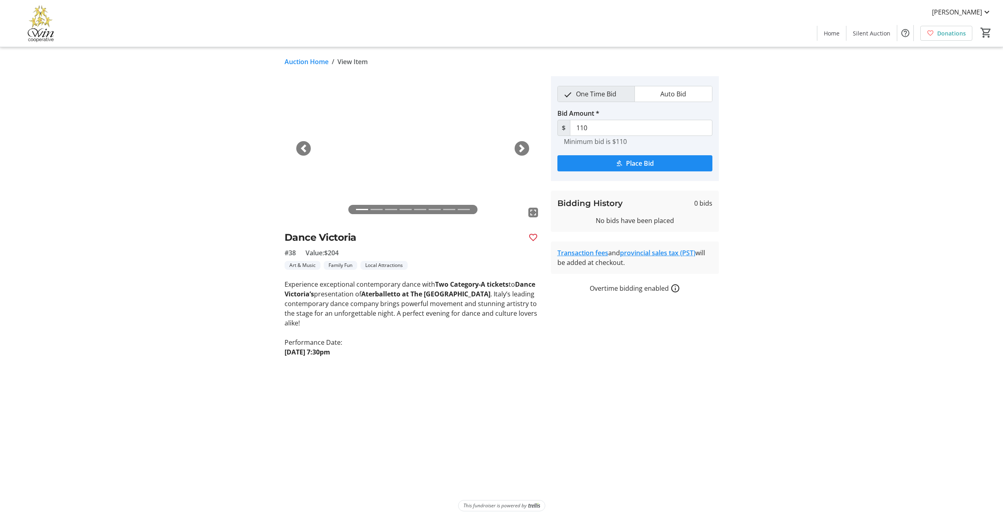
click at [520, 152] on span "button" at bounding box center [522, 148] width 8 height 8
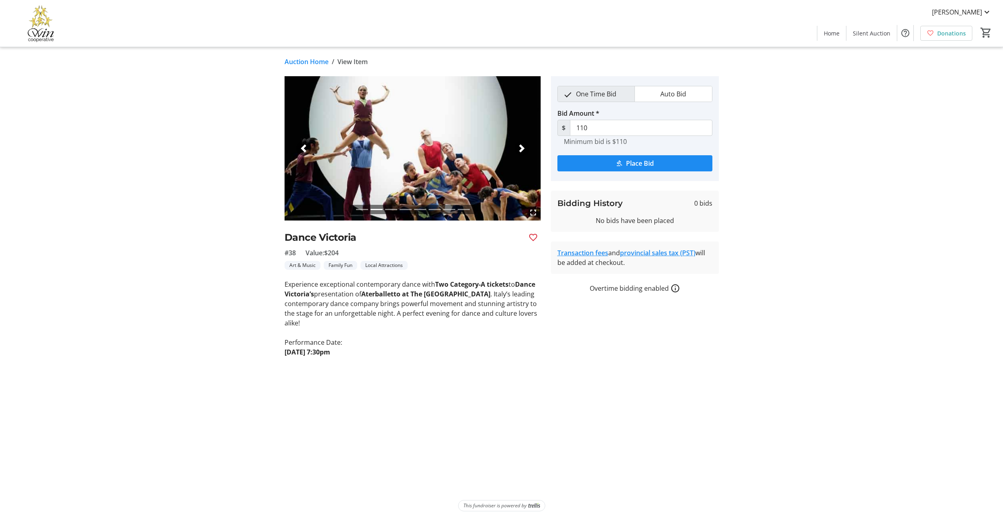
click at [520, 152] on span "button" at bounding box center [522, 148] width 8 height 8
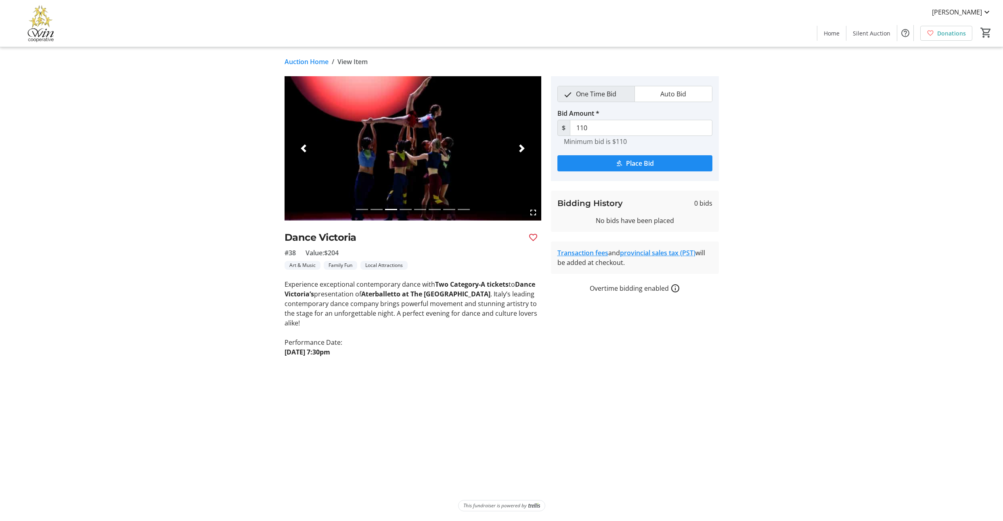
click at [520, 152] on span "button" at bounding box center [522, 148] width 8 height 8
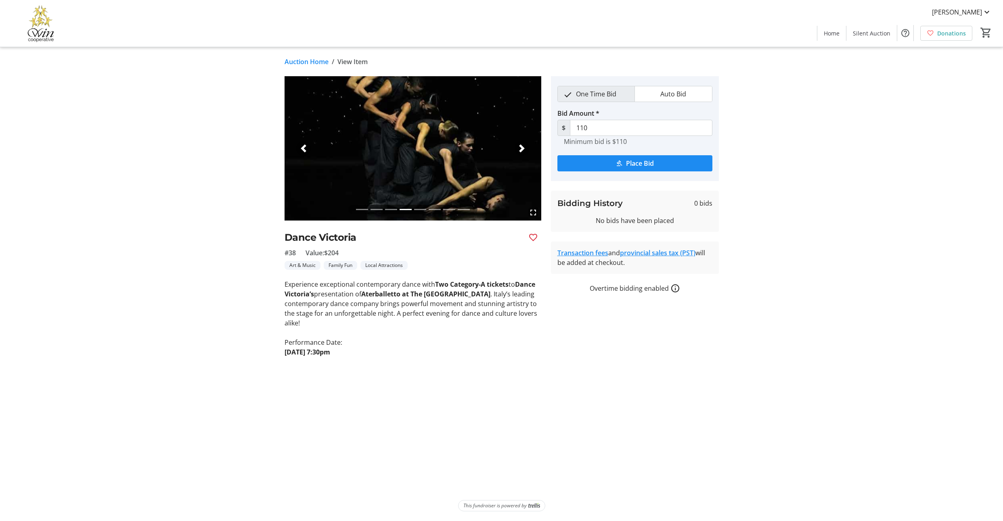
click at [301, 67] on link "Auction Home" at bounding box center [306, 62] width 44 height 10
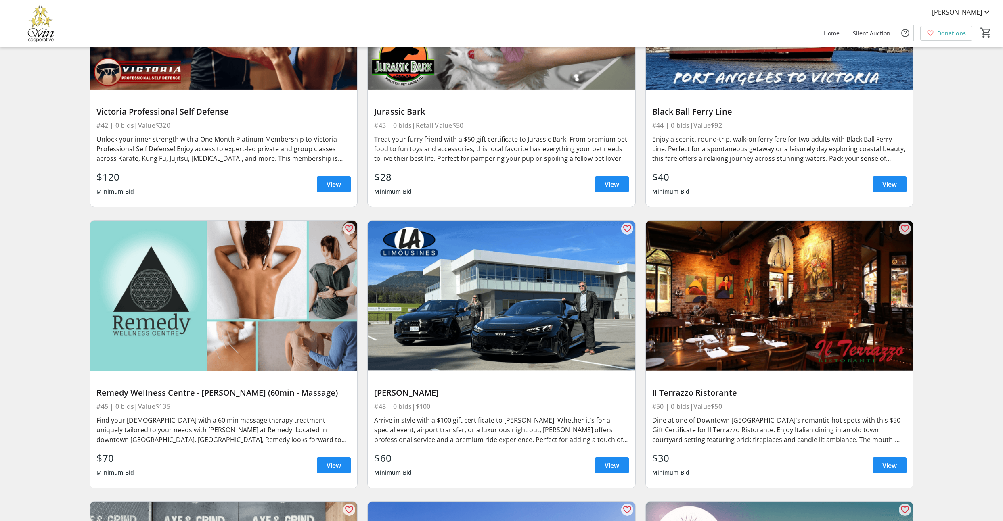
scroll to position [4978, 0]
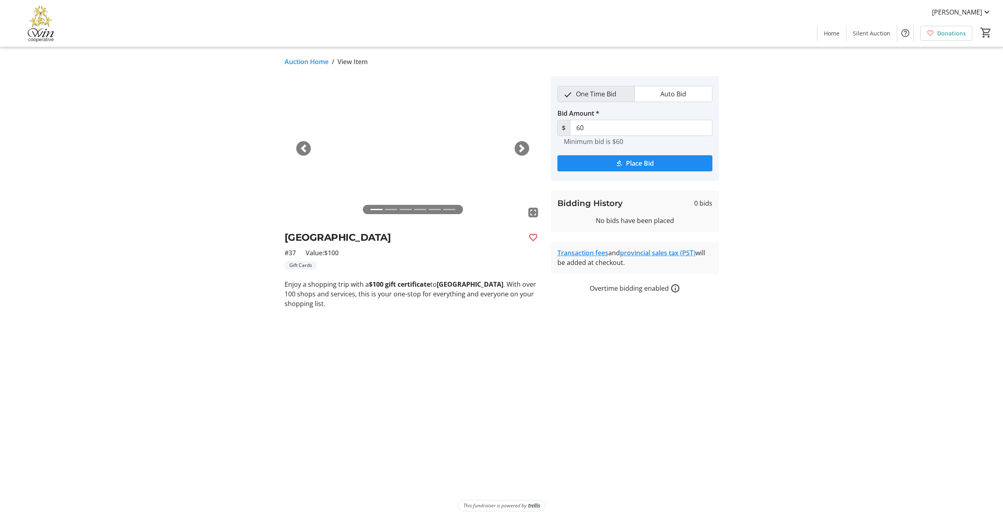
click at [315, 66] on link "Auction Home" at bounding box center [306, 62] width 44 height 10
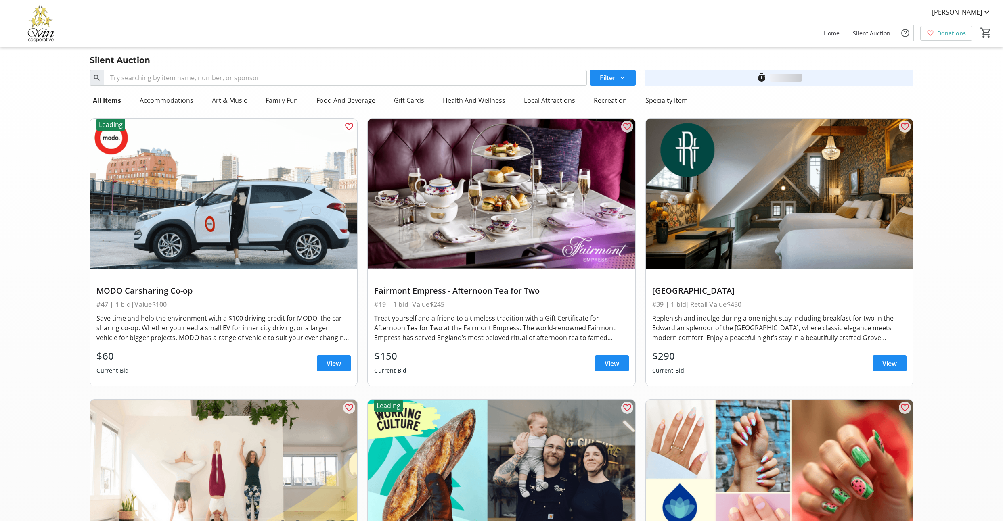
scroll to position [4978, 0]
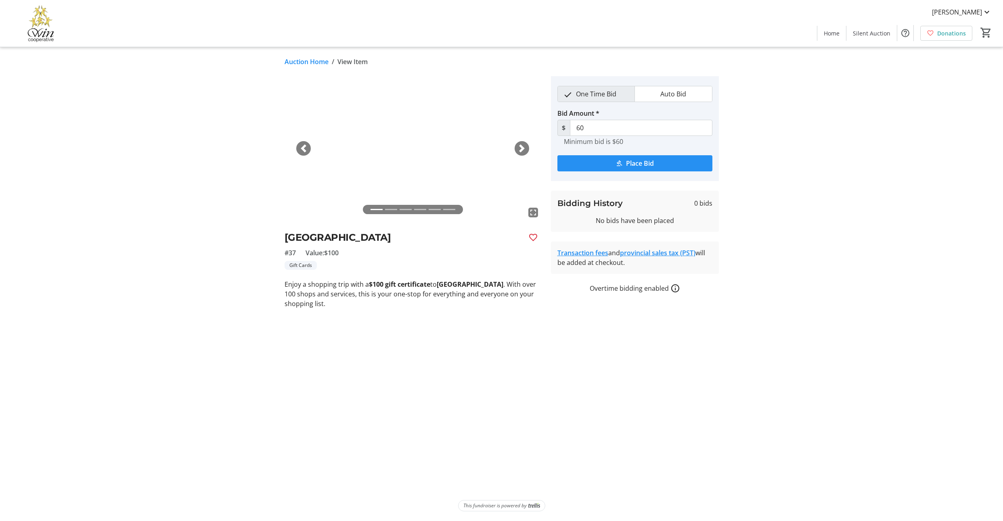
click at [637, 168] on span "Place Bid" at bounding box center [640, 164] width 28 height 10
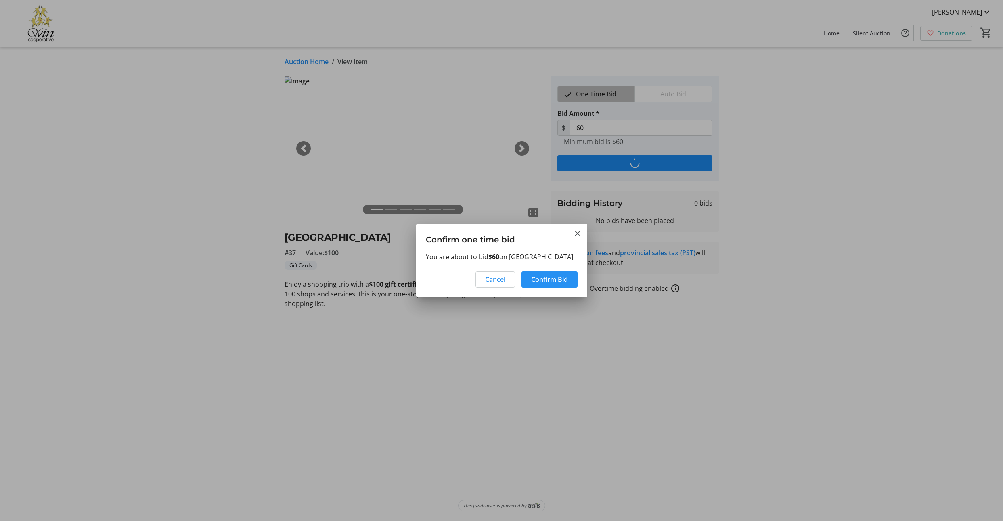
click at [548, 284] on span "Confirm Bid" at bounding box center [549, 280] width 37 height 10
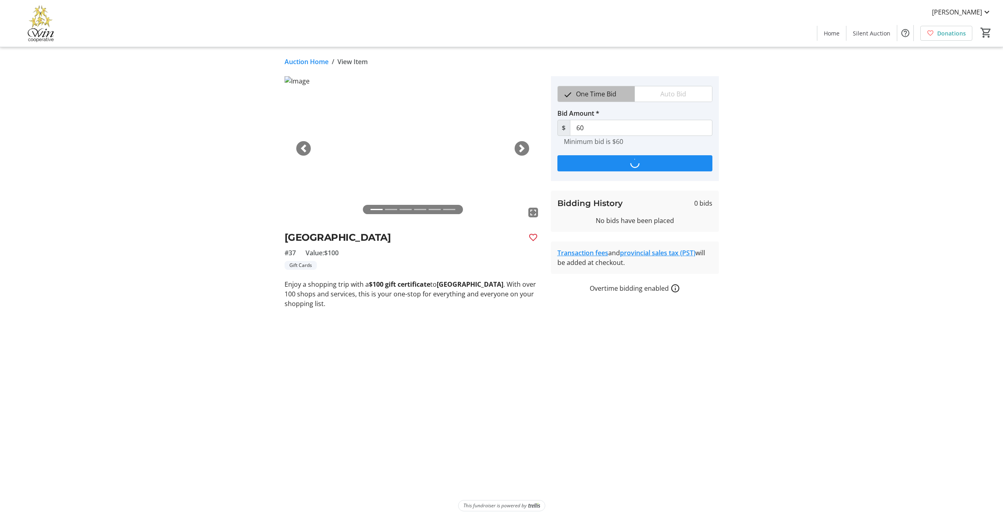
type input "70"
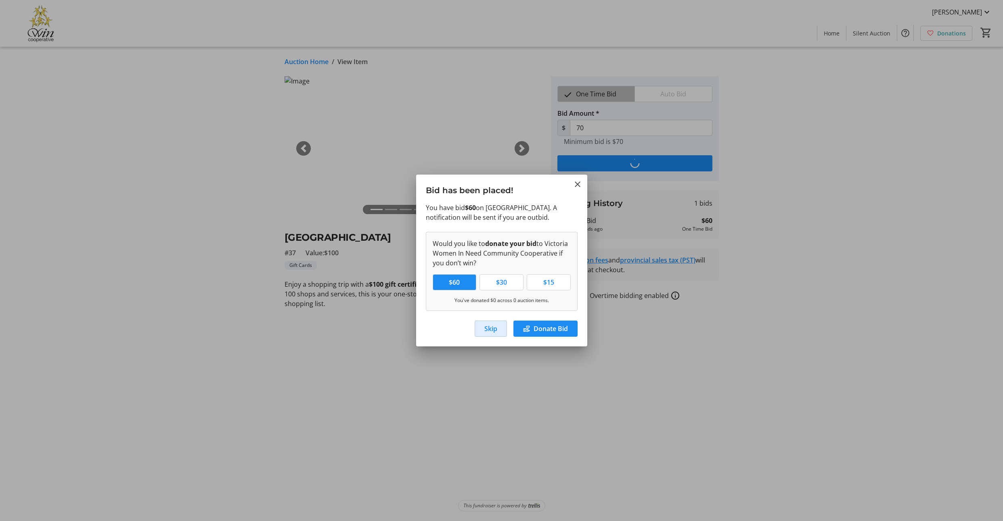
click at [484, 334] on span "Skip" at bounding box center [490, 329] width 13 height 10
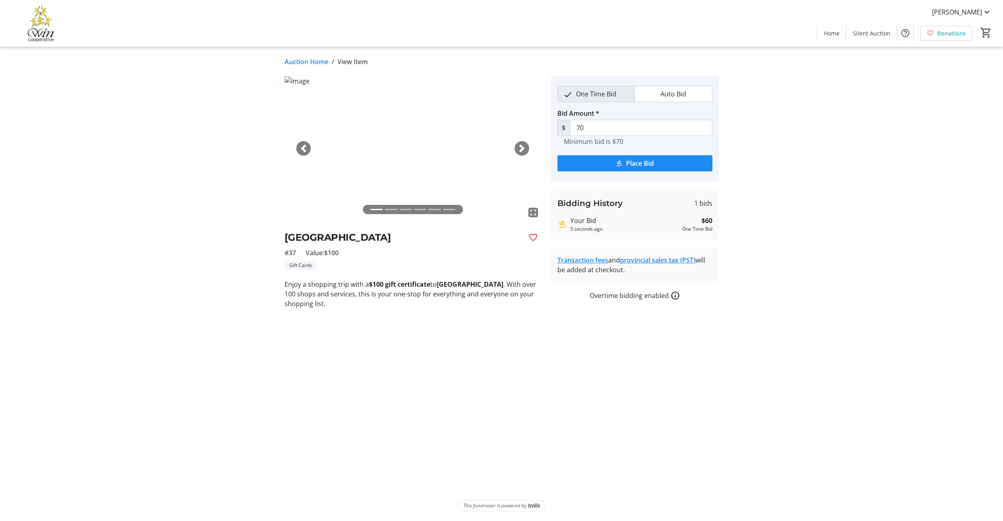
click at [316, 65] on link "Auction Home" at bounding box center [306, 62] width 44 height 10
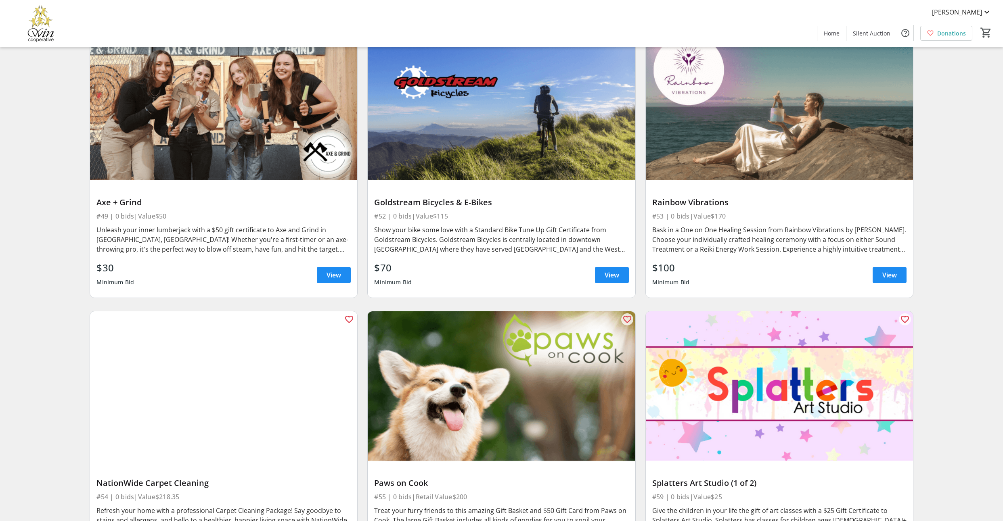
scroll to position [5485, 0]
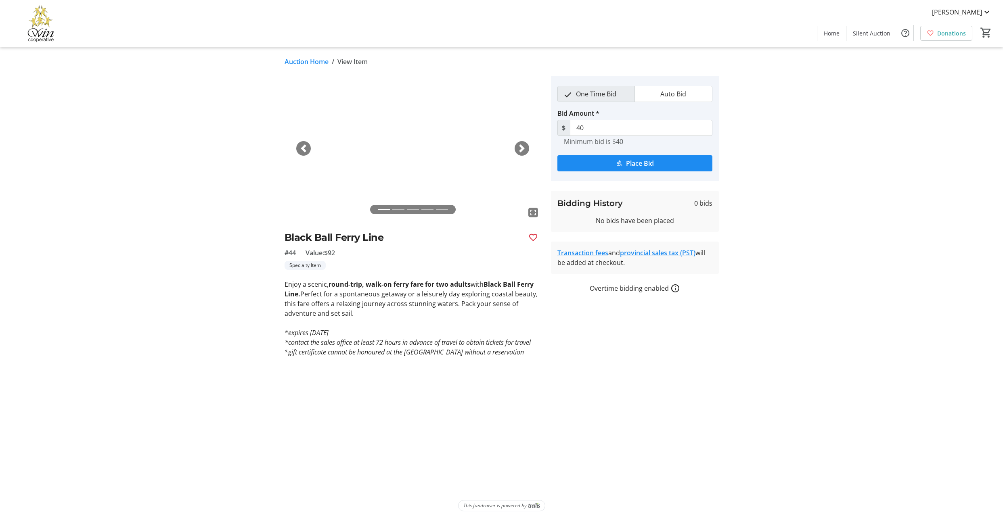
click at [318, 63] on link "Auction Home" at bounding box center [306, 62] width 44 height 10
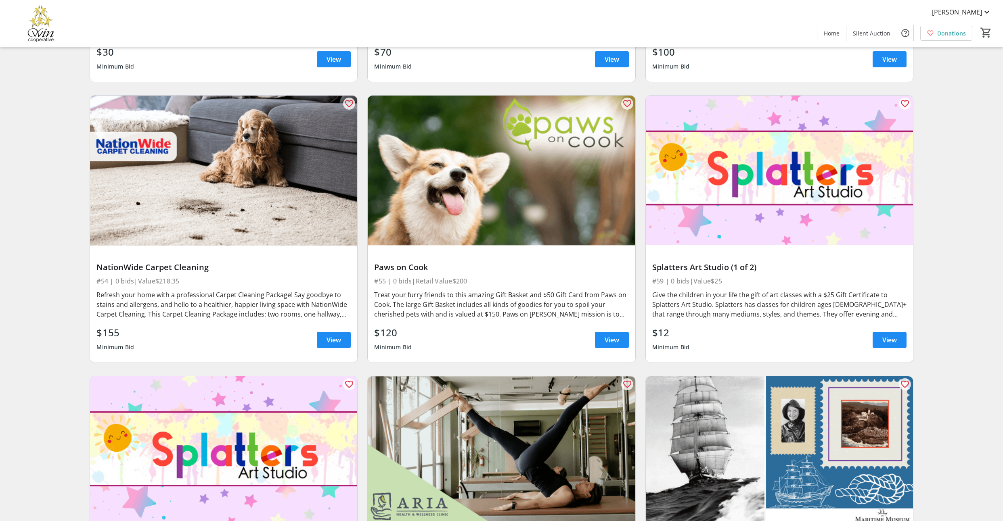
scroll to position [5706, 0]
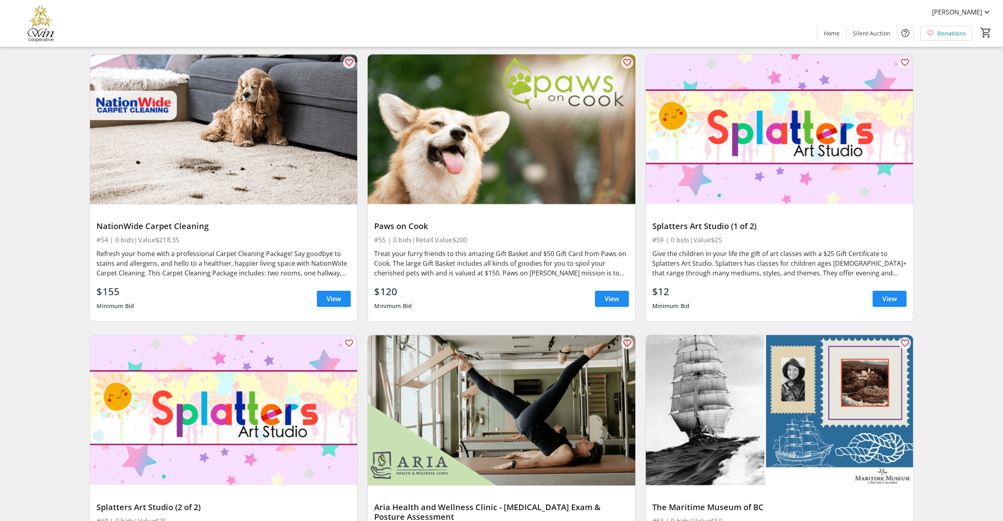
drag, startPoint x: 132, startPoint y: 261, endPoint x: 281, endPoint y: 267, distance: 149.4
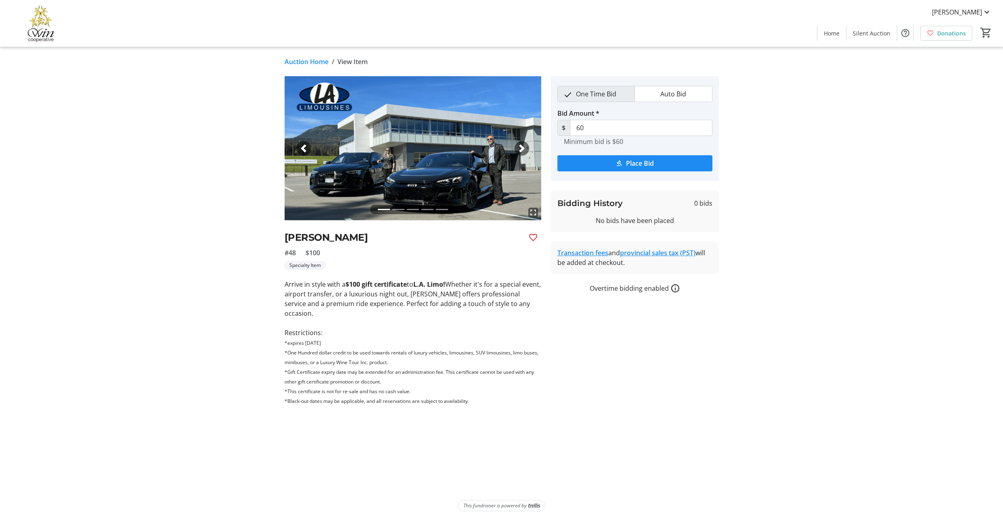
click at [328, 63] on link "Auction Home" at bounding box center [306, 62] width 44 height 10
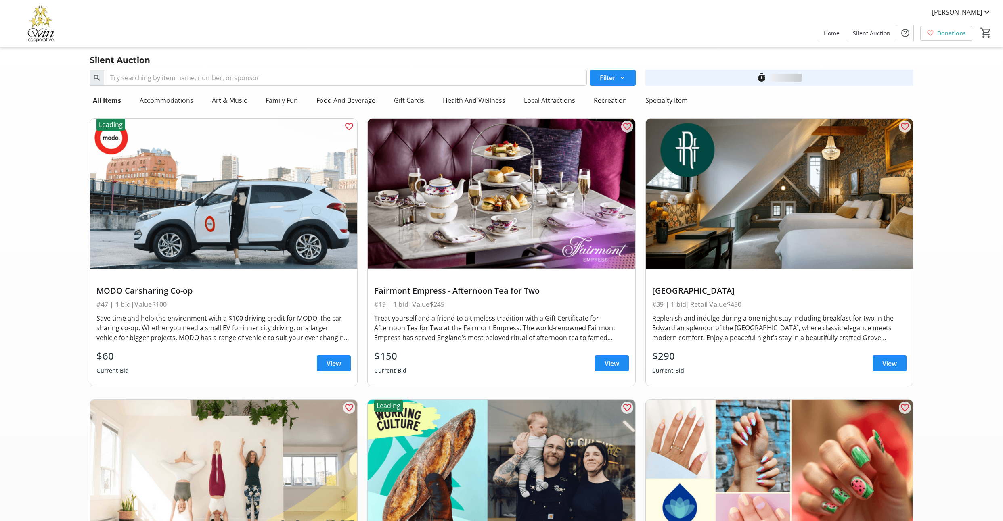
scroll to position [5706, 0]
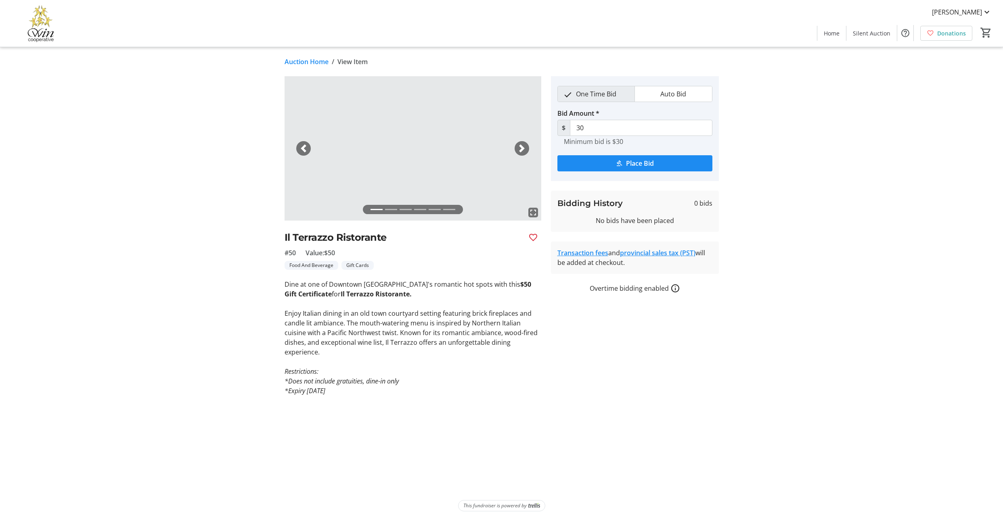
click at [658, 102] on span "Auto Bid" at bounding box center [673, 93] width 36 height 15
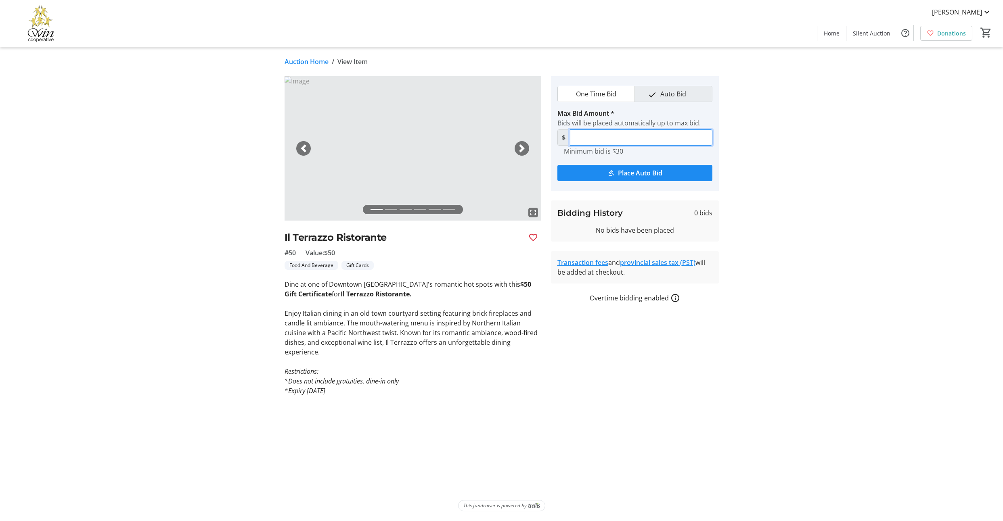
click at [595, 146] on input "Max Bid Amount *" at bounding box center [641, 138] width 142 height 16
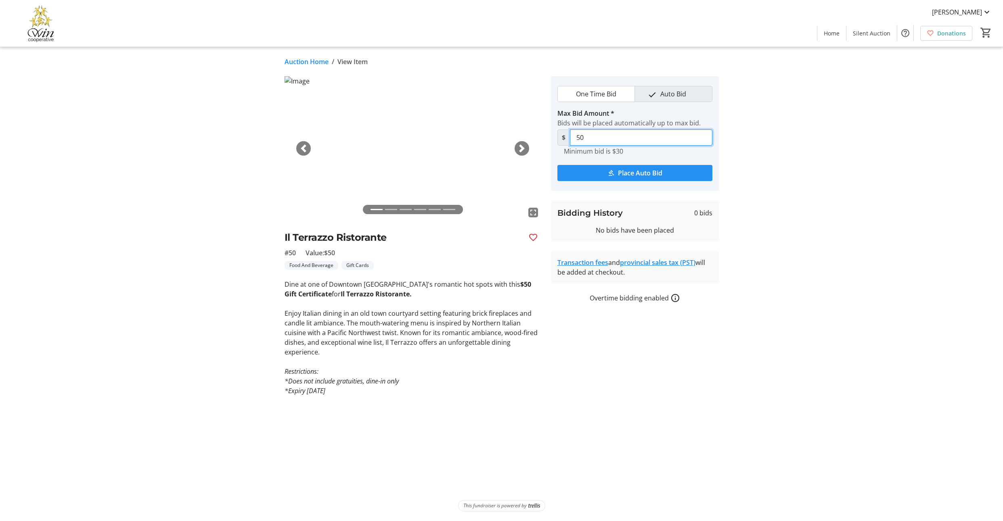
type input "50"
click at [652, 178] on span "Place Auto Bid" at bounding box center [640, 173] width 44 height 10
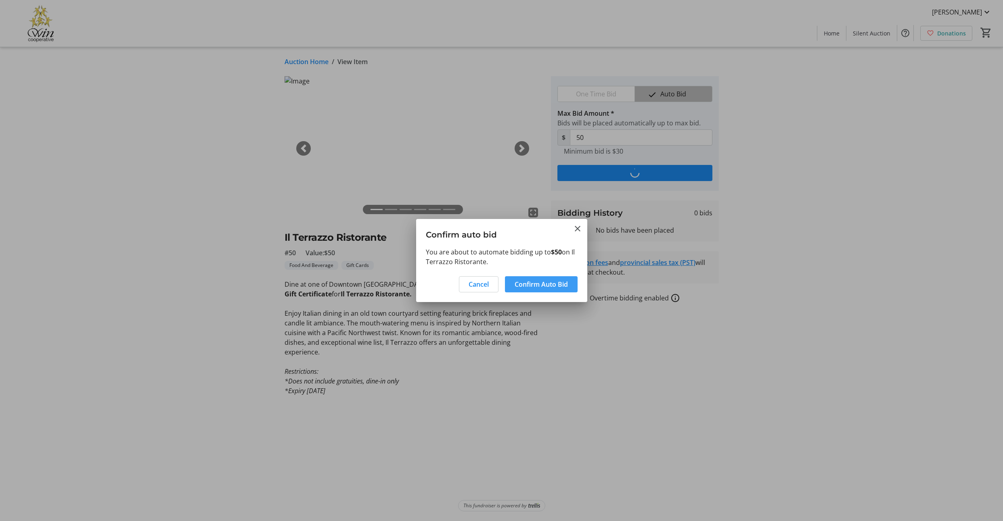
click at [526, 287] on span "Confirm Auto Bid" at bounding box center [540, 285] width 53 height 10
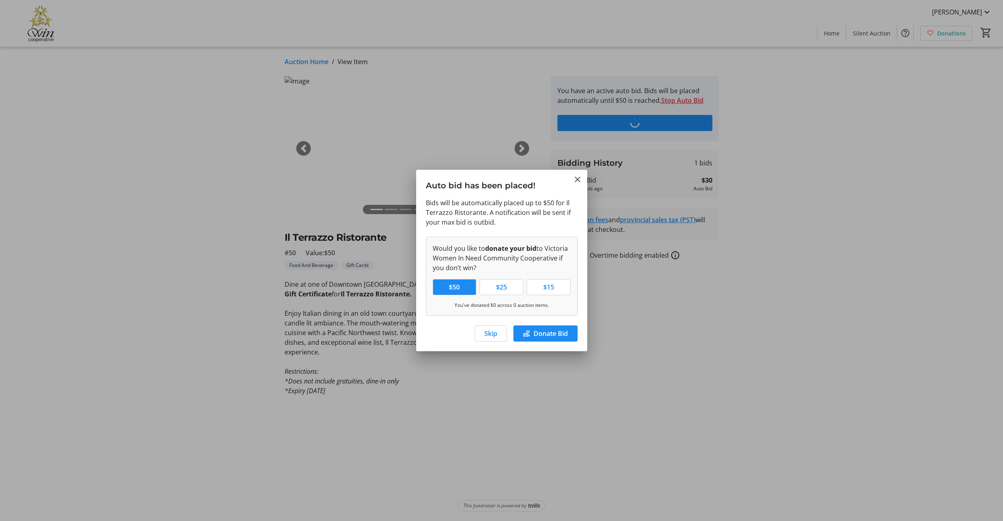
drag, startPoint x: 484, startPoint y: 358, endPoint x: 470, endPoint y: 357, distance: 13.7
click at [484, 338] on span "Skip" at bounding box center [490, 334] width 13 height 10
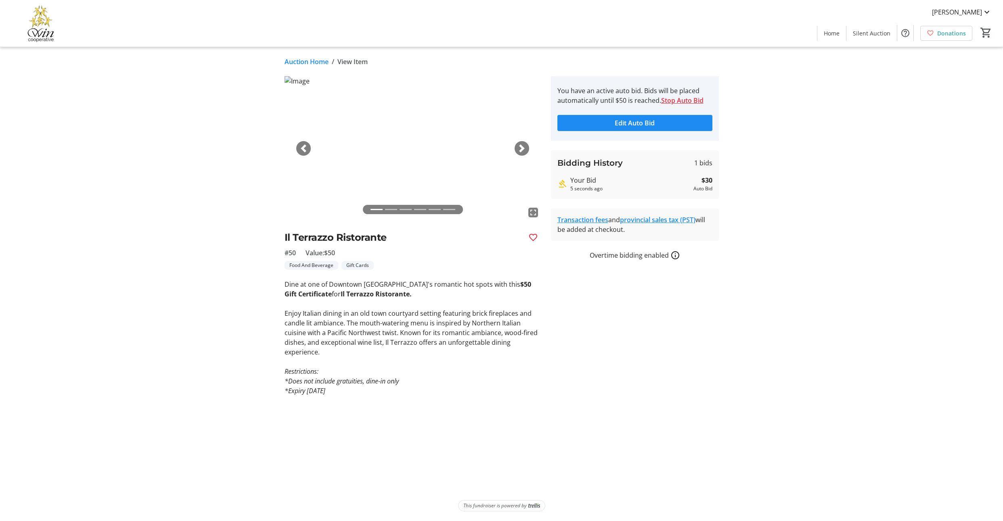
click at [323, 67] on link "Auction Home" at bounding box center [306, 62] width 44 height 10
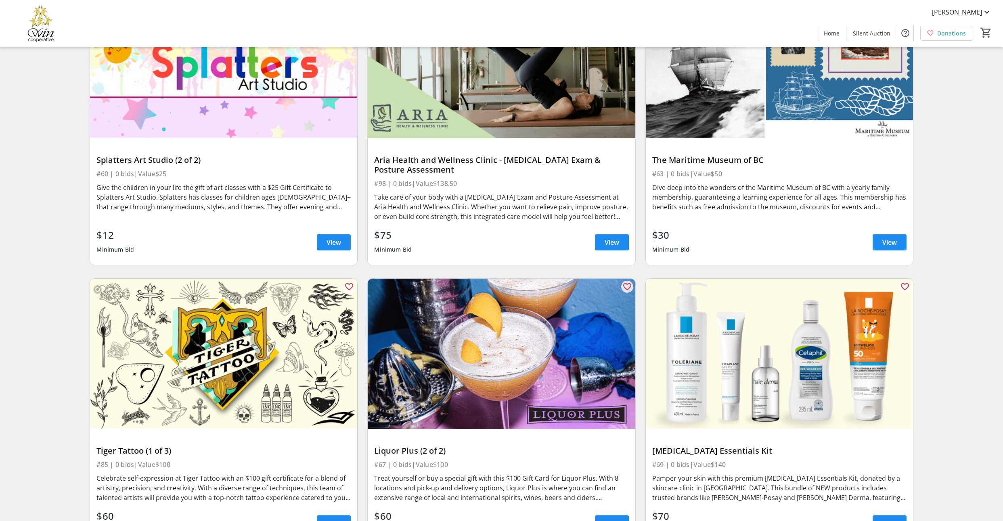
scroll to position [6054, 0]
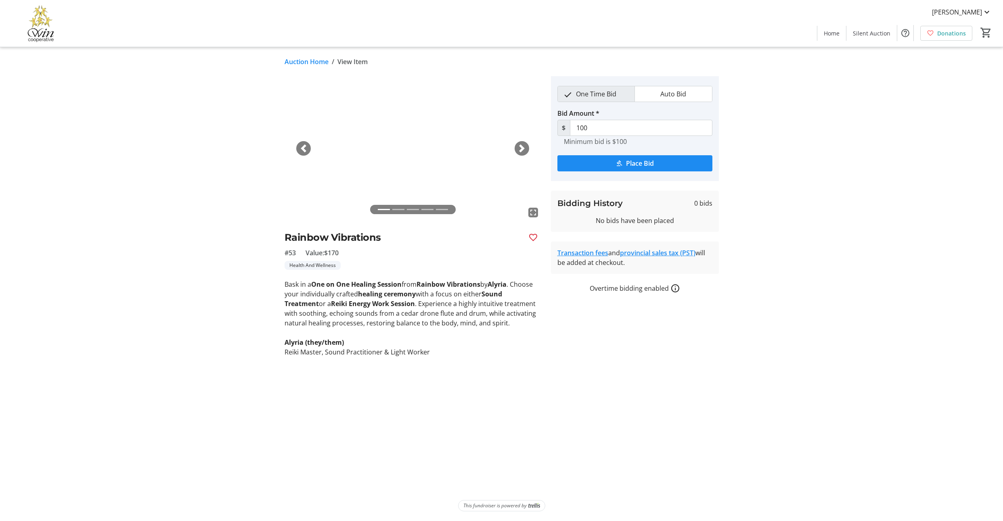
click at [522, 152] on span "button" at bounding box center [522, 148] width 8 height 8
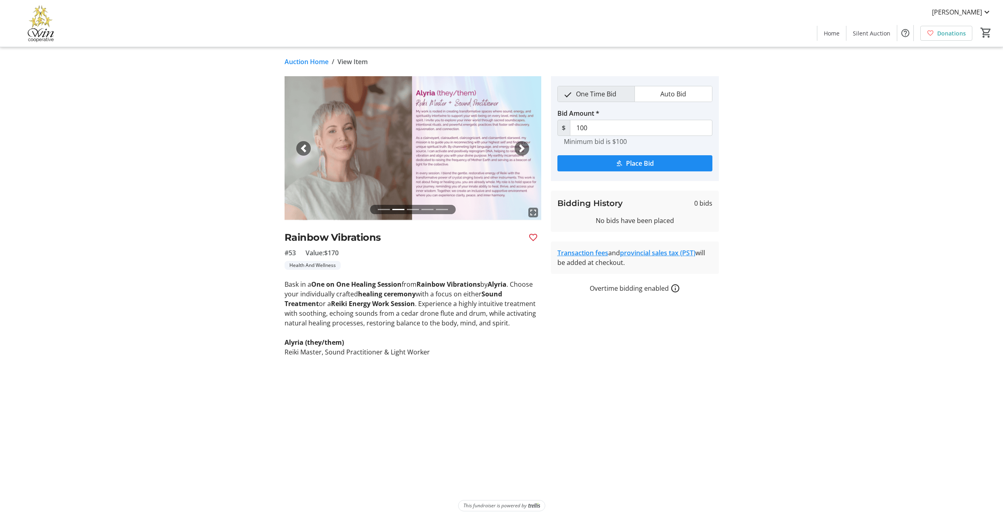
click at [522, 152] on span "button" at bounding box center [522, 148] width 8 height 8
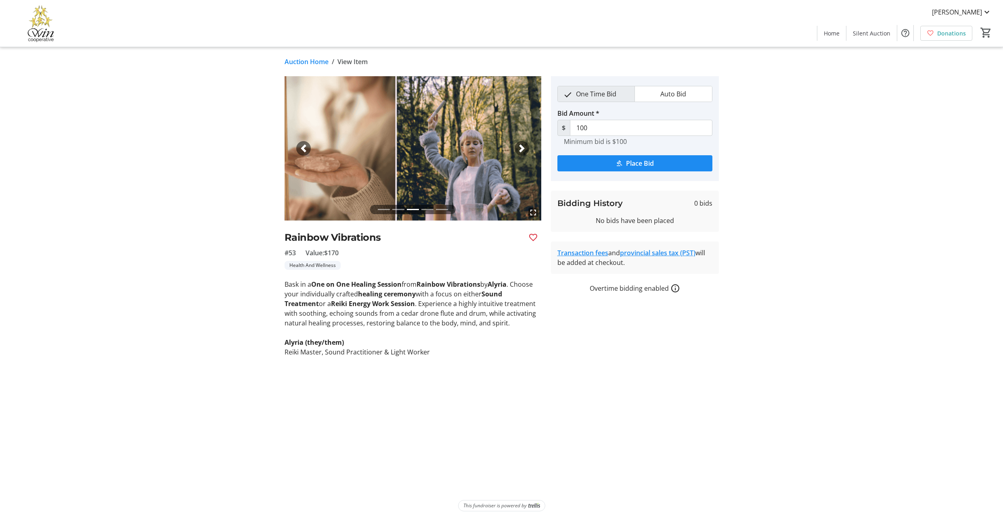
click at [522, 152] on span "button" at bounding box center [522, 148] width 8 height 8
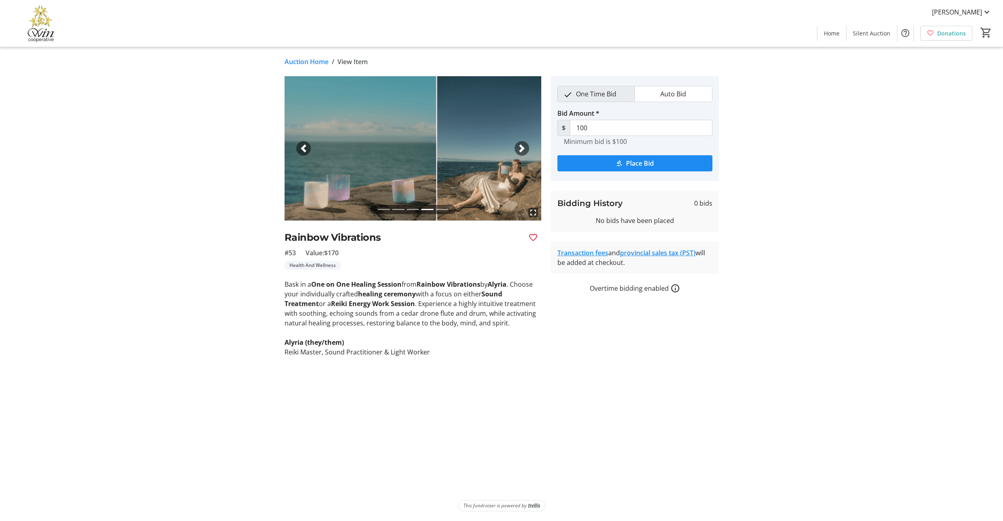
click at [522, 152] on span "button" at bounding box center [522, 148] width 8 height 8
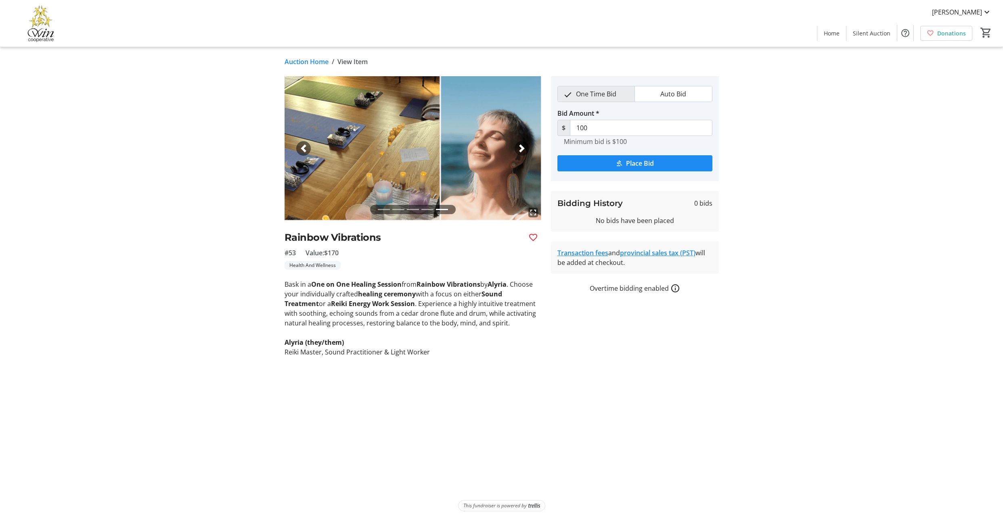
click at [328, 65] on link "Auction Home" at bounding box center [306, 62] width 44 height 10
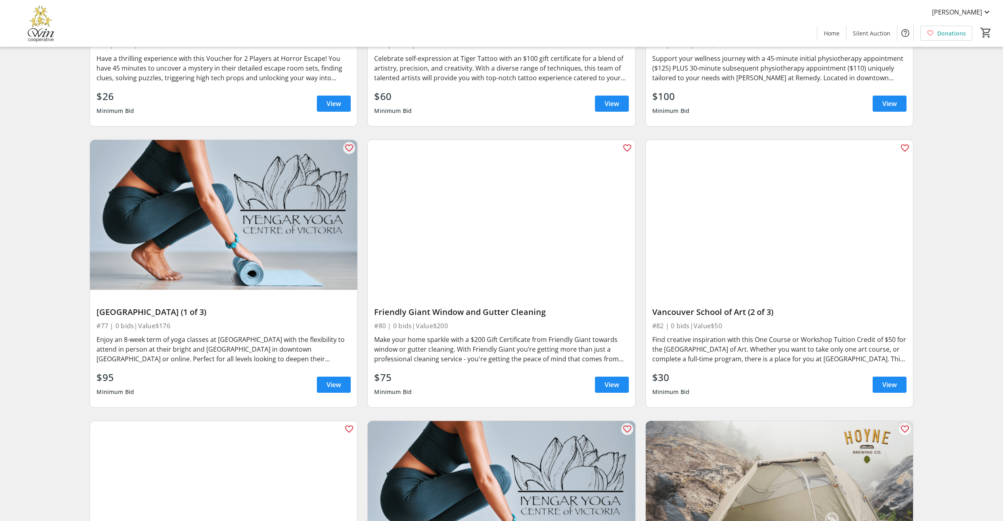
scroll to position [7599, 0]
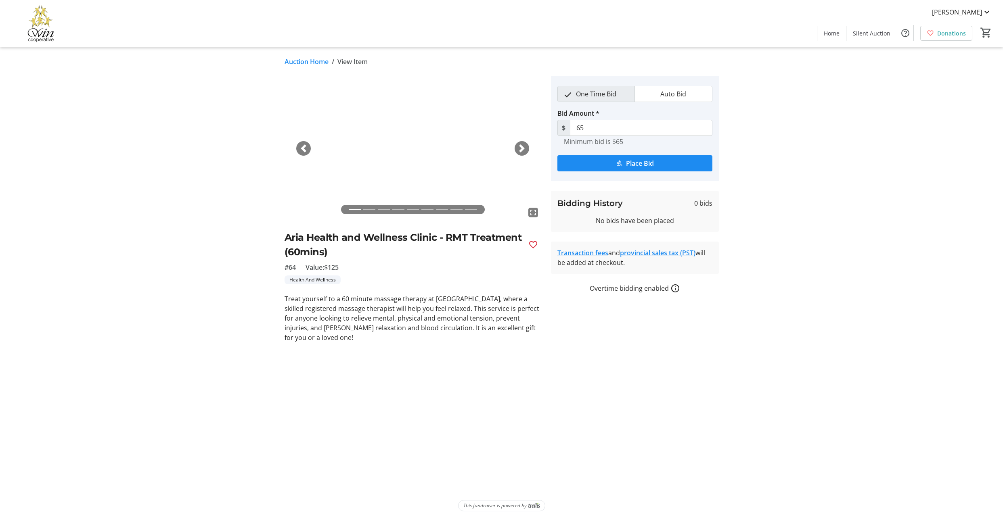
click at [522, 152] on span "button" at bounding box center [522, 148] width 8 height 8
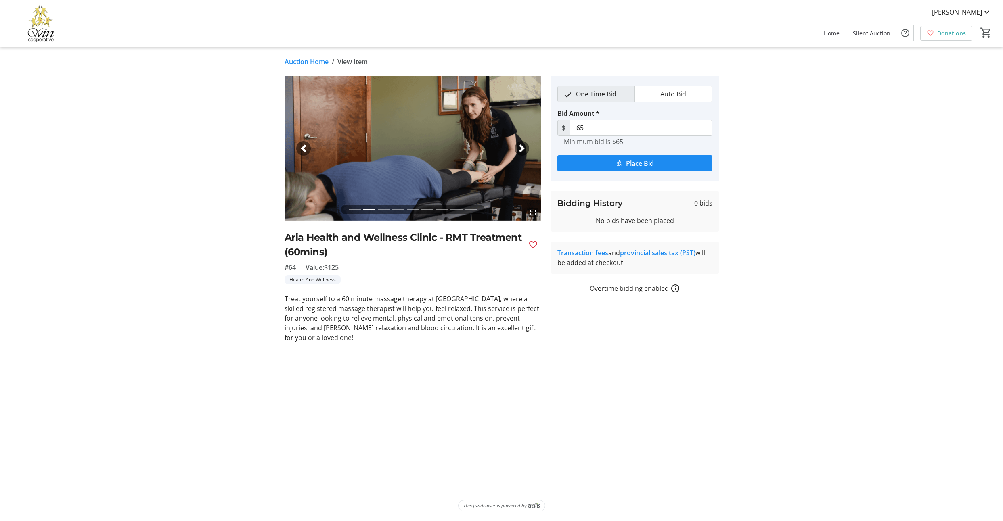
click at [522, 152] on span "button" at bounding box center [522, 148] width 8 height 8
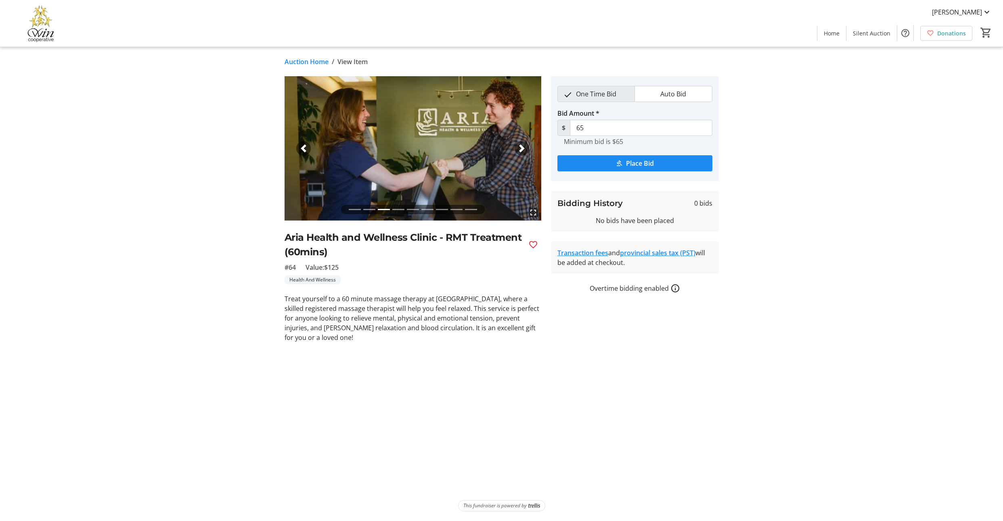
click at [522, 152] on span "button" at bounding box center [522, 148] width 8 height 8
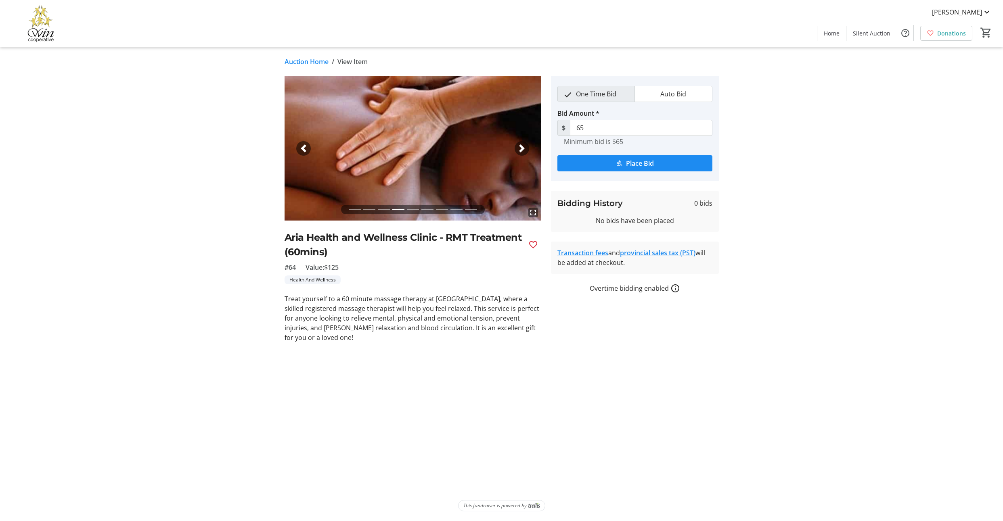
click at [522, 152] on span "button" at bounding box center [522, 148] width 8 height 8
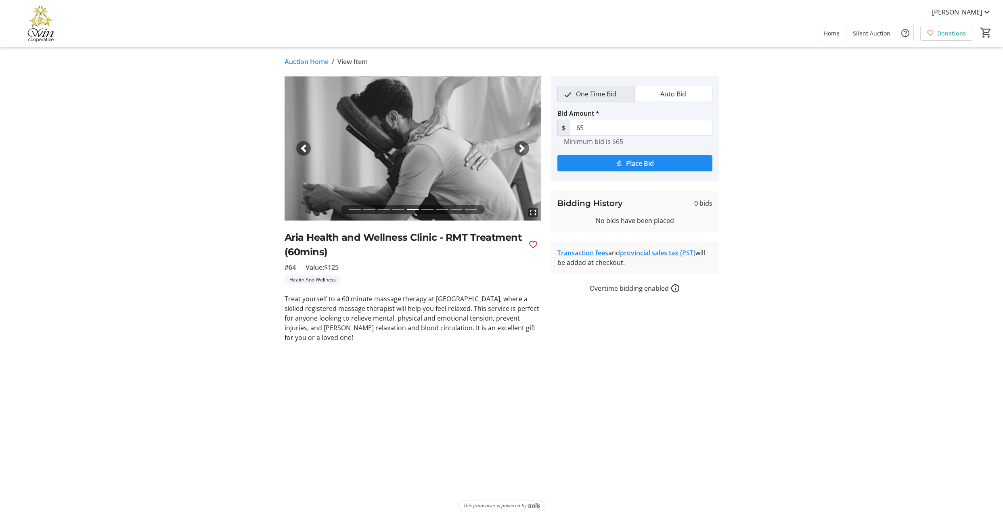
click at [301, 249] on h2 "Aria Health and Wellness Clinic - RMT Treatment (60mins)" at bounding box center [402, 244] width 237 height 29
drag, startPoint x: 301, startPoint y: 249, endPoint x: 447, endPoint y: 245, distance: 145.7
click at [447, 245] on h2 "Aria Health and Wellness Clinic - RMT Treatment (60mins)" at bounding box center [402, 244] width 237 height 29
click at [305, 63] on link "Auction Home" at bounding box center [306, 62] width 44 height 10
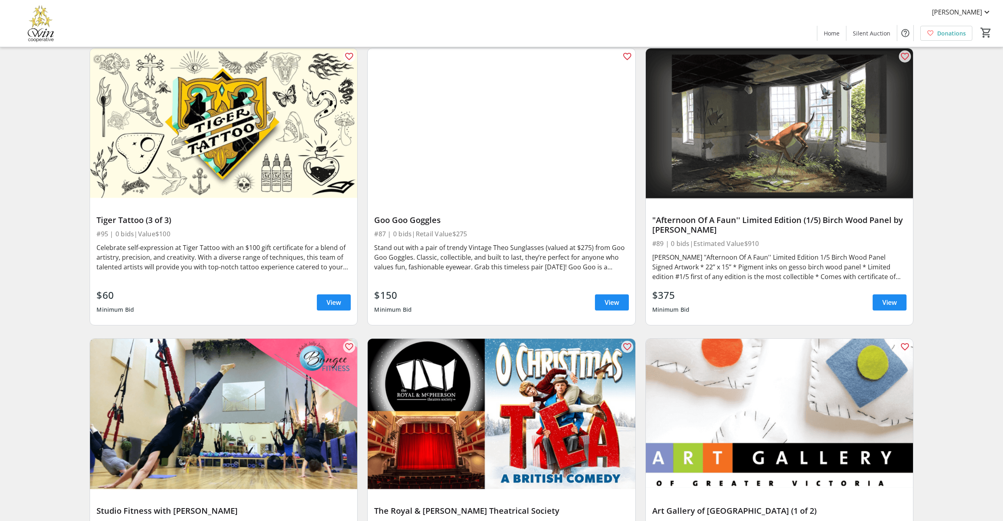
scroll to position [8234, 0]
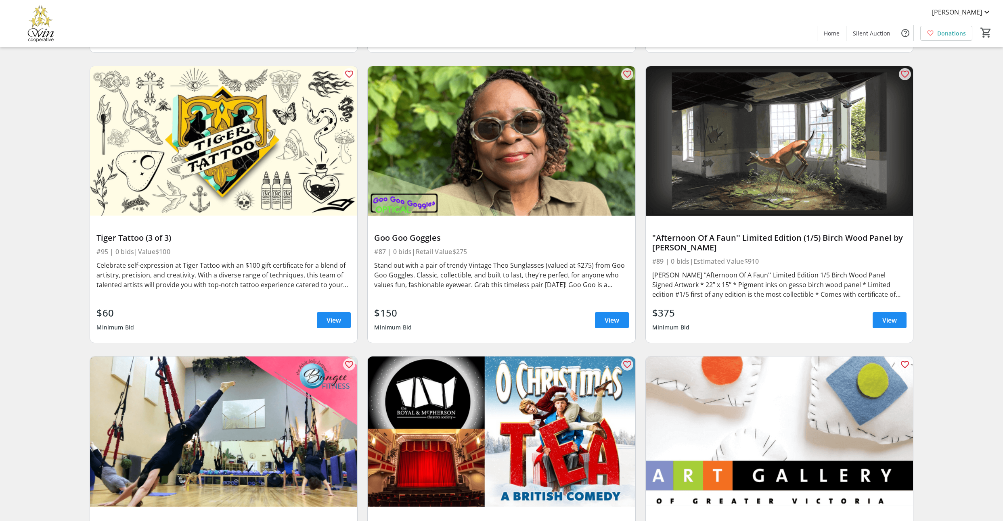
drag, startPoint x: 836, startPoint y: 270, endPoint x: 679, endPoint y: 265, distance: 157.4
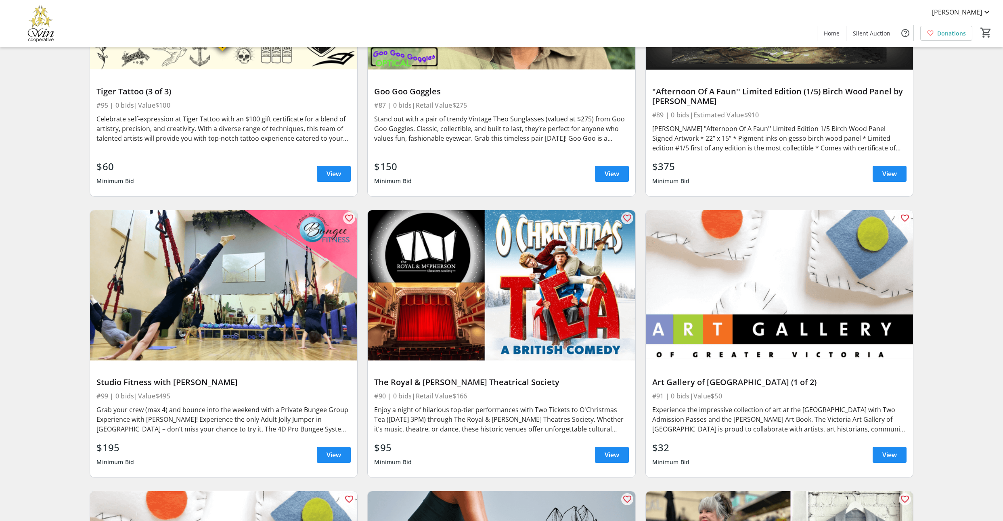
scroll to position [8384, 0]
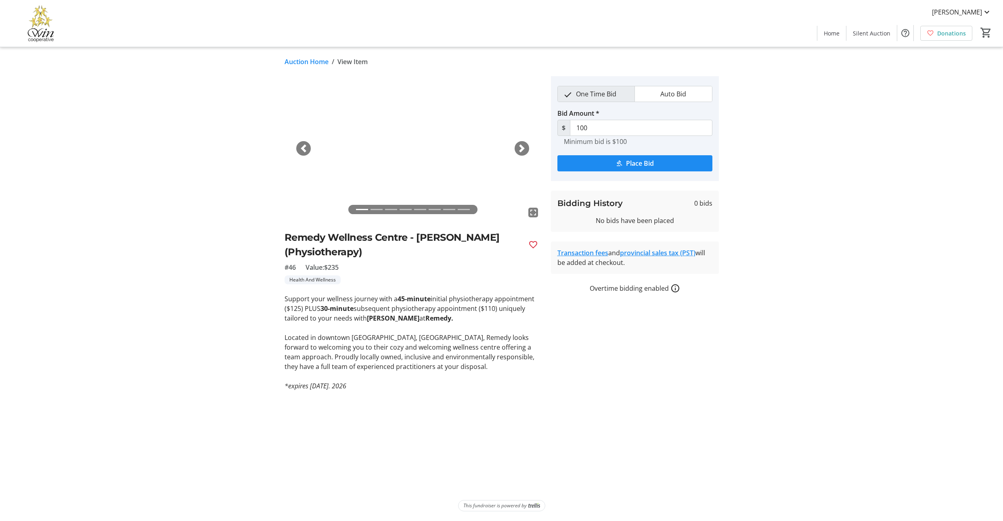
click at [313, 248] on h2 "Remedy Wellness Centre - [PERSON_NAME] (Physiotherapy)" at bounding box center [402, 244] width 237 height 29
drag, startPoint x: 313, startPoint y: 248, endPoint x: 328, endPoint y: 261, distance: 19.7
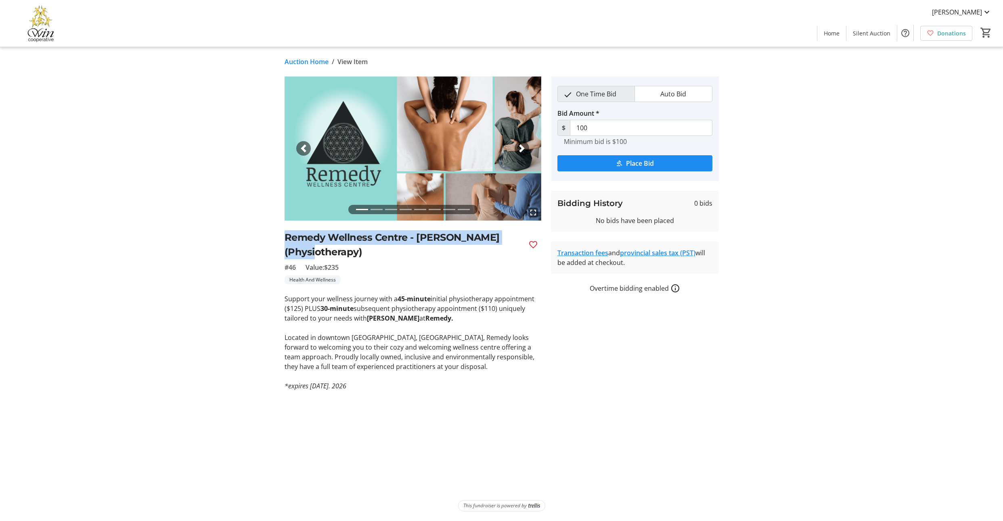
click at [328, 259] on h2 "Remedy Wellness Centre - [PERSON_NAME] (Physiotherapy)" at bounding box center [402, 244] width 237 height 29
click at [328, 66] on link "Auction Home" at bounding box center [306, 62] width 44 height 10
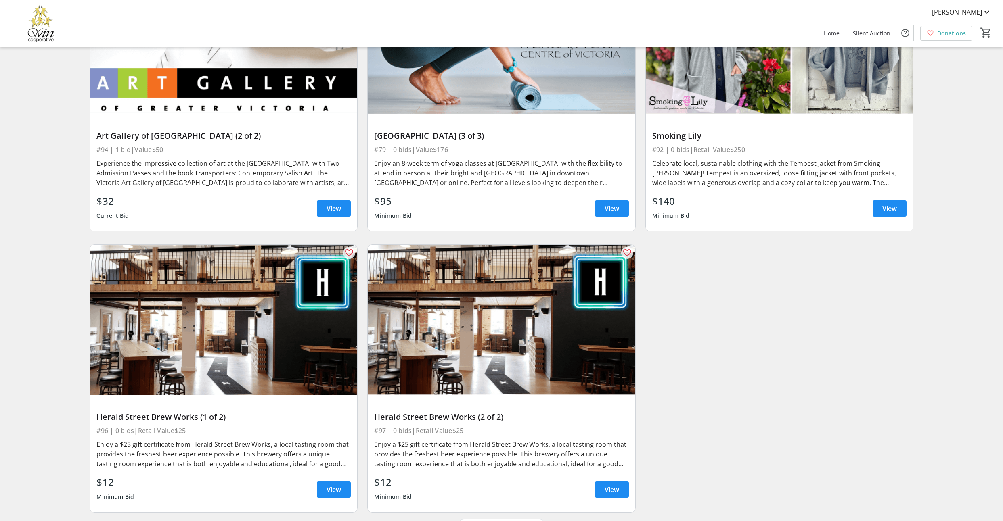
scroll to position [8909, 0]
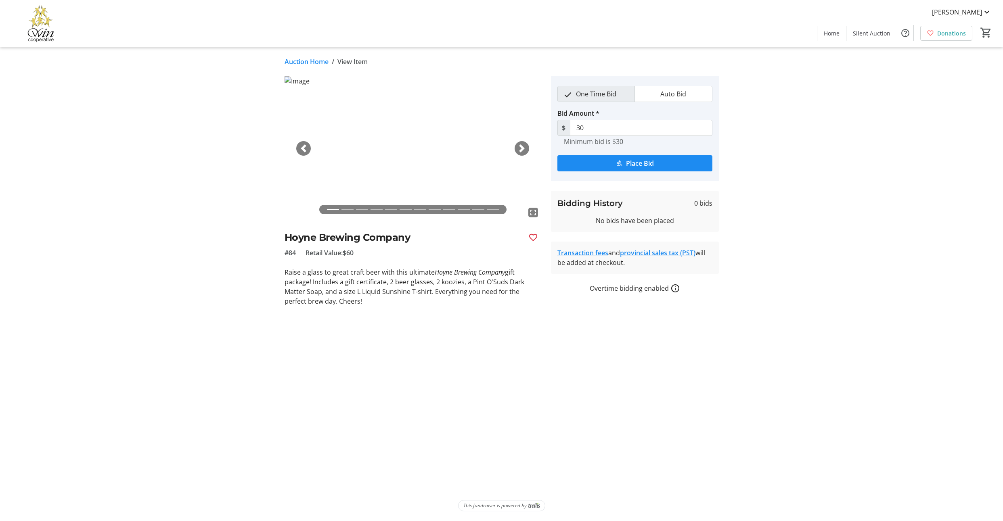
click at [309, 63] on link "Auction Home" at bounding box center [306, 62] width 44 height 10
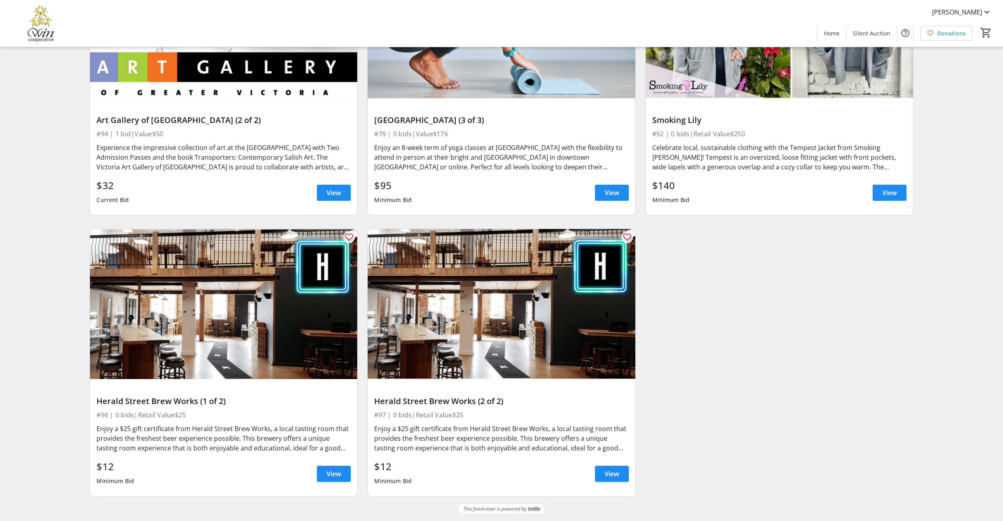
scroll to position [9796, 0]
click at [343, 203] on span at bounding box center [334, 192] width 34 height 19
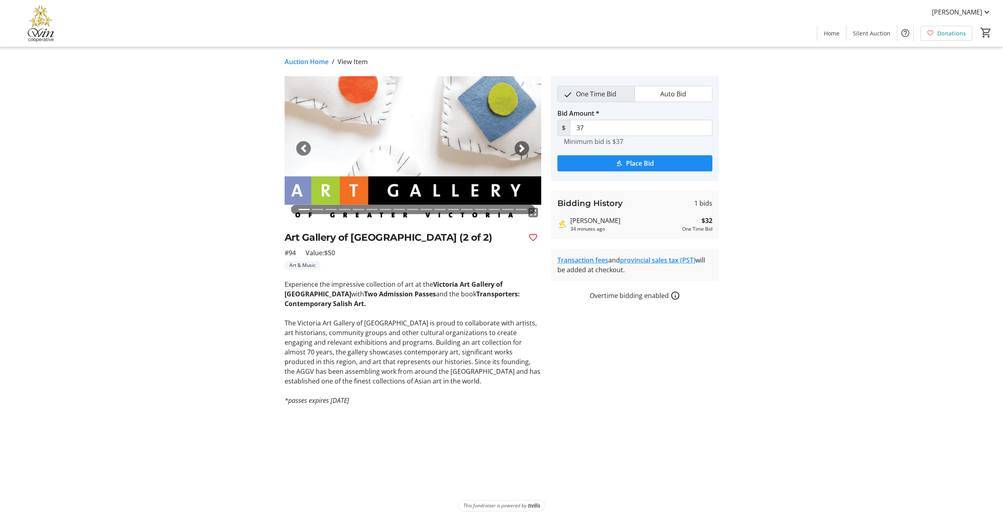
click at [523, 152] on span "button" at bounding box center [522, 148] width 8 height 8
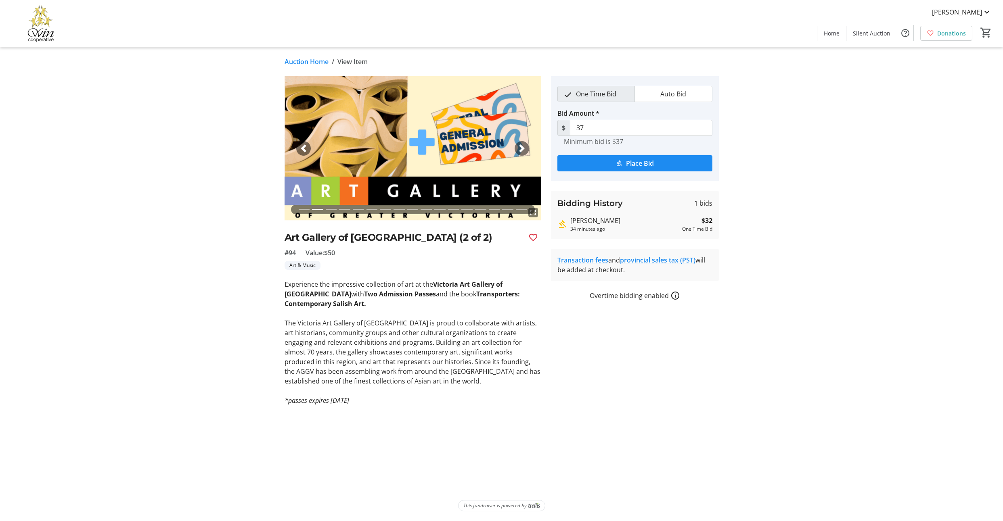
click at [523, 152] on span "button" at bounding box center [522, 148] width 8 height 8
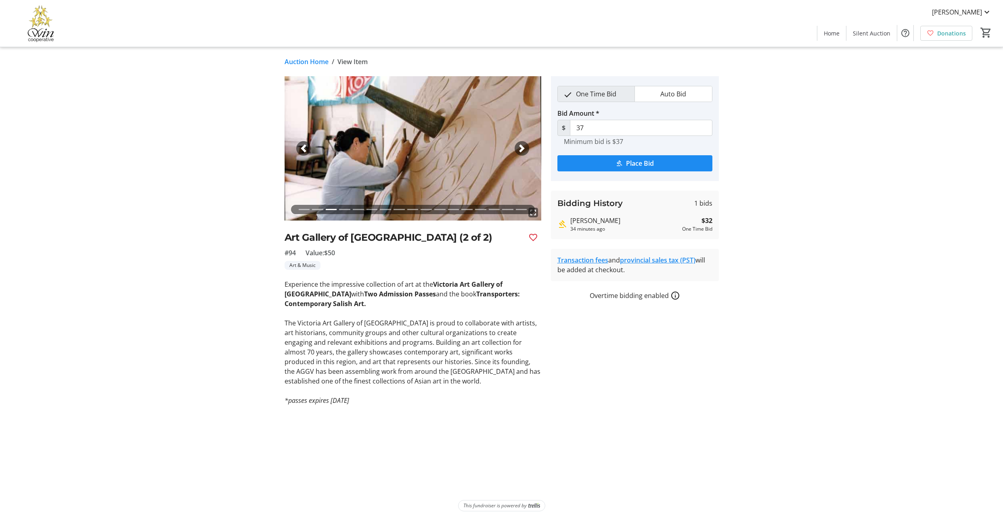
click at [523, 152] on span "button" at bounding box center [522, 148] width 8 height 8
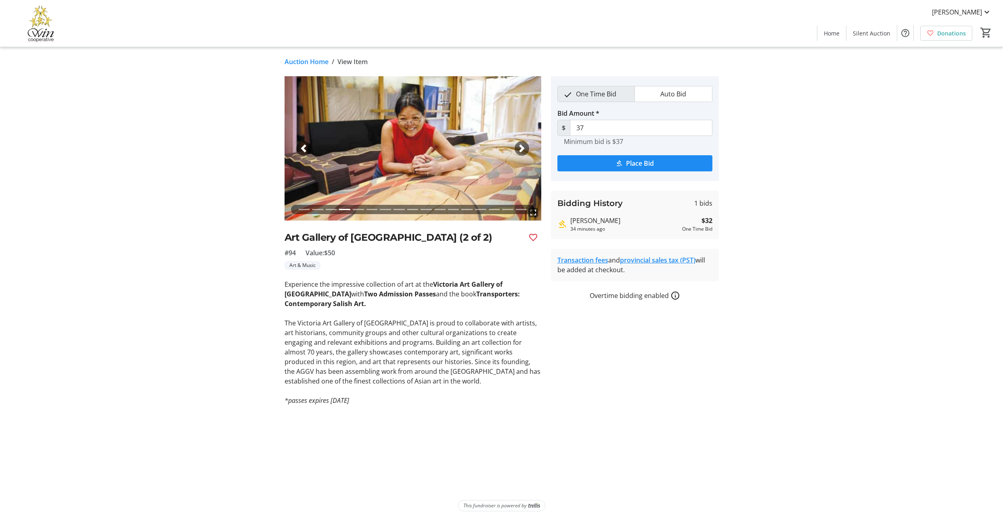
click at [523, 152] on span "button" at bounding box center [522, 148] width 8 height 8
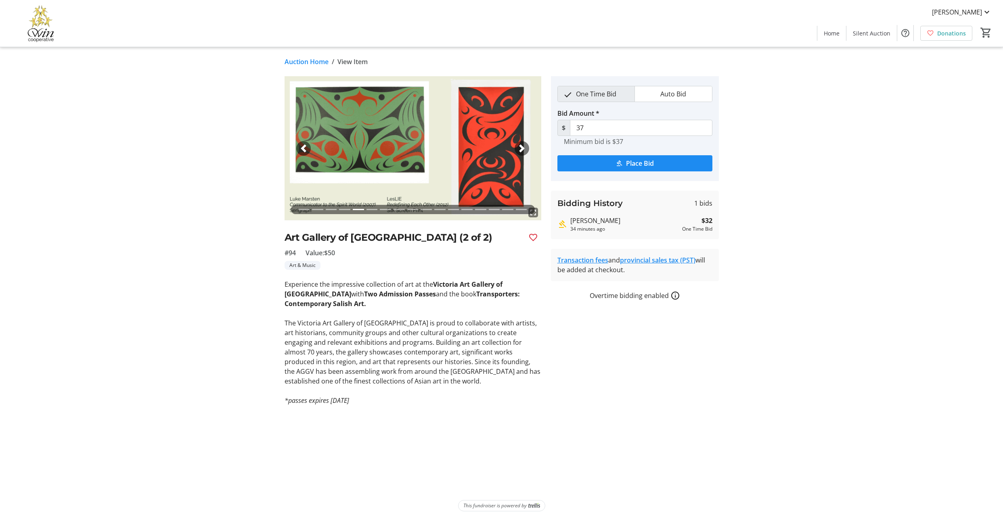
click at [523, 152] on span "button" at bounding box center [522, 148] width 8 height 8
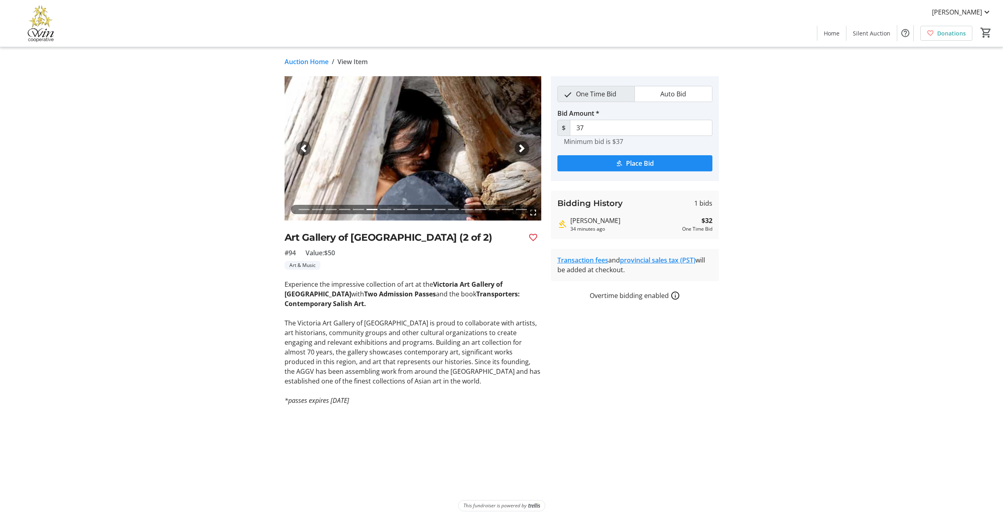
click at [325, 65] on link "Auction Home" at bounding box center [306, 62] width 44 height 10
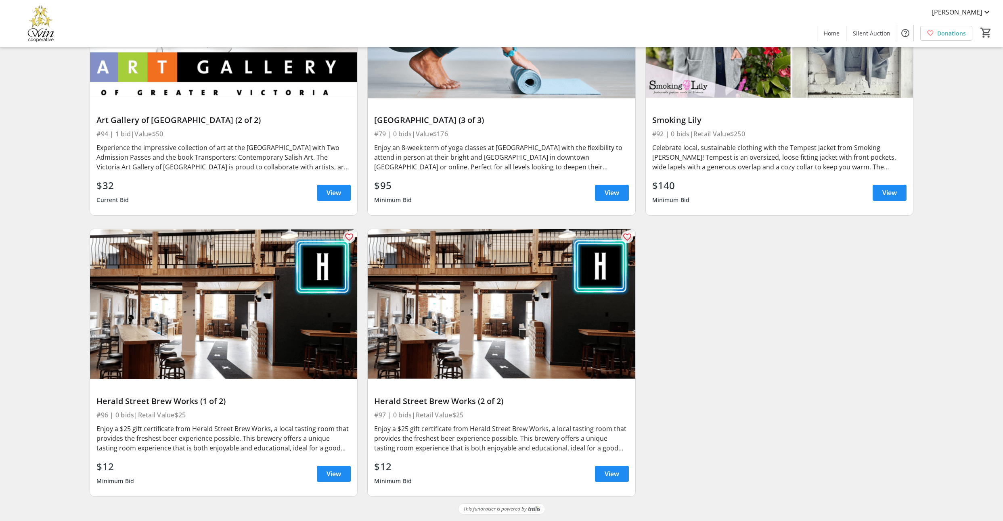
scroll to position [10025, 0]
click at [327, 469] on span "View" at bounding box center [333, 474] width 15 height 10
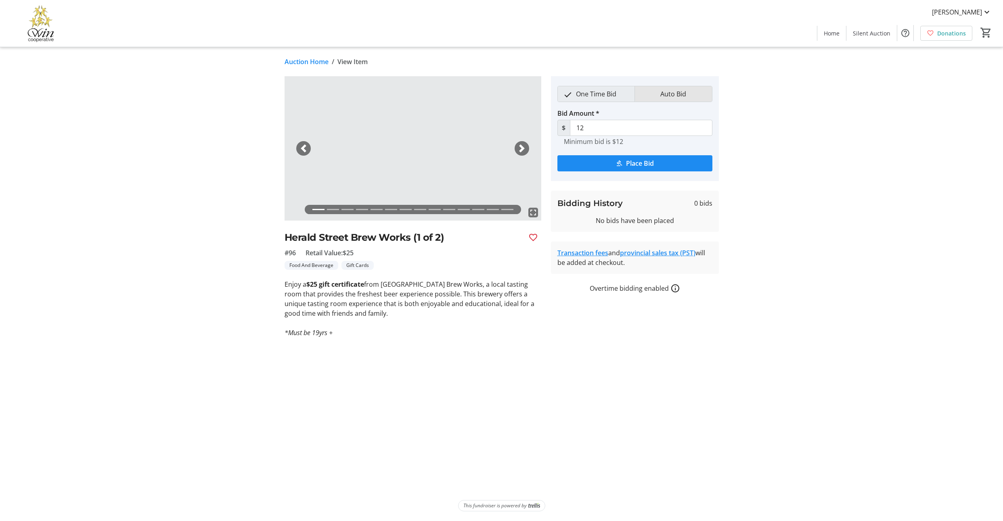
click at [675, 101] on span "Auto Bid" at bounding box center [673, 93] width 36 height 15
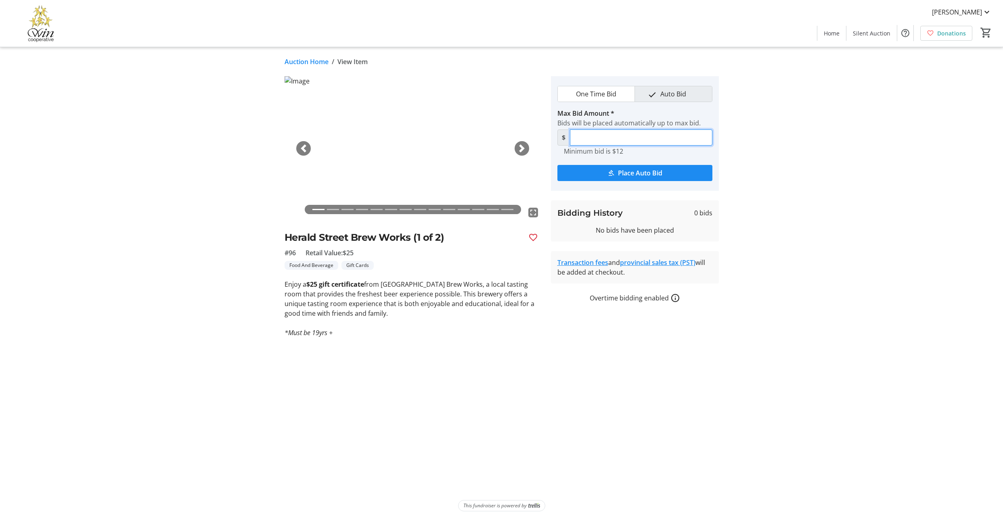
click at [610, 146] on input "Max Bid Amount *" at bounding box center [641, 138] width 142 height 16
type input "20"
click at [643, 178] on span "Place Auto Bid" at bounding box center [640, 173] width 44 height 10
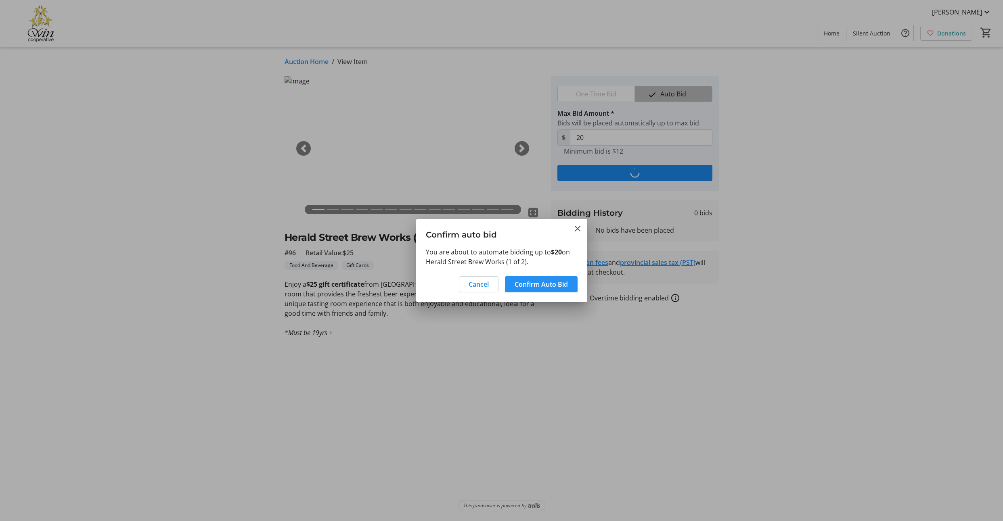
click at [530, 289] on span "Confirm Auto Bid" at bounding box center [540, 285] width 53 height 10
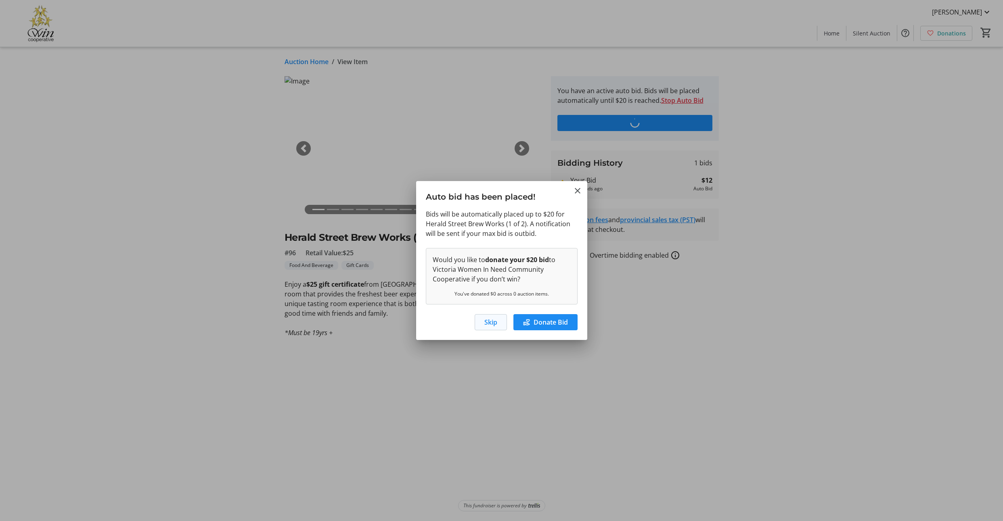
click at [484, 327] on span "Skip" at bounding box center [490, 323] width 13 height 10
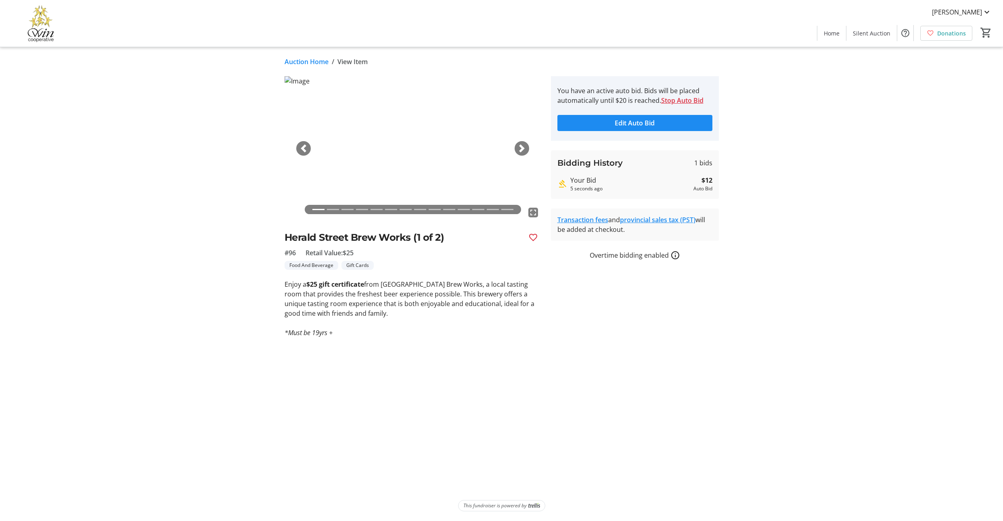
click at [328, 62] on link "Auction Home" at bounding box center [306, 62] width 44 height 10
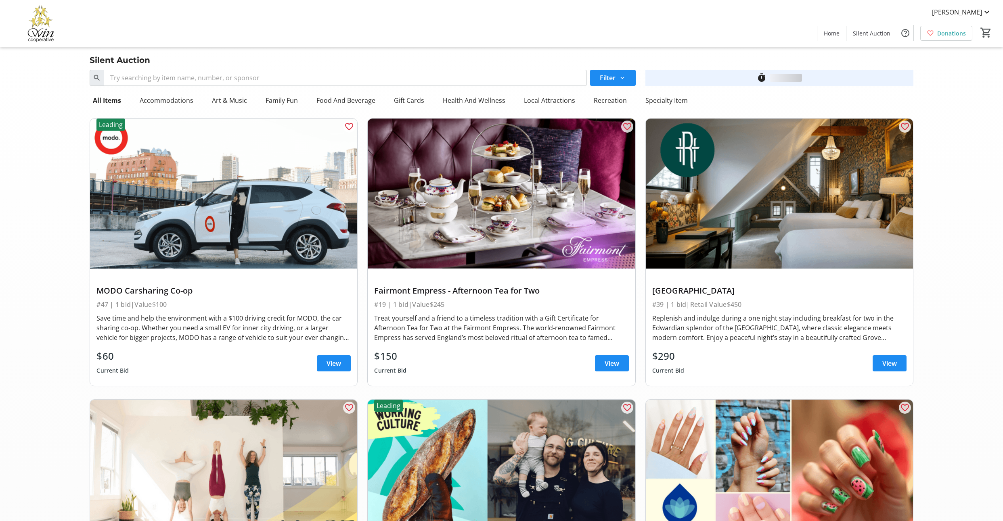
scroll to position [10025, 0]
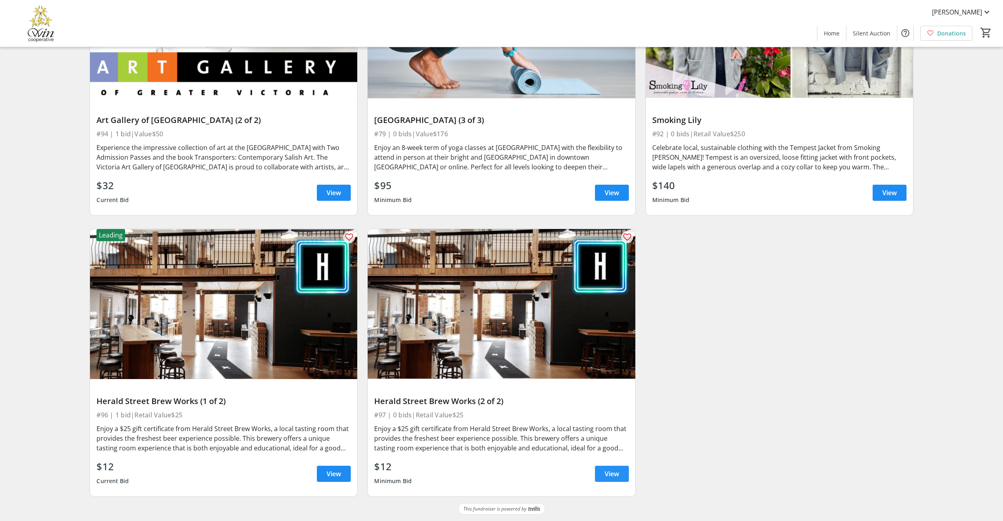
click at [604, 469] on span "View" at bounding box center [611, 474] width 15 height 10
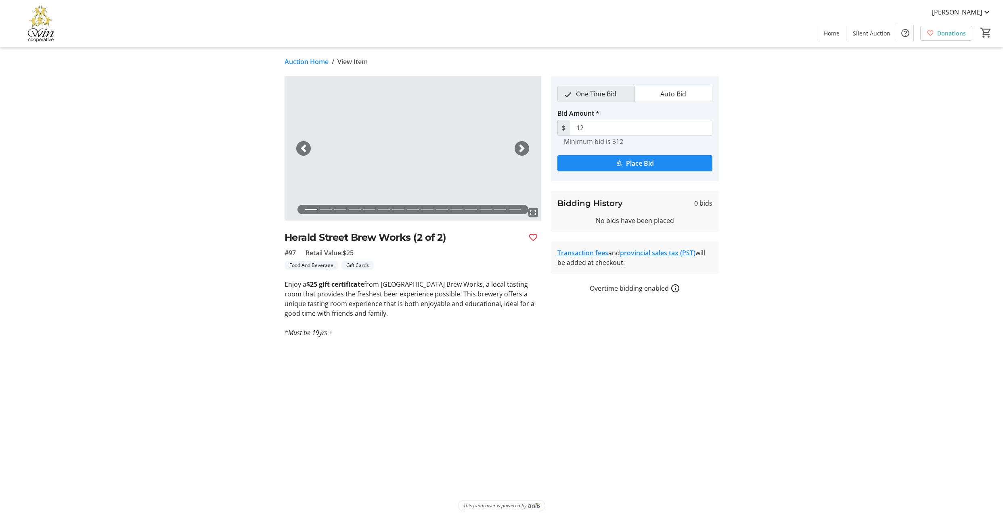
click at [680, 102] on span "Auto Bid" at bounding box center [673, 93] width 36 height 15
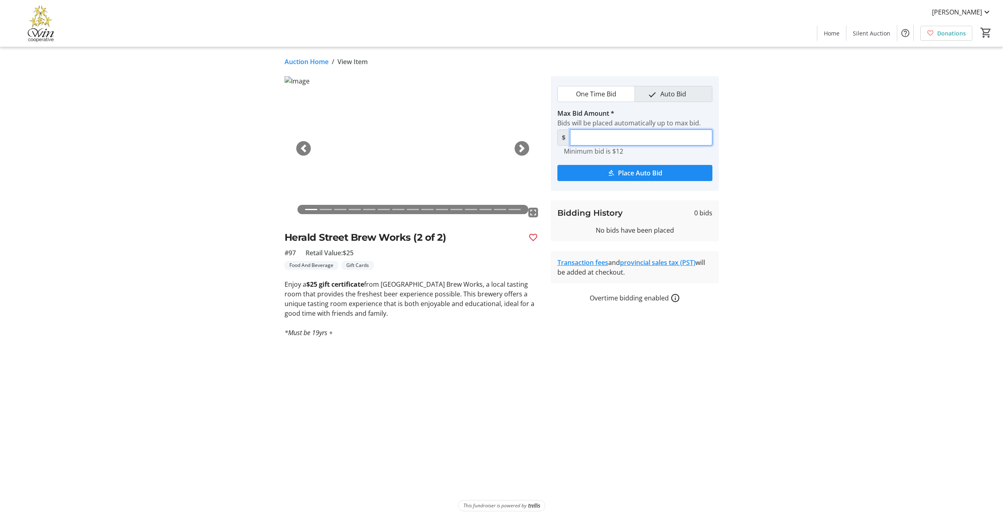
click at [606, 146] on input "Max Bid Amount *" at bounding box center [641, 138] width 142 height 16
type input "20"
click at [637, 178] on span "Place Auto Bid" at bounding box center [640, 173] width 44 height 10
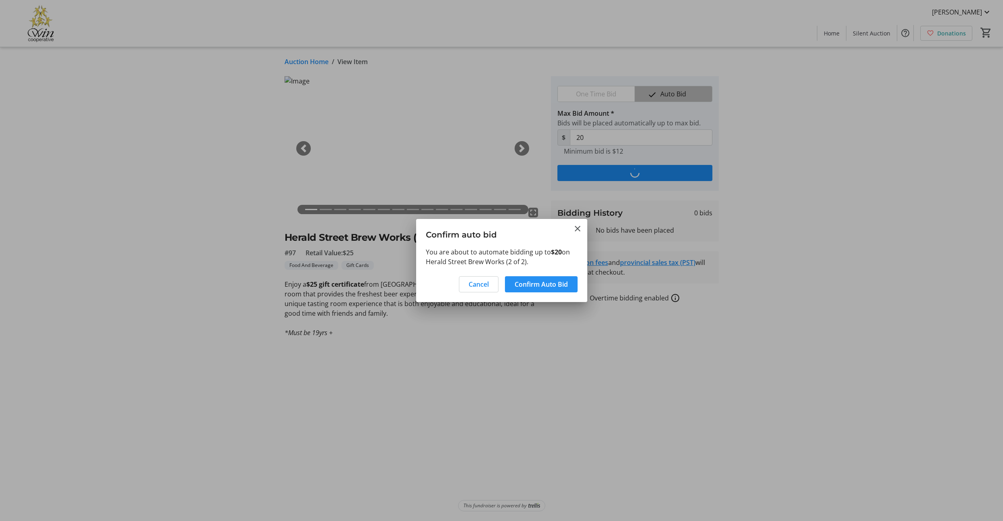
click at [514, 289] on span "Confirm Auto Bid" at bounding box center [540, 285] width 53 height 10
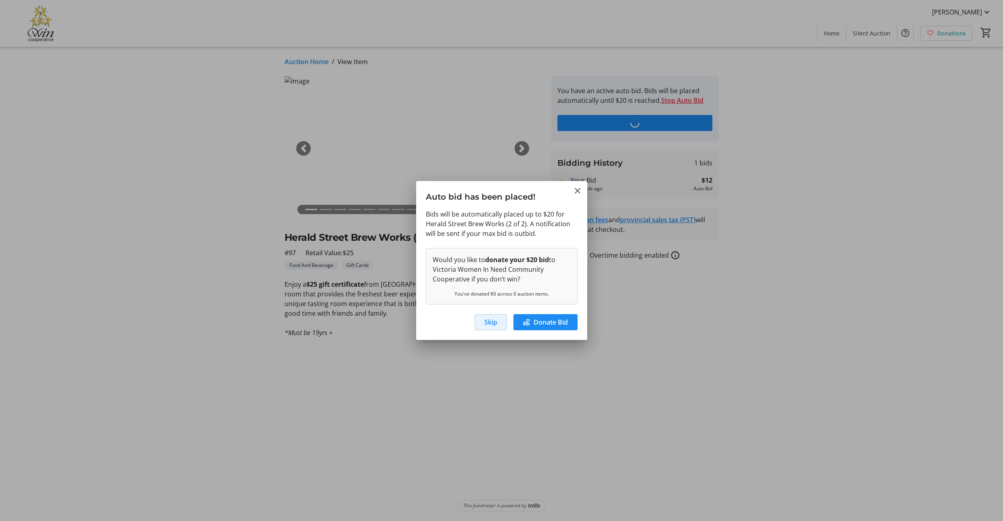
drag, startPoint x: 483, startPoint y: 350, endPoint x: 478, endPoint y: 348, distance: 5.8
click at [484, 327] on span "Skip" at bounding box center [490, 323] width 13 height 10
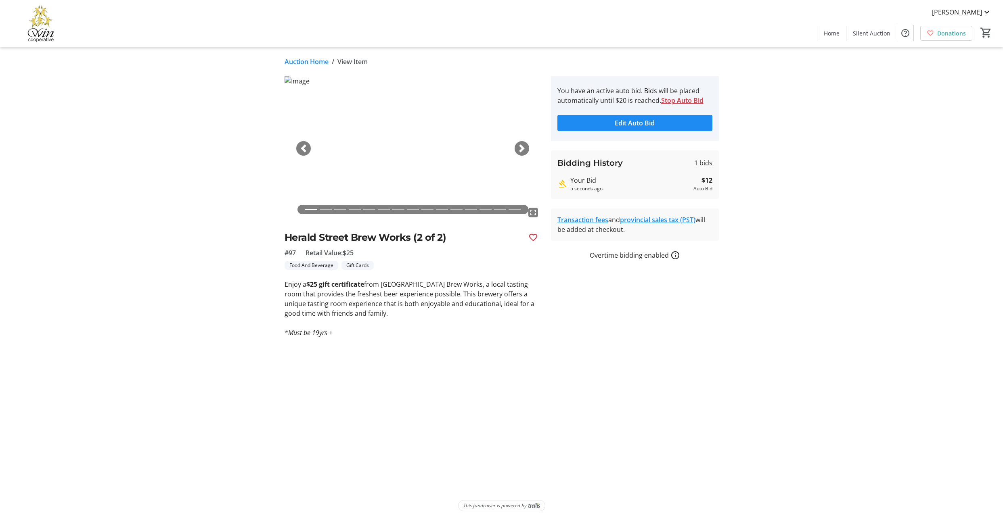
click at [312, 66] on link "Auction Home" at bounding box center [306, 62] width 44 height 10
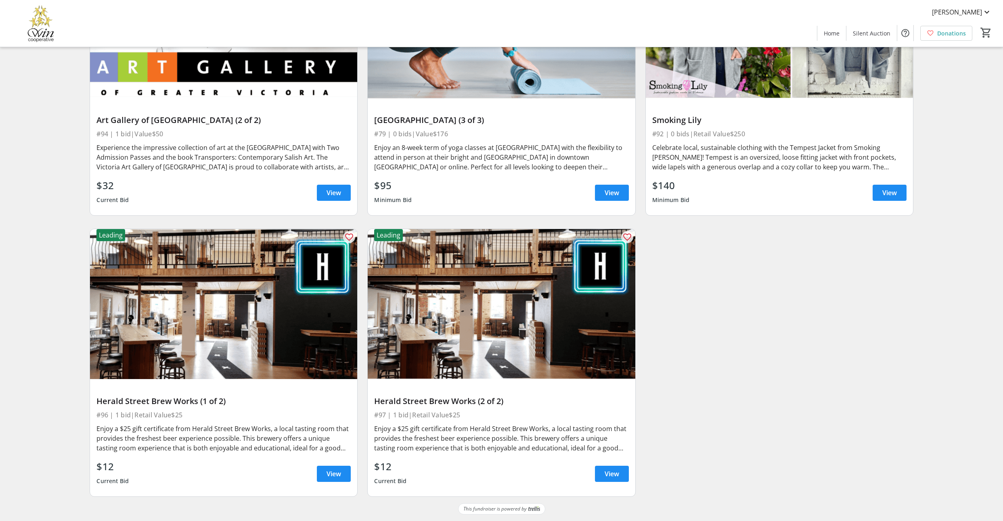
scroll to position [9837, 0]
click at [889, 198] on span "View" at bounding box center [889, 193] width 15 height 10
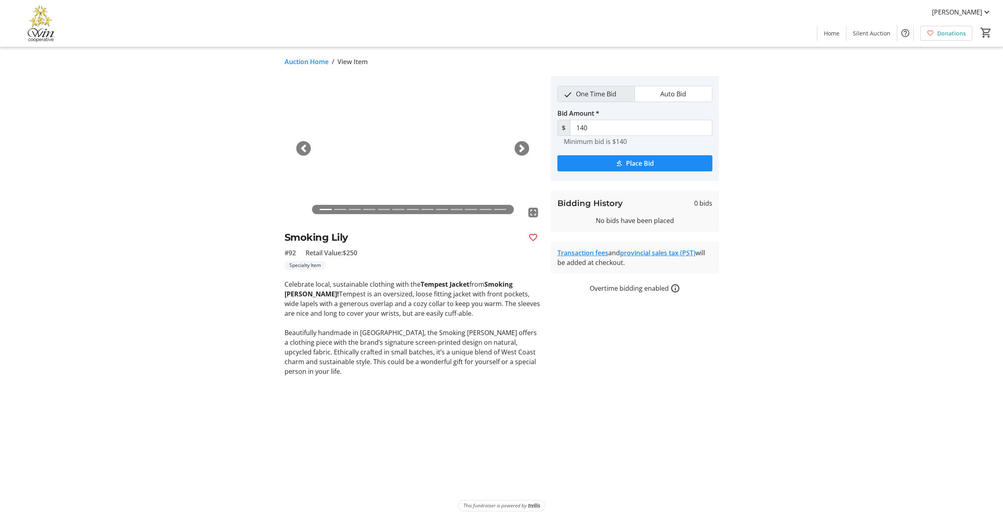
click at [523, 152] on span "button" at bounding box center [522, 148] width 8 height 8
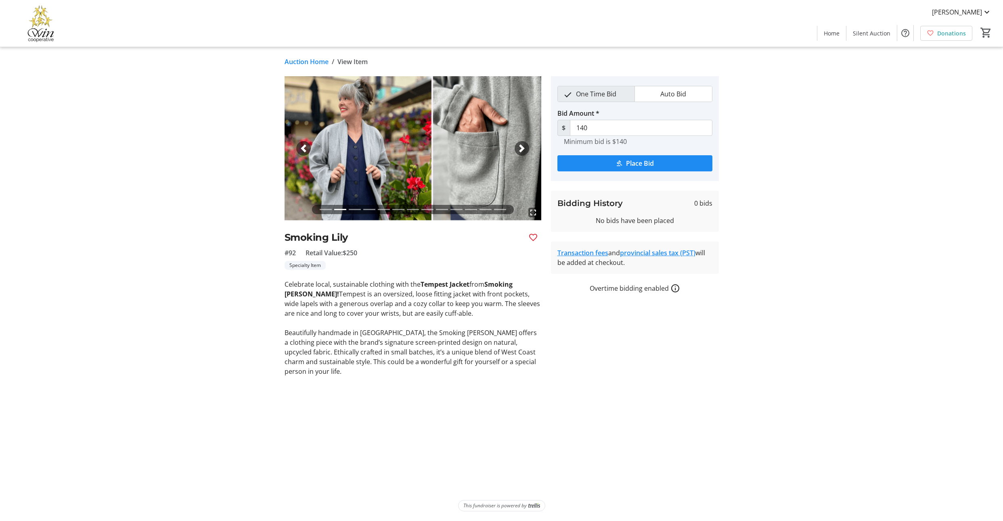
click at [523, 152] on span "button" at bounding box center [522, 148] width 8 height 8
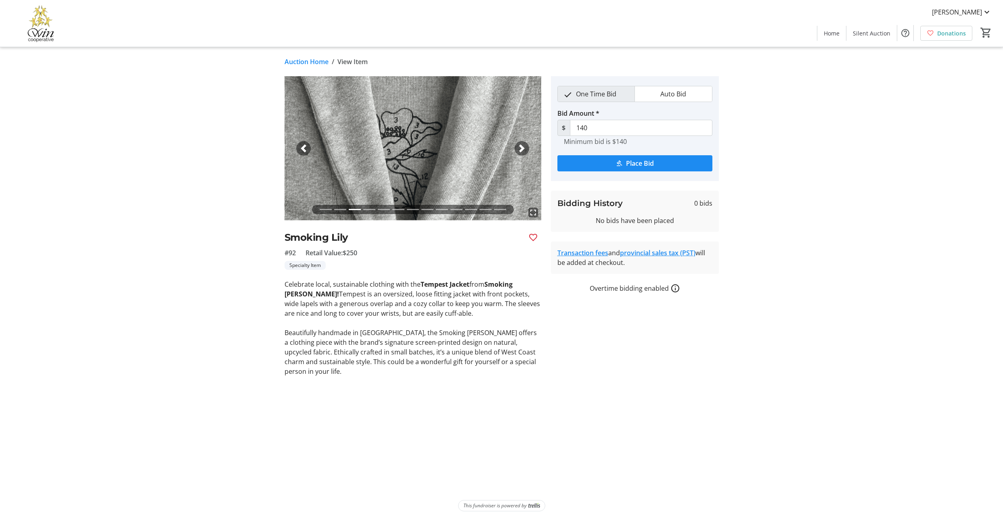
click at [523, 152] on span "button" at bounding box center [522, 148] width 8 height 8
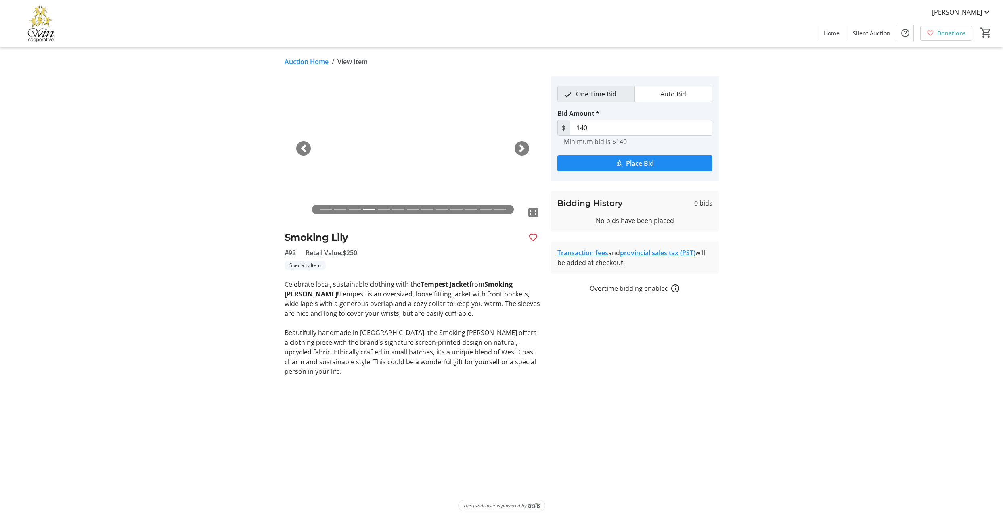
click at [521, 152] on span "button" at bounding box center [522, 148] width 8 height 8
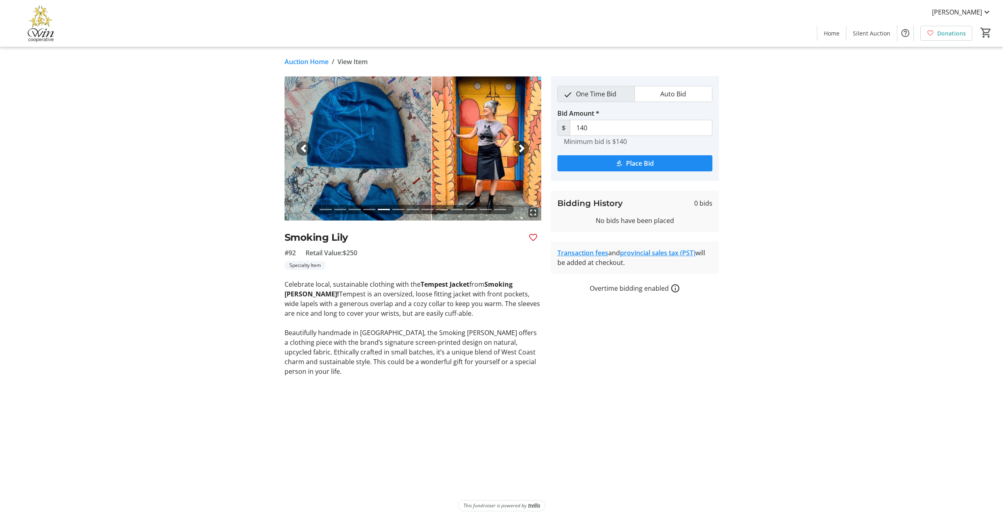
click at [521, 152] on span "button" at bounding box center [522, 148] width 8 height 8
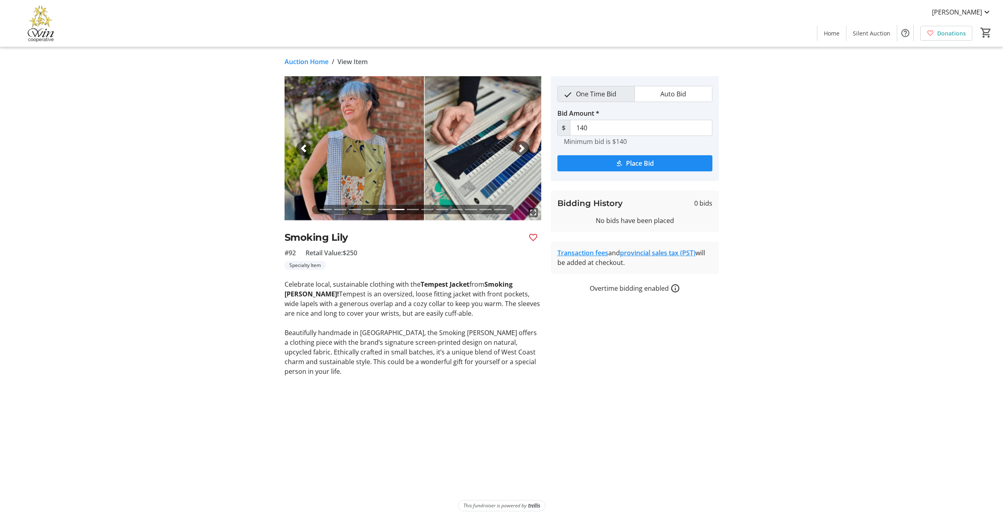
click at [521, 152] on span "button" at bounding box center [522, 148] width 8 height 8
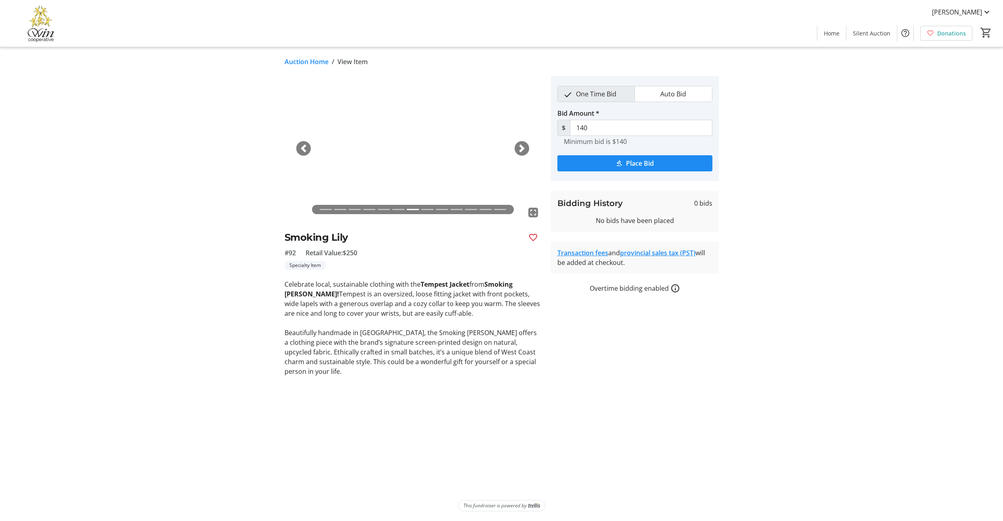
click at [521, 152] on span "button" at bounding box center [522, 148] width 8 height 8
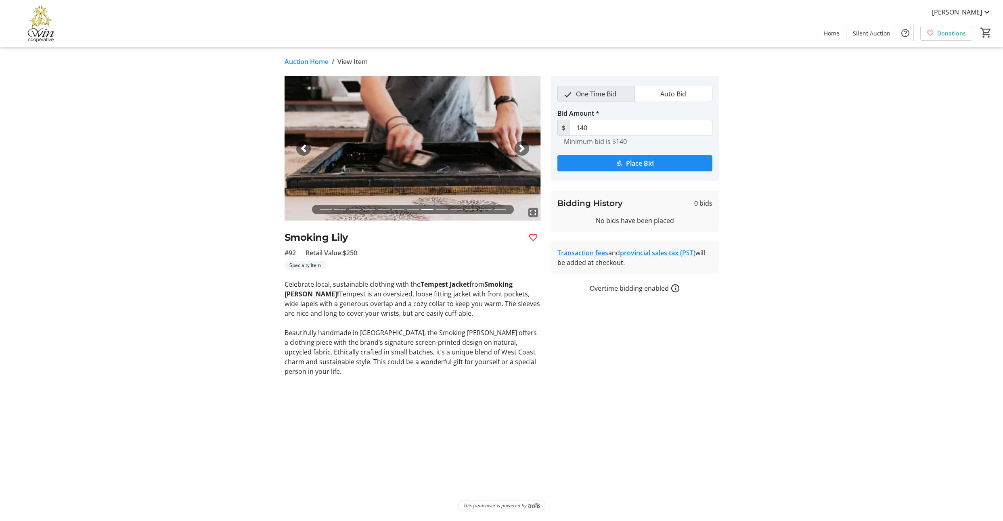
click at [521, 152] on span "button" at bounding box center [522, 148] width 8 height 8
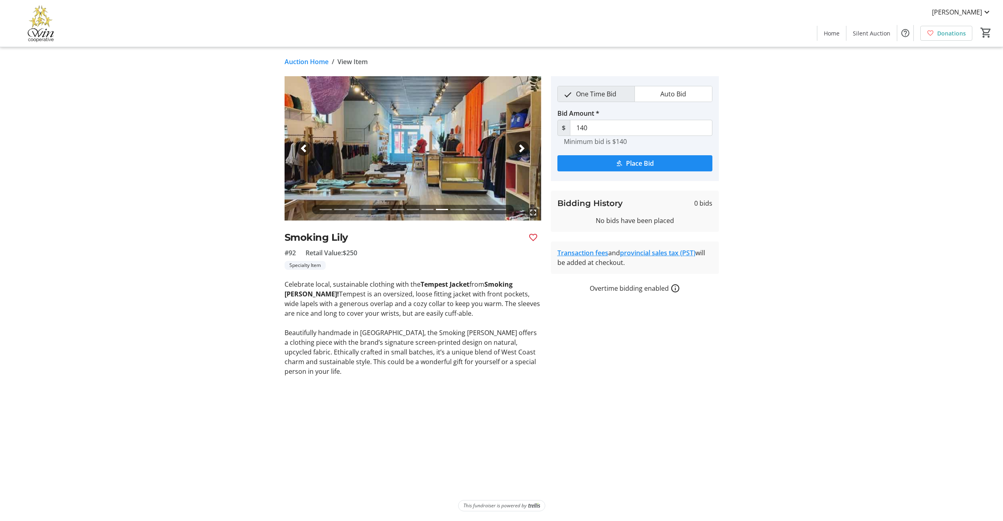
click at [521, 152] on span "button" at bounding box center [522, 148] width 8 height 8
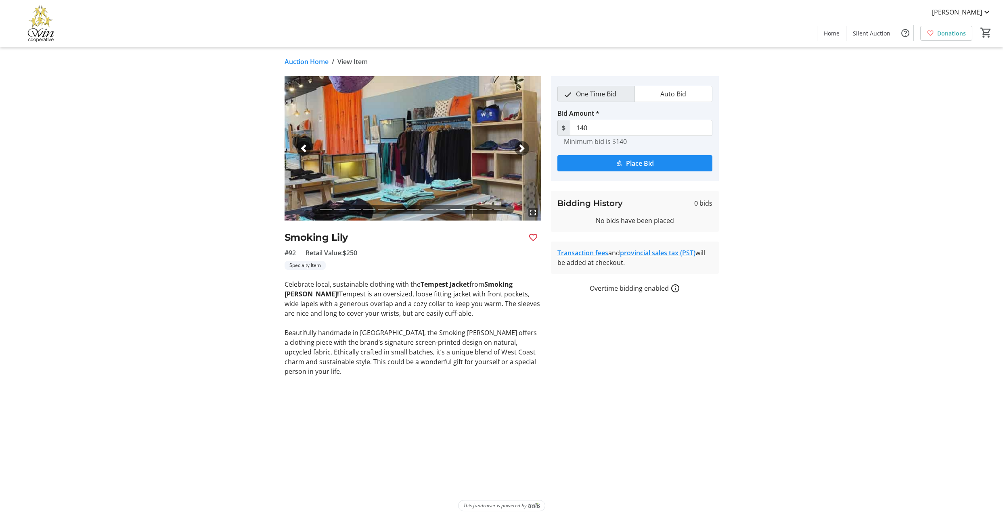
click at [521, 152] on span "button" at bounding box center [522, 148] width 8 height 8
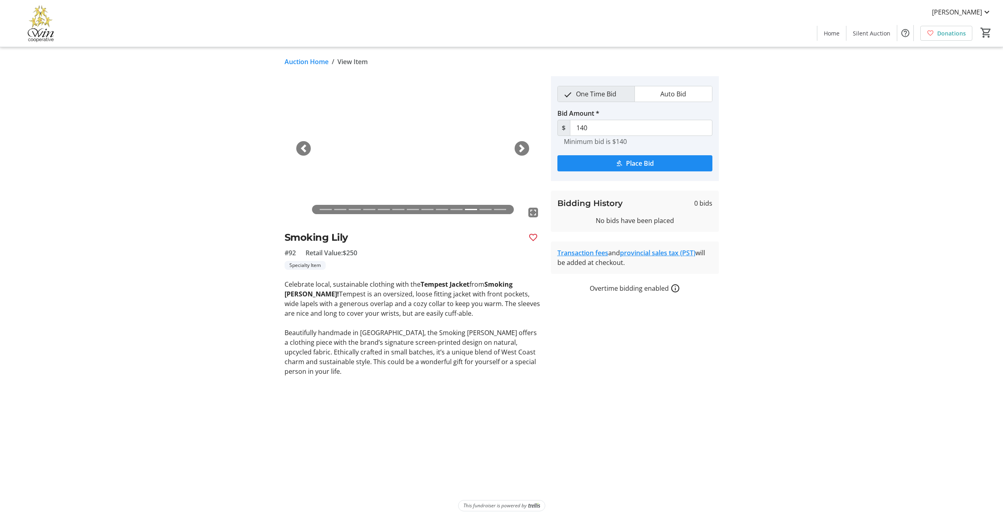
click at [521, 152] on span "button" at bounding box center [522, 148] width 8 height 8
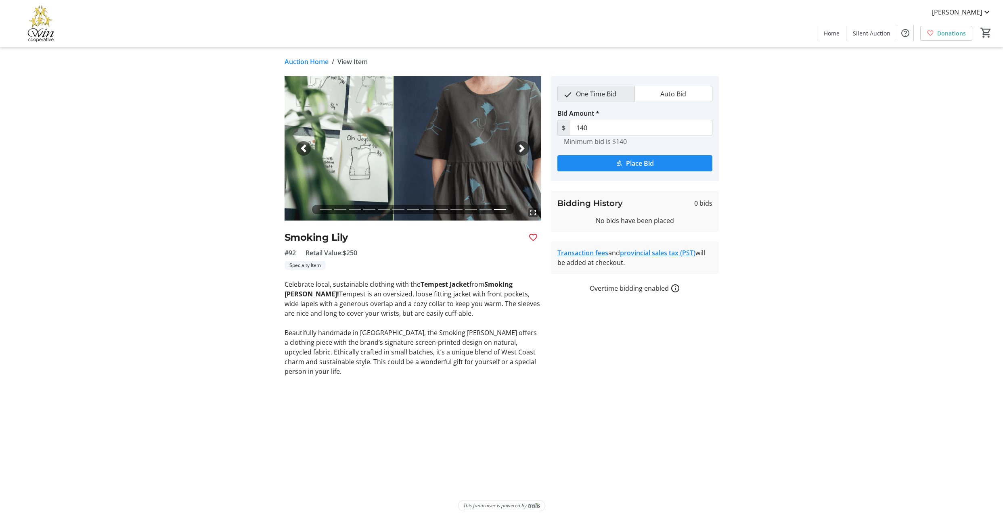
click at [532, 217] on mat-icon "fullscreen" at bounding box center [533, 213] width 10 height 10
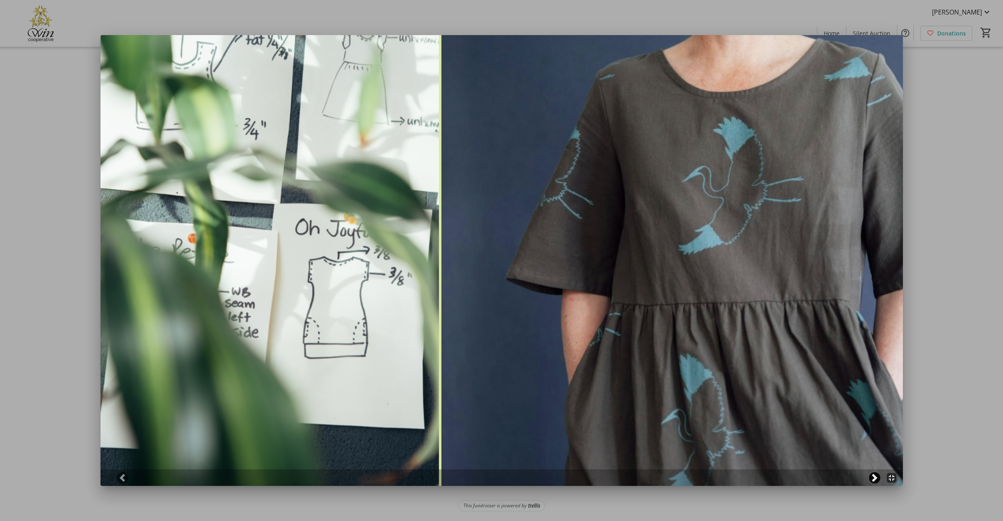
click at [870, 476] on span at bounding box center [874, 478] width 8 height 8
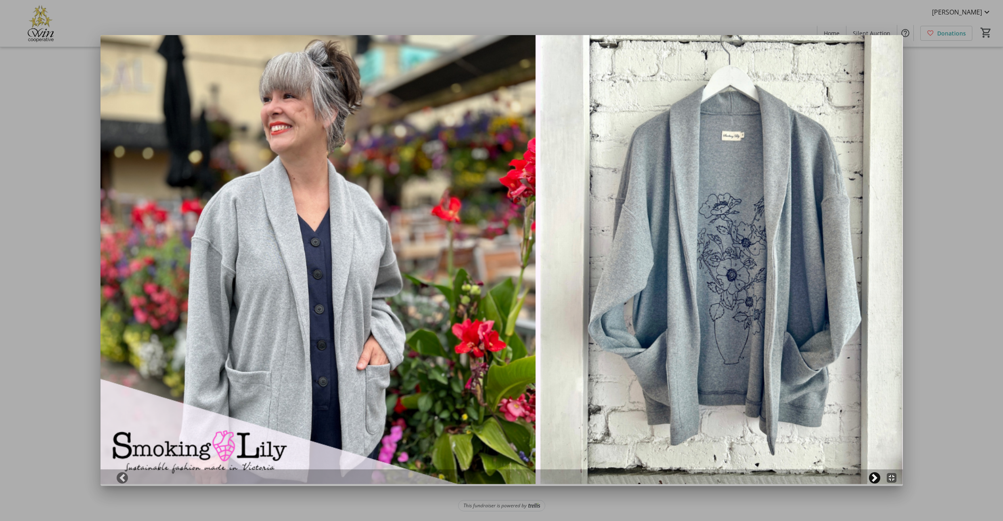
click at [870, 476] on span at bounding box center [874, 478] width 8 height 8
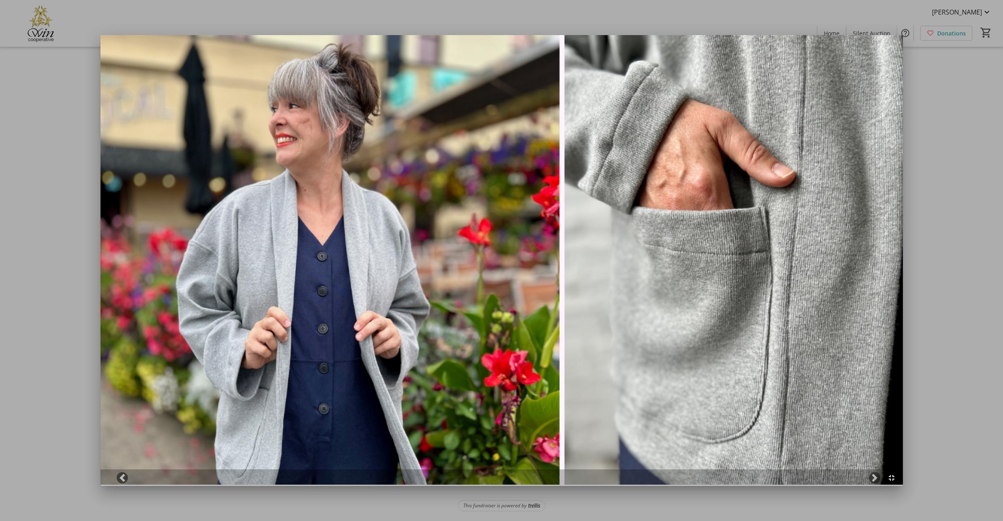
click at [924, 393] on div at bounding box center [501, 260] width 1003 height 521
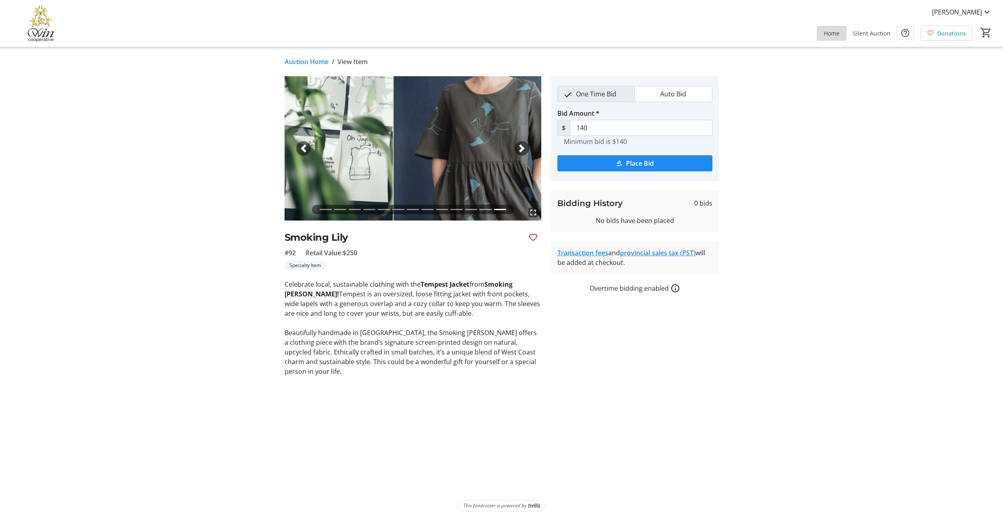
click at [817, 37] on span at bounding box center [831, 32] width 29 height 19
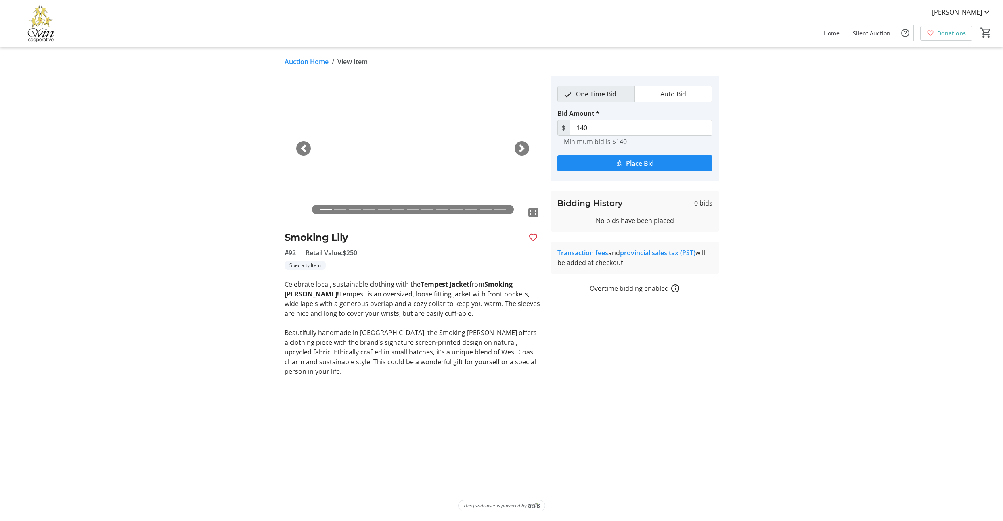
click at [319, 64] on link "Auction Home" at bounding box center [306, 62] width 44 height 10
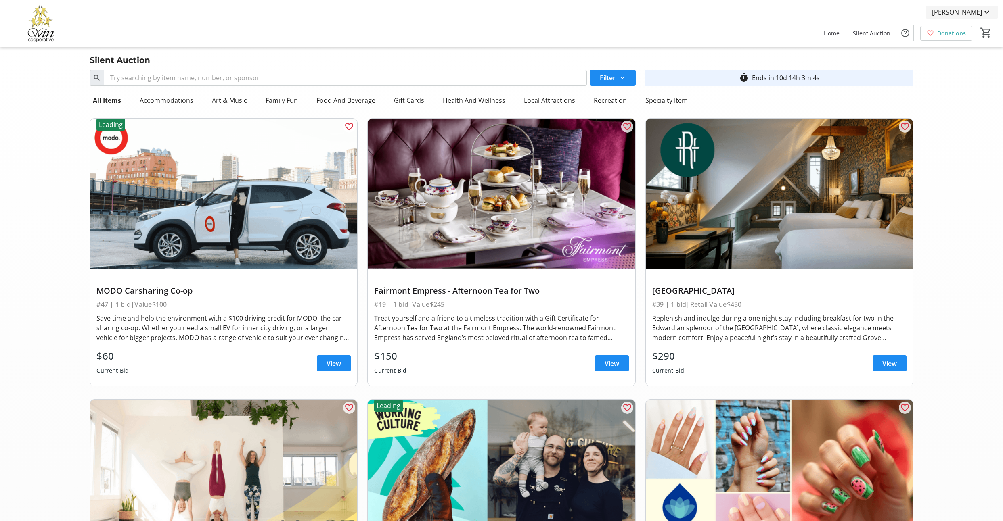
click at [973, 13] on span "[PERSON_NAME]" at bounding box center [957, 12] width 50 height 10
click at [955, 55] on span "My Bidding History" at bounding box center [962, 54] width 57 height 10
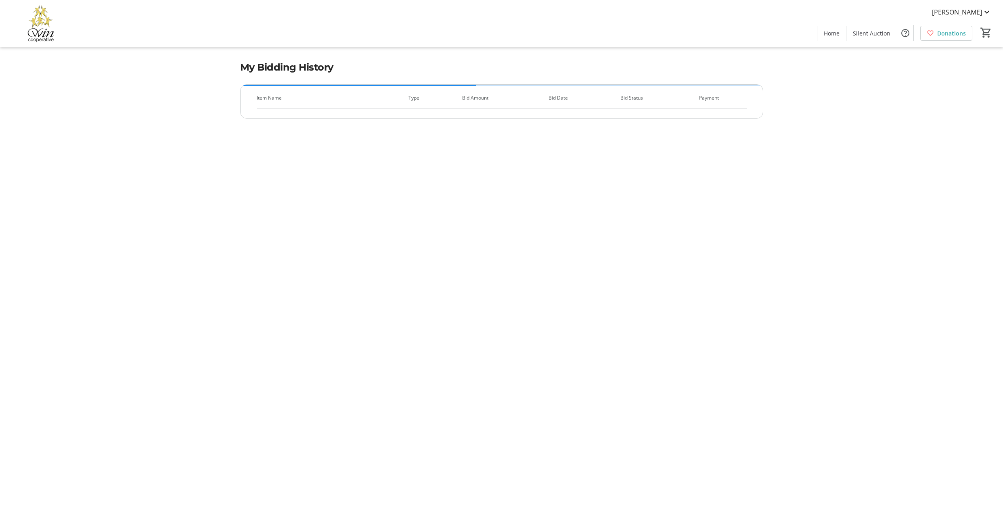
scroll to position [1, 0]
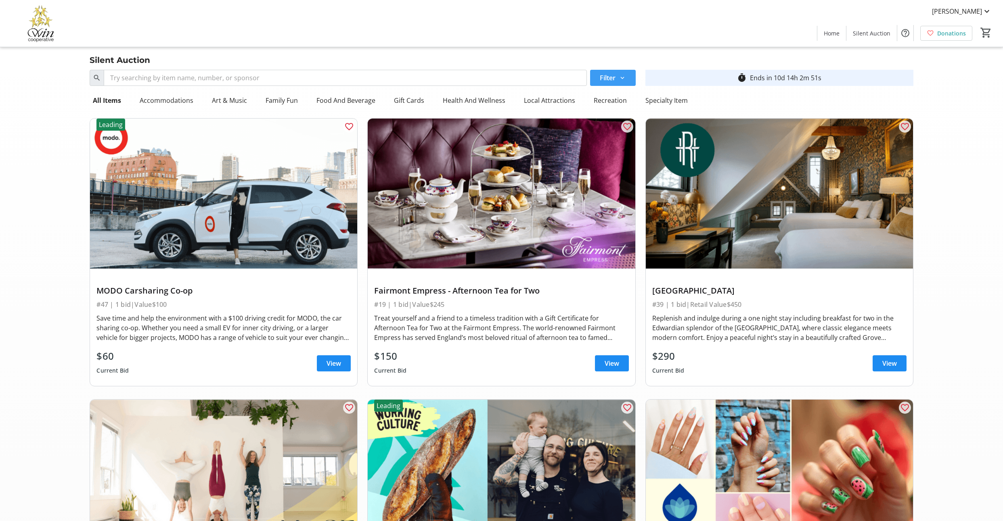
click at [623, 81] on mat-icon at bounding box center [621, 77] width 7 height 7
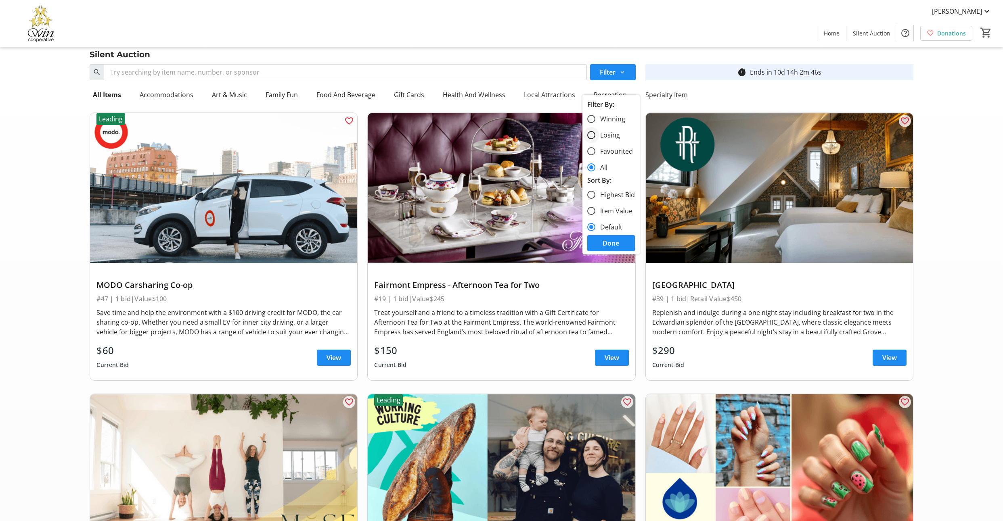
scroll to position [10, 0]
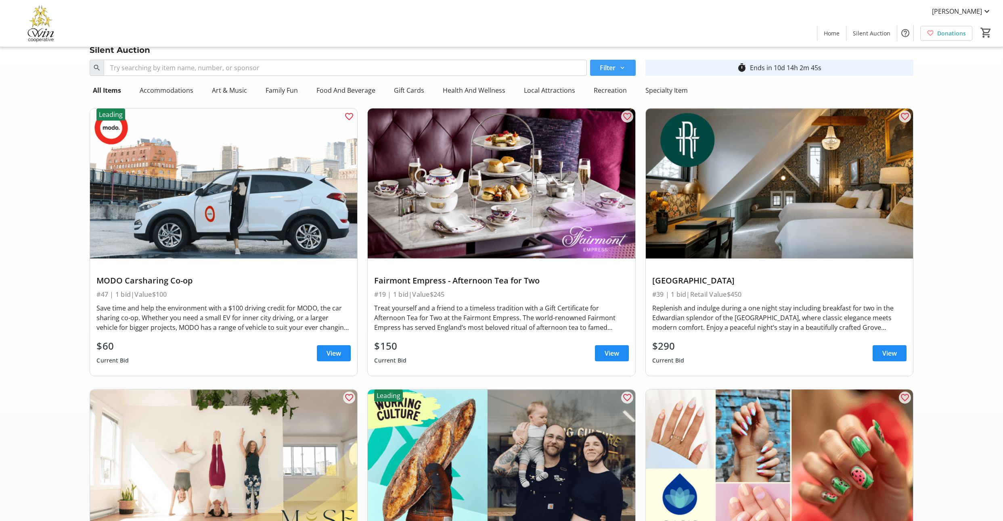
click at [608, 67] on span at bounding box center [613, 67] width 46 height 19
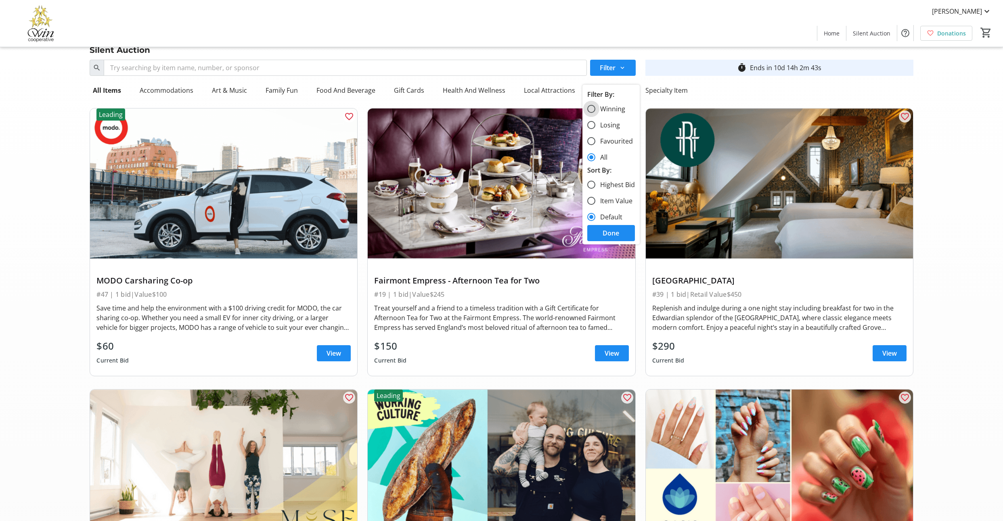
click at [591, 113] on input "Winning" at bounding box center [591, 109] width 8 height 8
radio input "true"
click at [619, 238] on span "Done" at bounding box center [610, 233] width 17 height 10
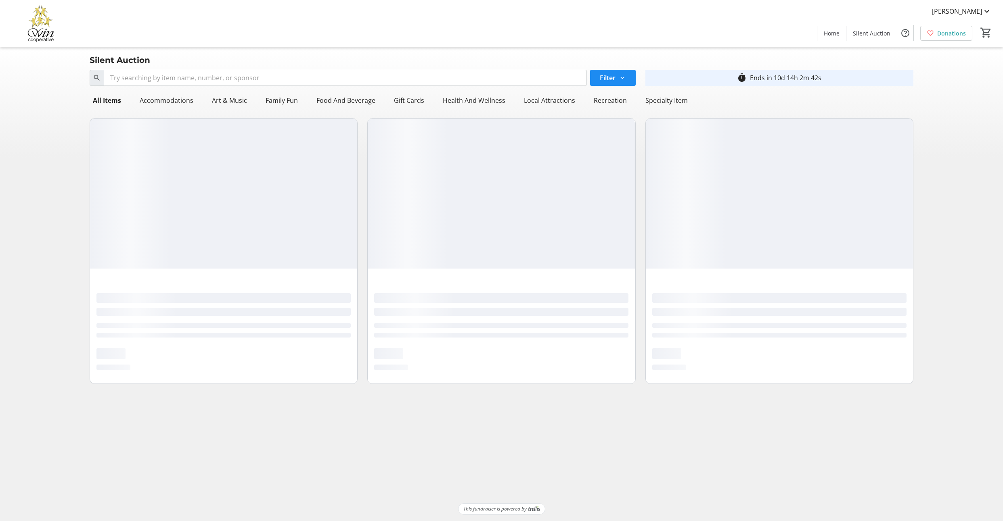
scroll to position [0, 0]
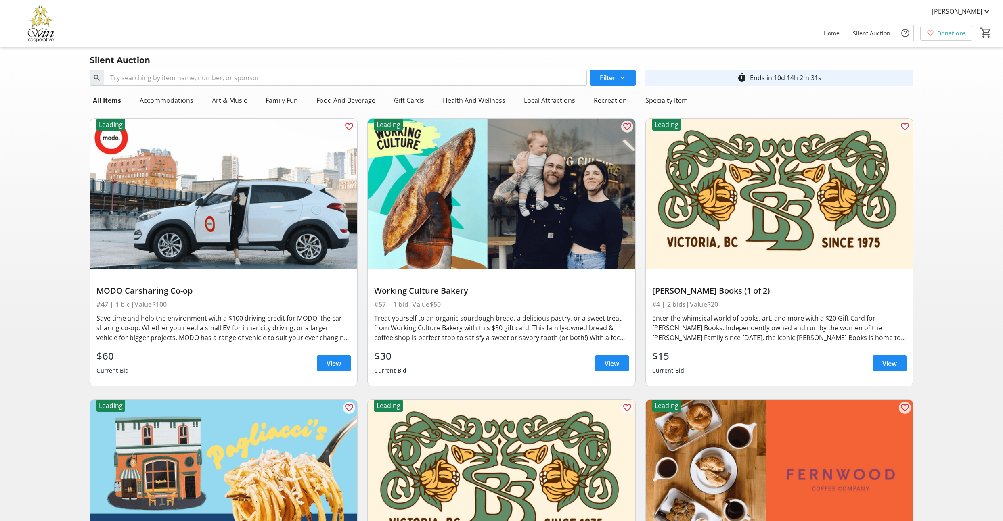
click at [332, 368] on span "View" at bounding box center [333, 364] width 15 height 10
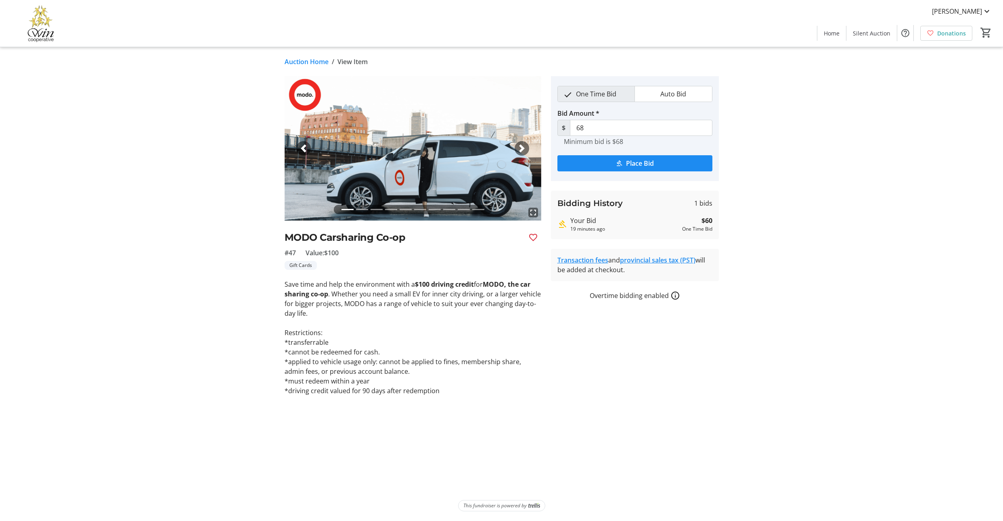
click at [315, 66] on link "Auction Home" at bounding box center [306, 62] width 44 height 10
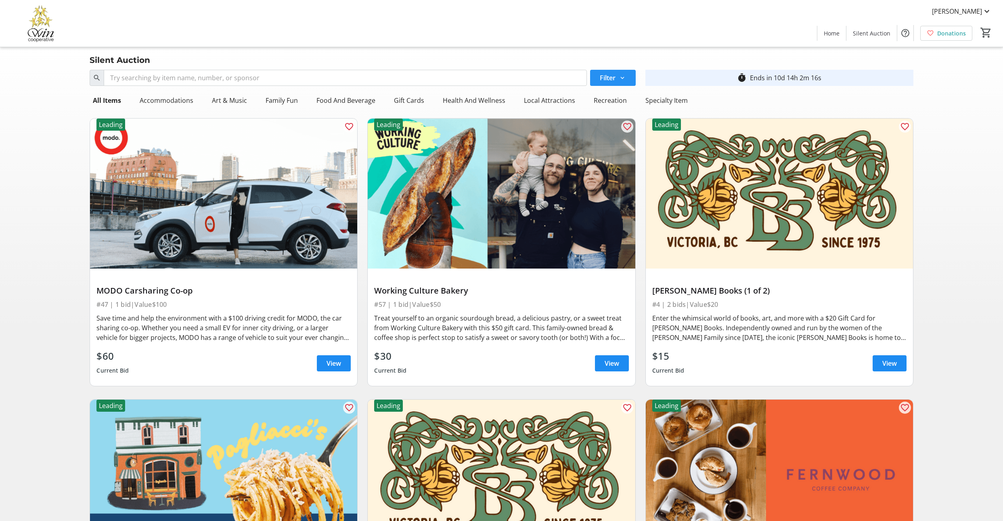
click at [620, 81] on mat-icon at bounding box center [621, 77] width 7 height 7
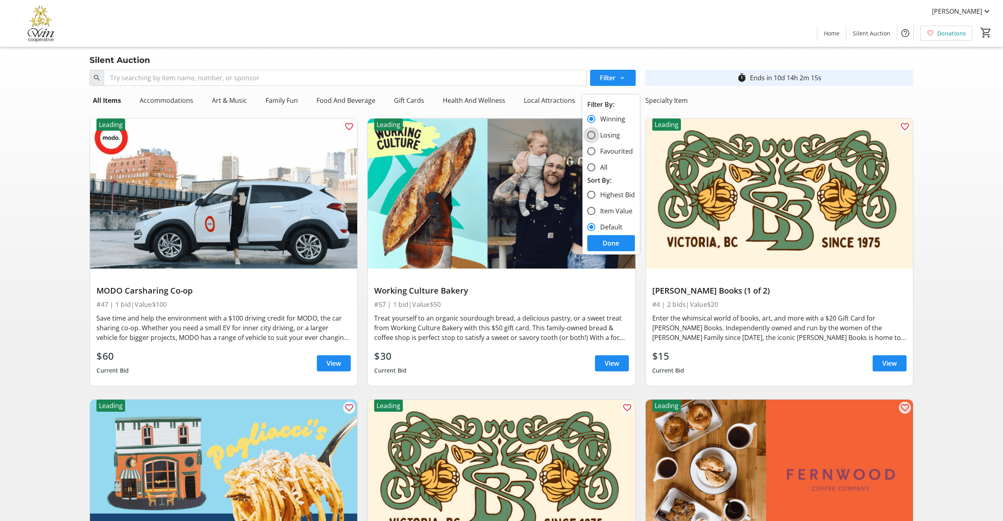
click at [594, 139] on input "Losing" at bounding box center [591, 135] width 8 height 8
radio input "true"
click at [611, 248] on span "Done" at bounding box center [610, 243] width 17 height 10
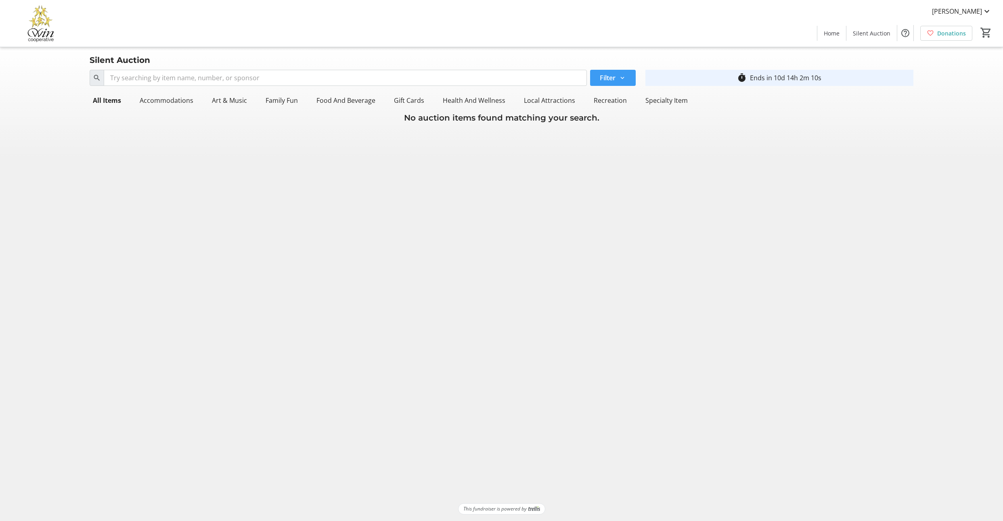
click at [618, 81] on mat-icon at bounding box center [621, 77] width 7 height 7
click at [612, 156] on label "Favourited" at bounding box center [614, 151] width 38 height 10
click at [595, 155] on input "Favourited" at bounding box center [591, 151] width 8 height 8
radio input "true"
click at [619, 248] on span "Done" at bounding box center [610, 243] width 17 height 10
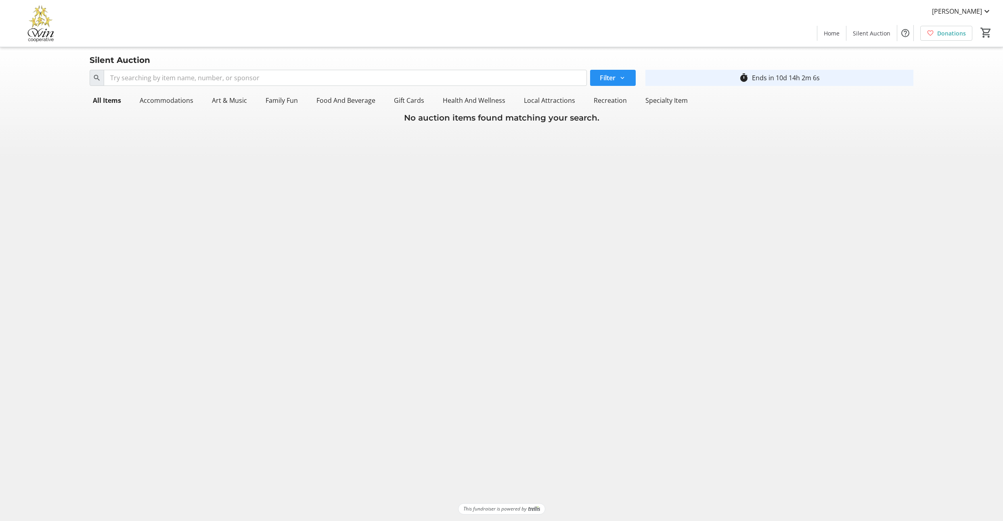
click at [619, 81] on mat-icon at bounding box center [621, 77] width 7 height 7
click at [604, 124] on label "Winning" at bounding box center [610, 119] width 30 height 10
click at [595, 123] on input "Winning" at bounding box center [591, 119] width 8 height 8
radio input "true"
click at [595, 171] on input "All" at bounding box center [591, 167] width 8 height 8
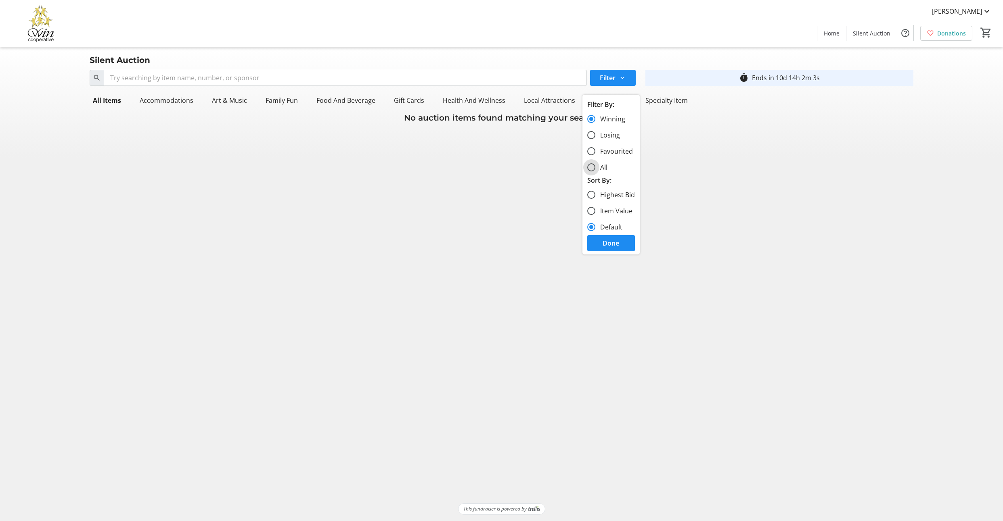
radio input "true"
click at [619, 248] on span "Done" at bounding box center [610, 243] width 17 height 10
